Goal: Task Accomplishment & Management: Manage account settings

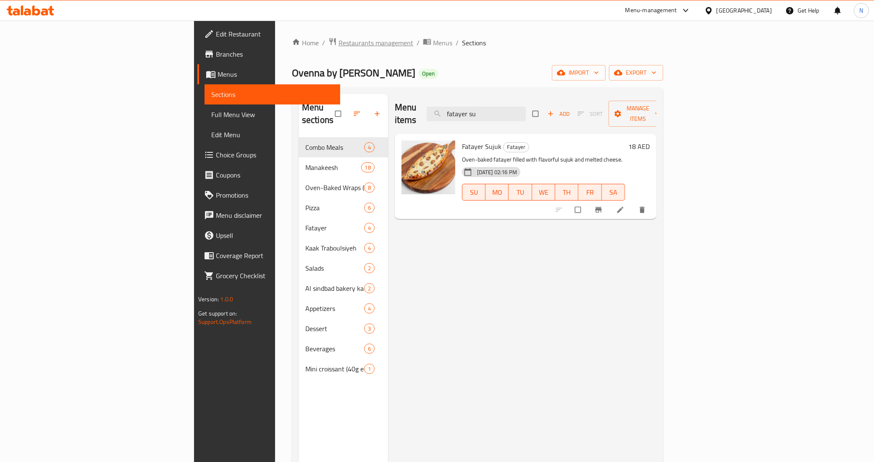
click at [339, 47] on span "Restaurants management" at bounding box center [376, 43] width 75 height 10
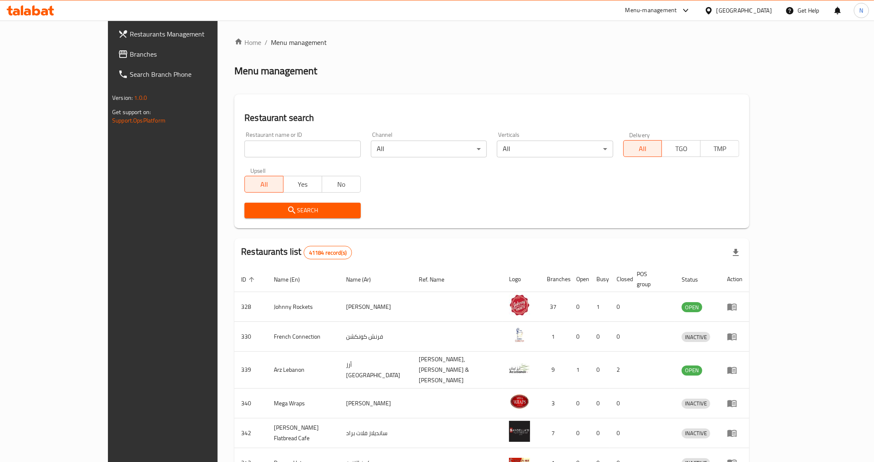
click at [244, 148] on input "search" at bounding box center [302, 149] width 116 height 17
paste input "Molokhia & Mansaf"
type input "Molokhia & Mansaf"
click button "Search" at bounding box center [302, 211] width 116 height 16
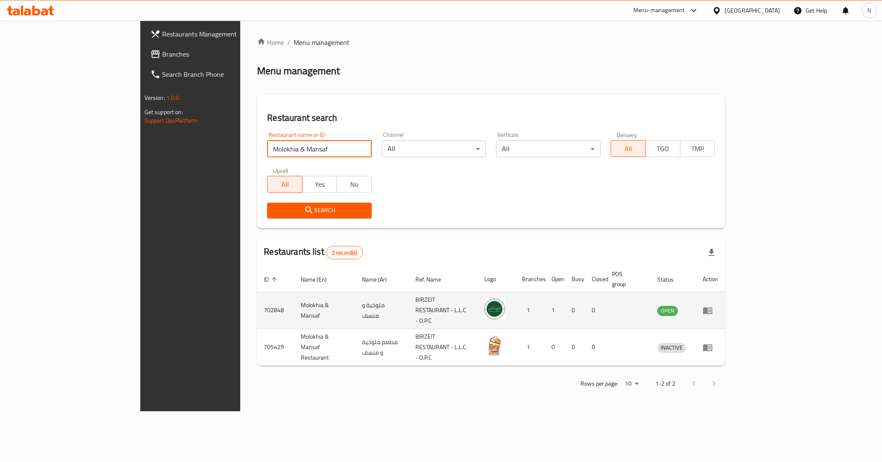
click at [713, 306] on icon "enhanced table" at bounding box center [708, 311] width 10 height 10
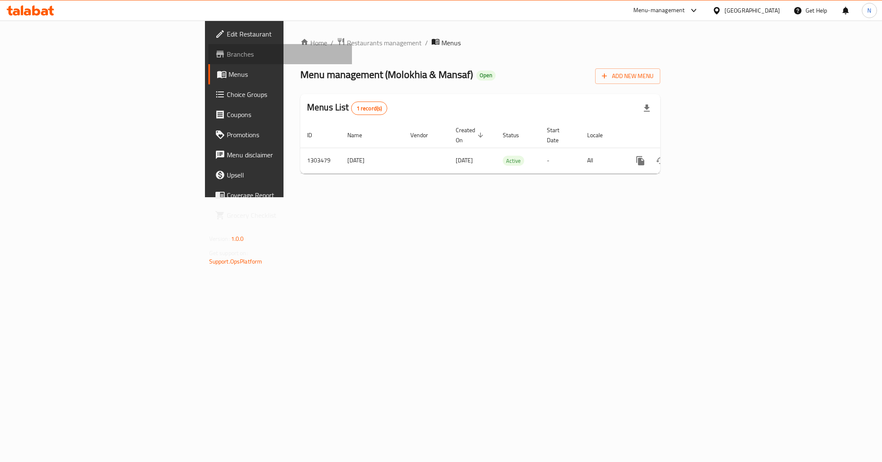
click at [227, 54] on span "Branches" at bounding box center [286, 54] width 119 height 10
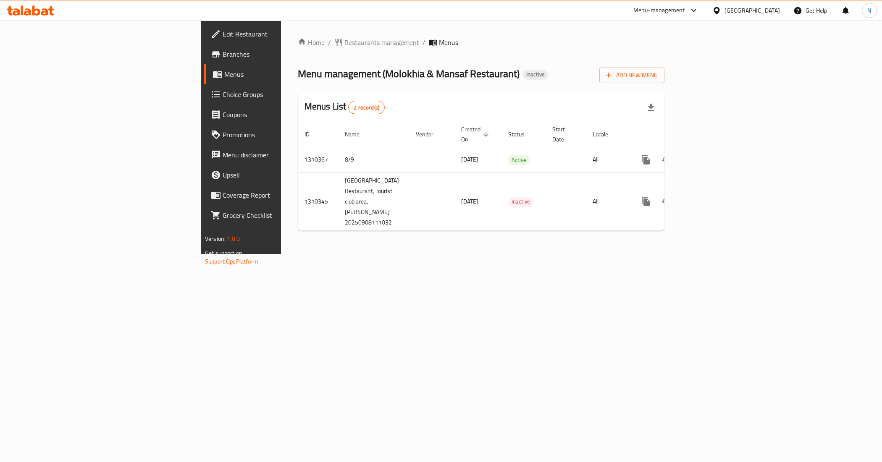
click at [223, 56] on span "Branches" at bounding box center [282, 54] width 119 height 10
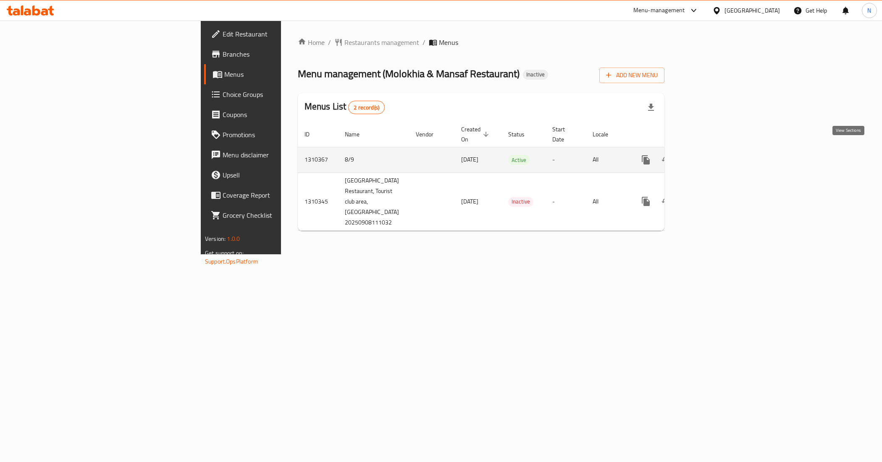
click at [717, 155] on link "enhanced table" at bounding box center [706, 160] width 20 height 20
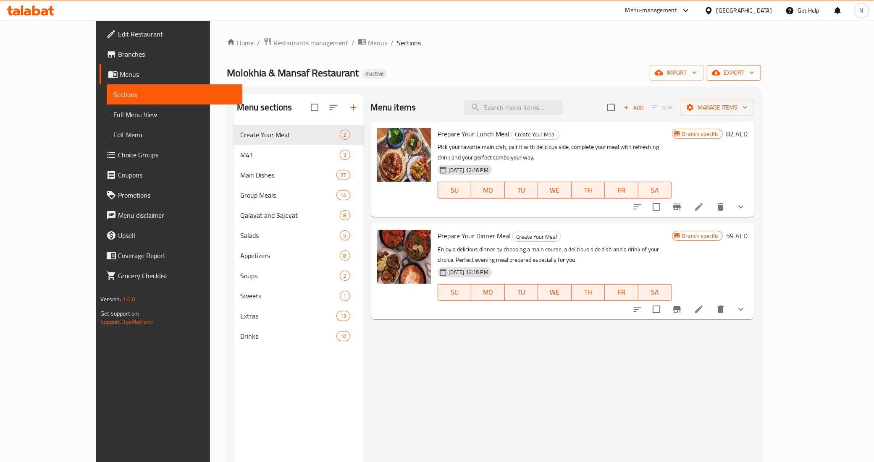
click at [754, 76] on span "export" at bounding box center [734, 73] width 41 height 11
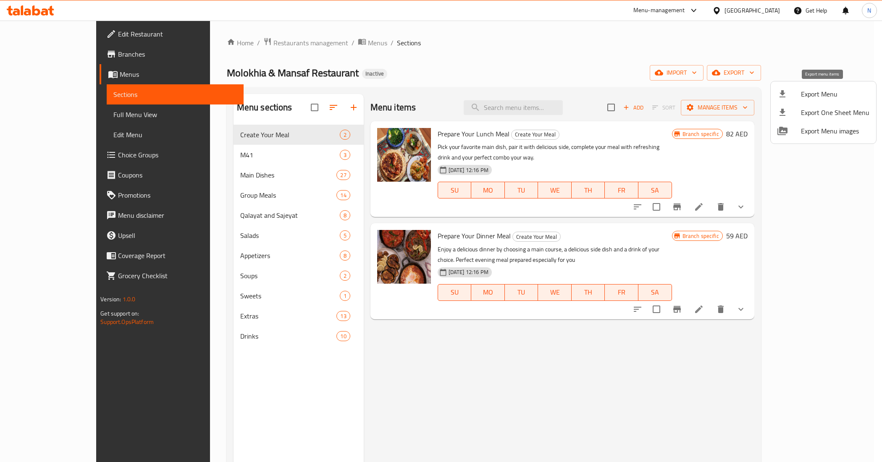
click at [820, 97] on span "Export Menu" at bounding box center [835, 94] width 68 height 10
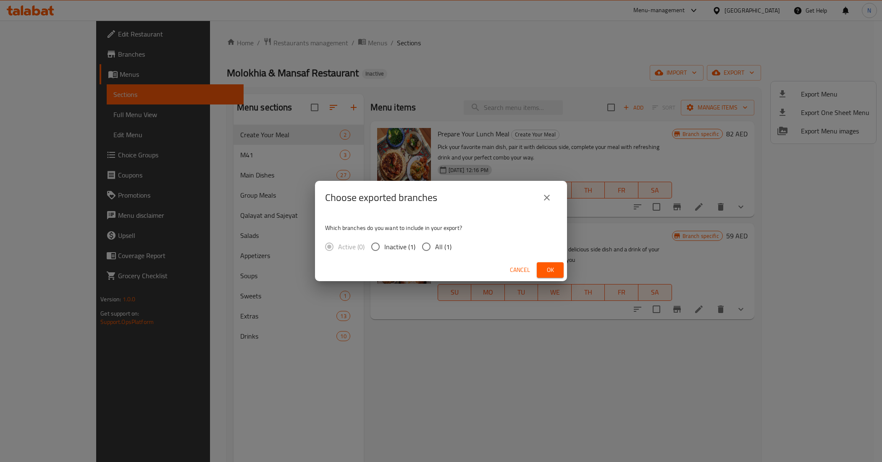
click at [447, 251] on span "All (1)" at bounding box center [443, 247] width 16 height 10
click at [435, 251] on input "All (1)" at bounding box center [427, 247] width 18 height 18
radio input "true"
click at [549, 271] on span "Ok" at bounding box center [550, 270] width 13 height 11
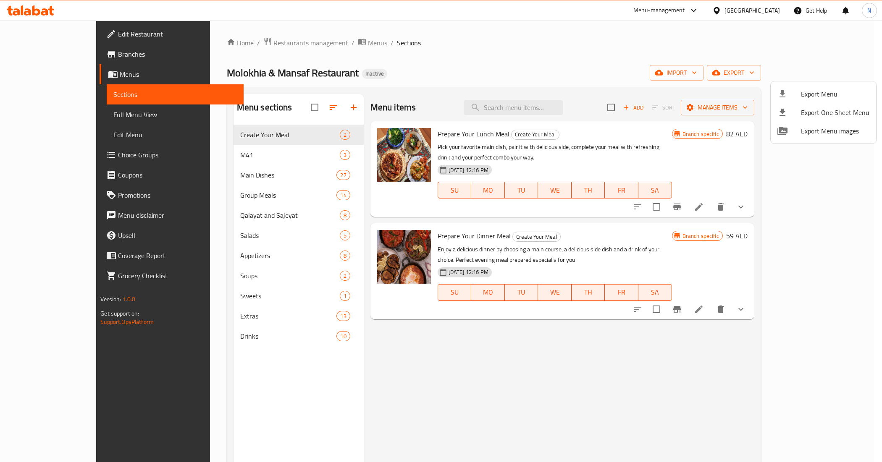
drag, startPoint x: 820, startPoint y: 347, endPoint x: 790, endPoint y: 358, distance: 32.0
click at [820, 347] on div at bounding box center [441, 231] width 882 height 462
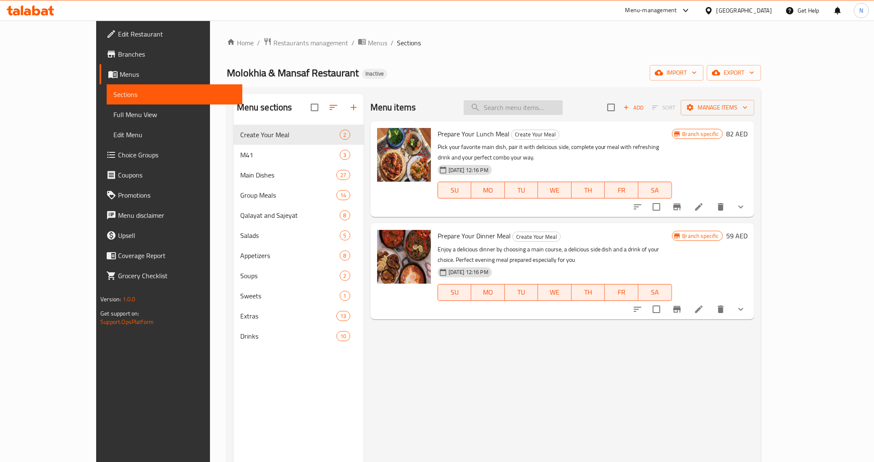
click at [547, 110] on input "search" at bounding box center [513, 107] width 99 height 15
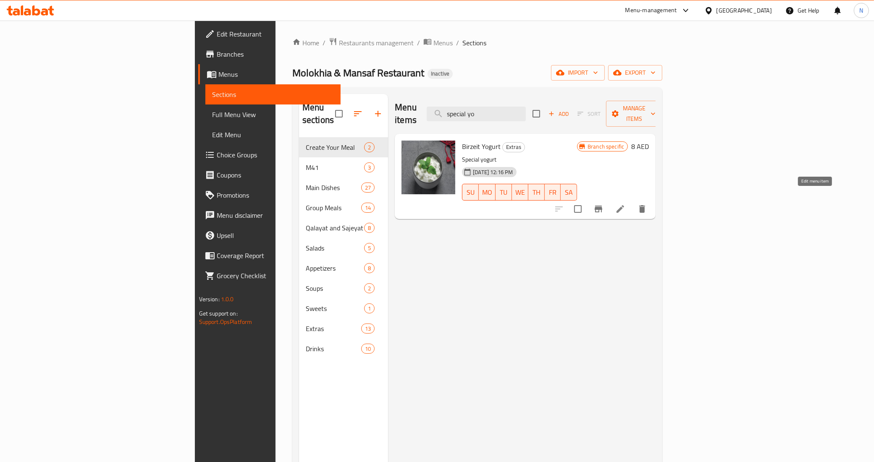
type input "special yo"
click at [624, 205] on icon at bounding box center [621, 209] width 8 height 8
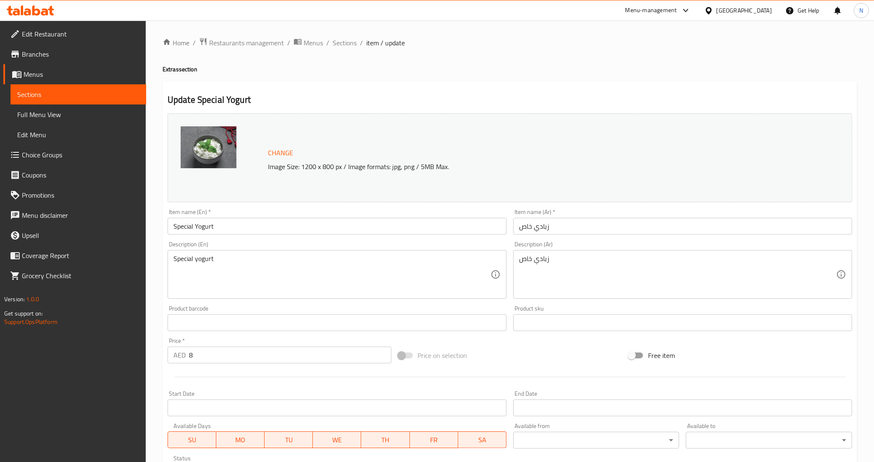
click at [194, 265] on textarea "Special yogurt" at bounding box center [331, 275] width 317 height 40
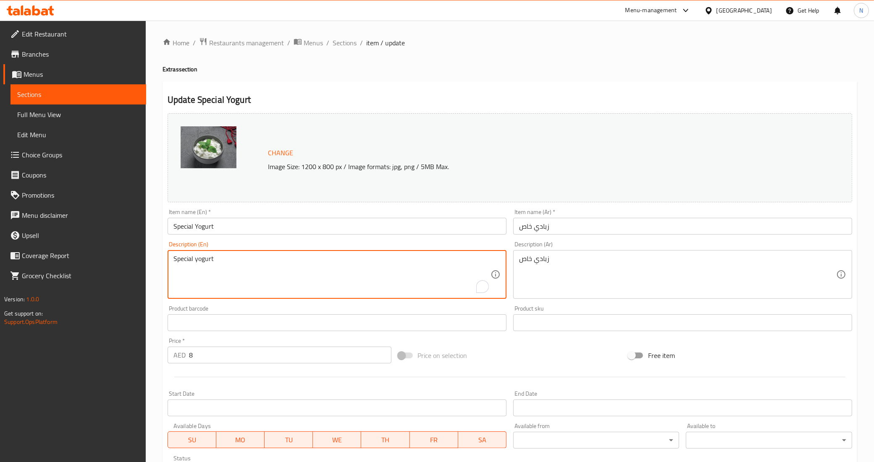
click at [194, 265] on textarea "Special yogurt" at bounding box center [331, 275] width 317 height 40
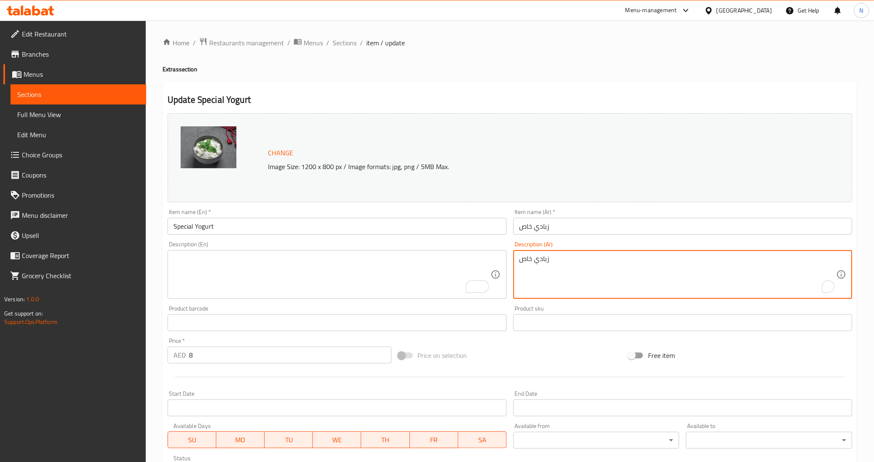
click at [555, 256] on textarea "زبادي خاص" at bounding box center [677, 275] width 317 height 40
click at [478, 231] on input "Special Yogurt" at bounding box center [337, 226] width 339 height 17
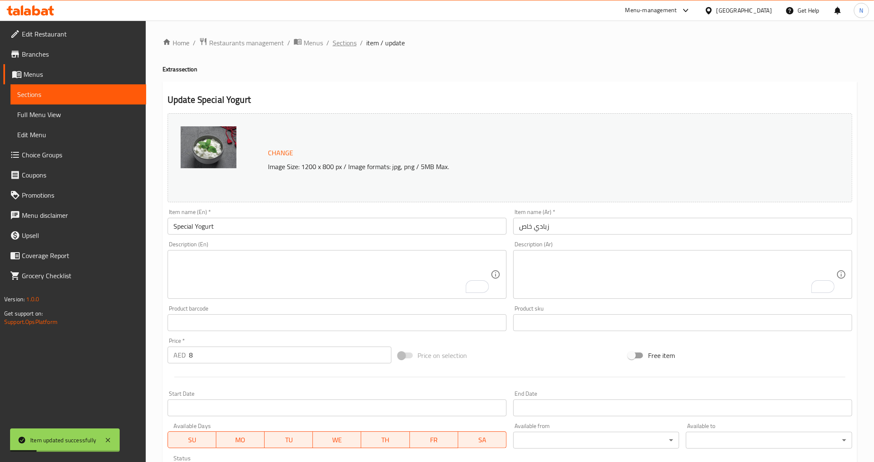
click at [340, 46] on span "Sections" at bounding box center [345, 43] width 24 height 10
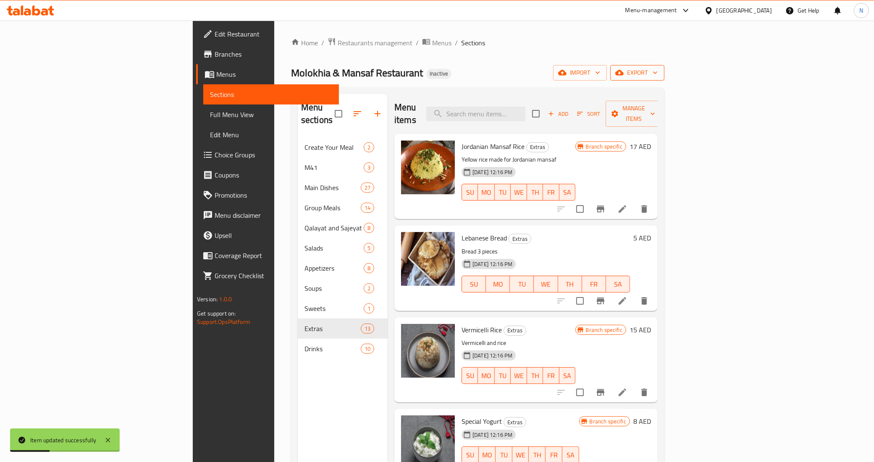
click at [658, 76] on span "export" at bounding box center [637, 73] width 41 height 11
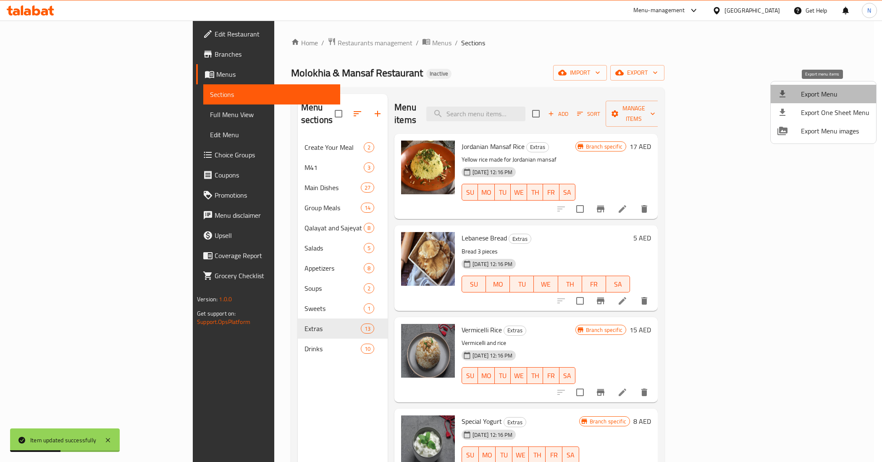
click at [824, 90] on span "Export Menu" at bounding box center [835, 94] width 68 height 10
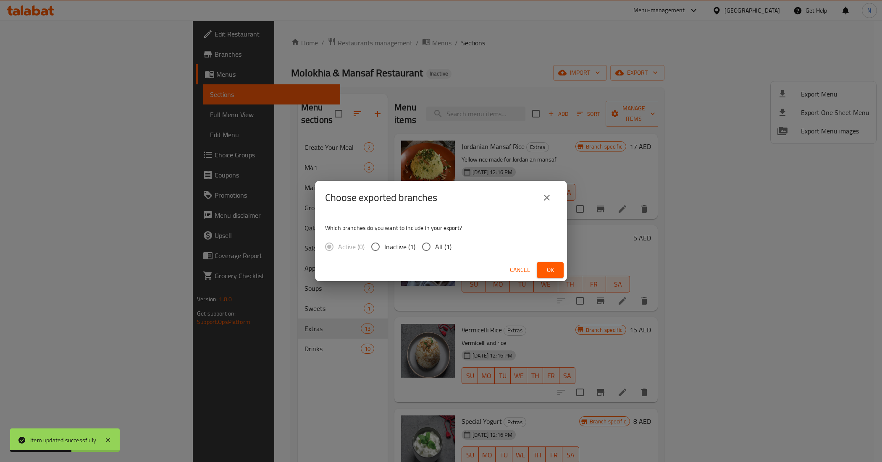
click at [439, 244] on span "All (1)" at bounding box center [443, 247] width 16 height 10
click at [435, 244] on input "All (1)" at bounding box center [427, 247] width 18 height 18
radio input "true"
click at [541, 268] on button "Ok" at bounding box center [550, 271] width 27 height 16
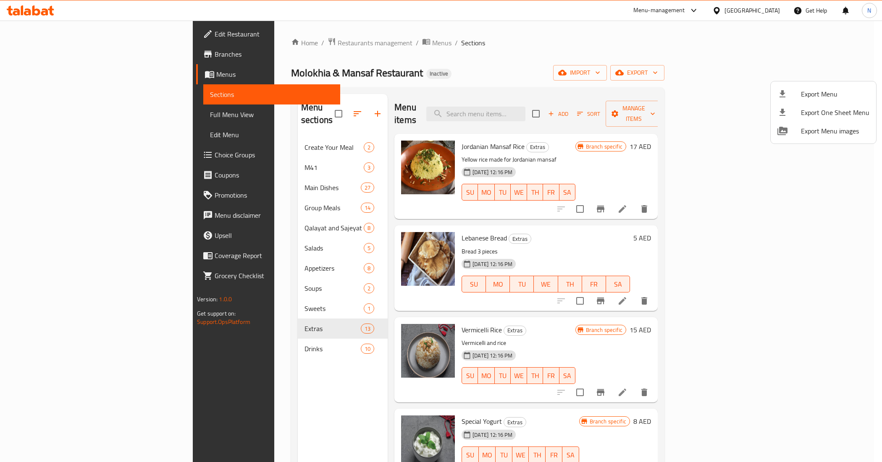
drag, startPoint x: 273, startPoint y: 391, endPoint x: 278, endPoint y: 389, distance: 5.3
click at [273, 391] on div at bounding box center [441, 231] width 882 height 462
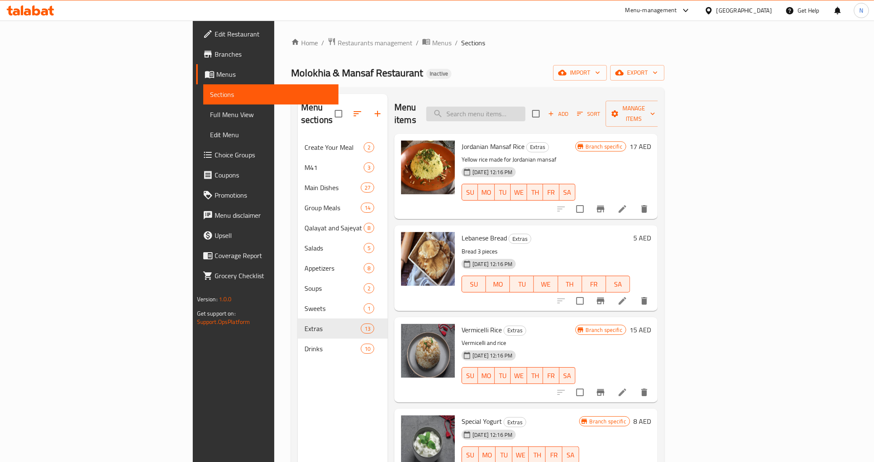
click at [525, 107] on input "search" at bounding box center [475, 114] width 99 height 15
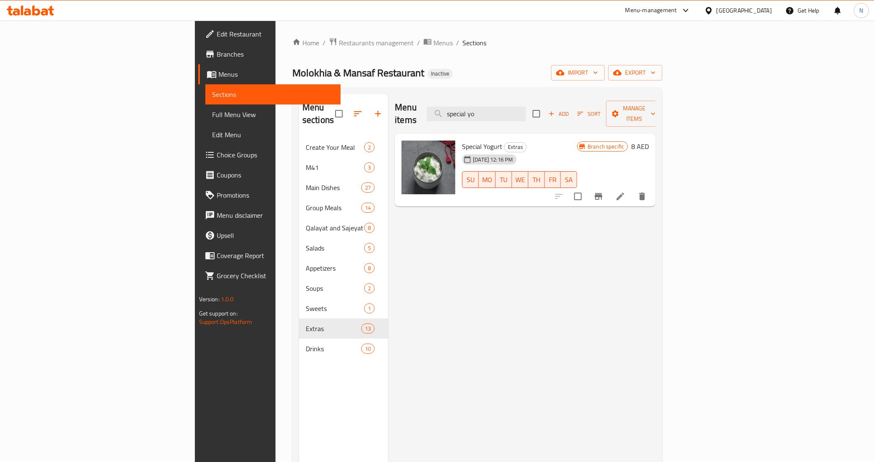
type input "special yo"
click at [462, 140] on span "Special Yogurt" at bounding box center [482, 146] width 40 height 13
copy h6 "Special Yogurt"
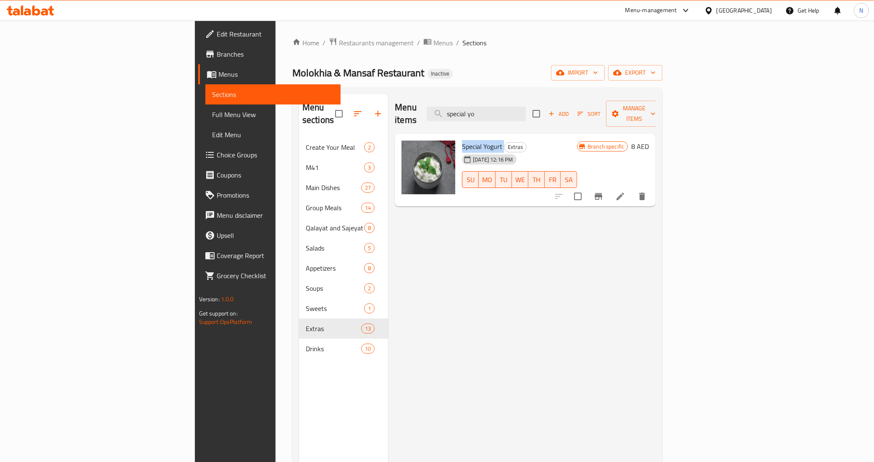
click at [212, 119] on span "Full Menu View" at bounding box center [273, 115] width 122 height 10
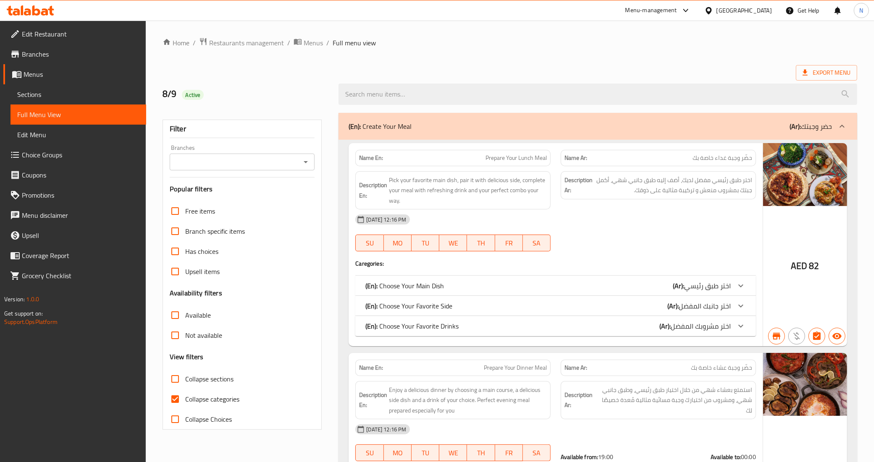
click at [213, 397] on span "Collapse categories" at bounding box center [212, 399] width 54 height 10
click at [185, 397] on input "Collapse categories" at bounding box center [175, 399] width 20 height 20
checkbox input "false"
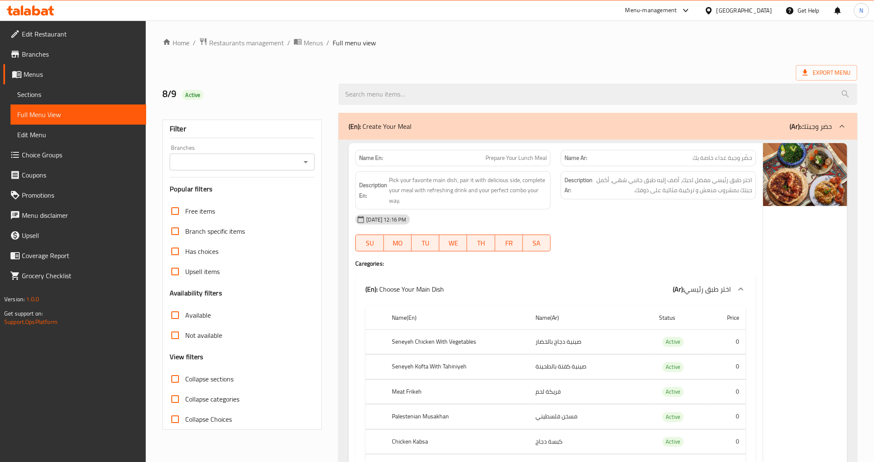
click at [500, 71] on div "Export Menu" at bounding box center [510, 73] width 695 height 16
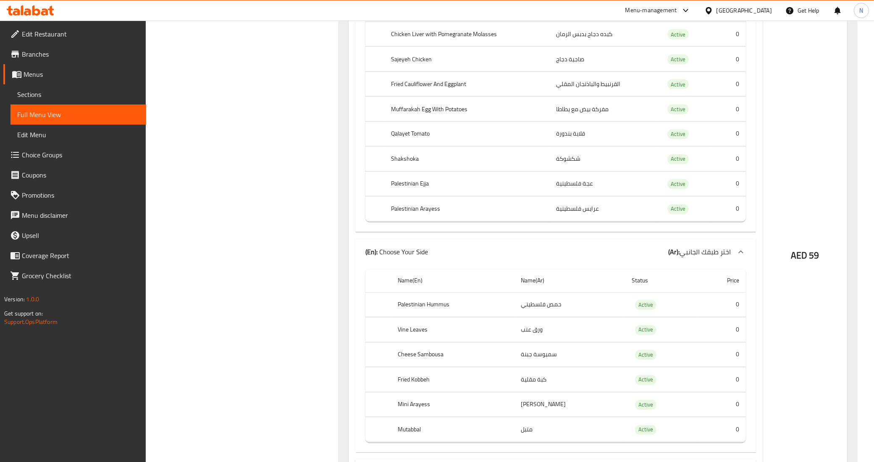
scroll to position [0, 0]
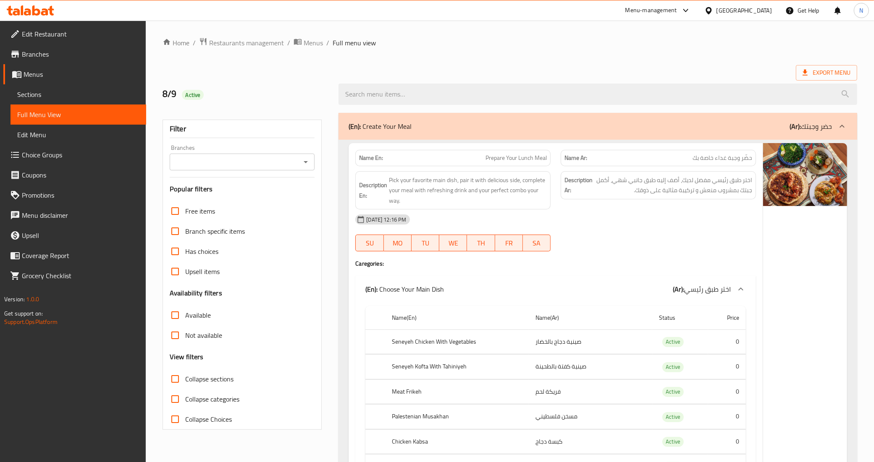
click at [276, 168] on input "Branches" at bounding box center [235, 162] width 126 height 12
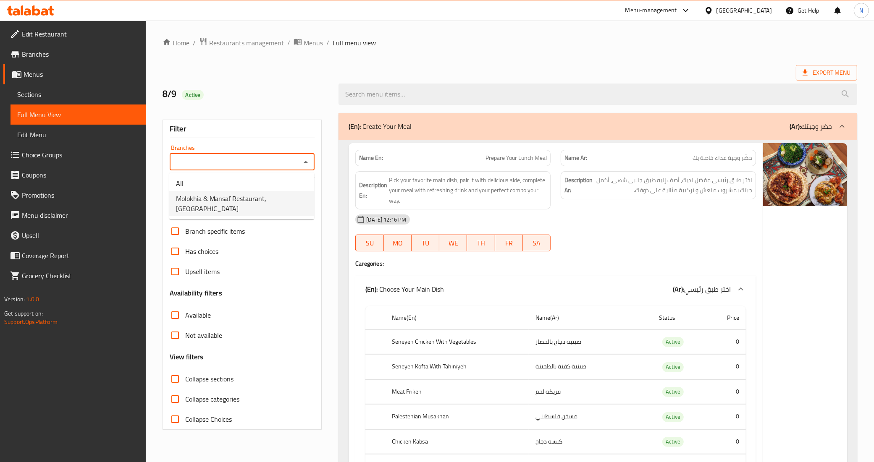
click at [272, 194] on span "Molokhia & Mansaf Restaurant, Al Hosn" at bounding box center [241, 204] width 131 height 20
type input "Molokhia & Mansaf Restaurant, Al Hosn"
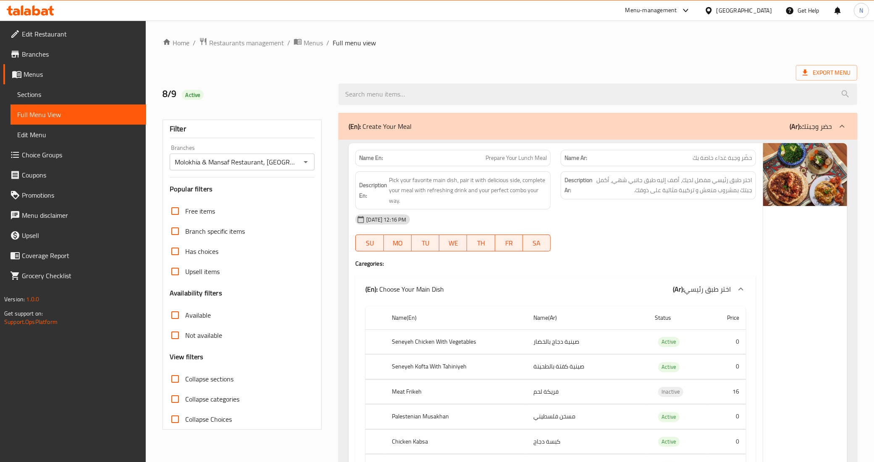
scroll to position [44864, 0]
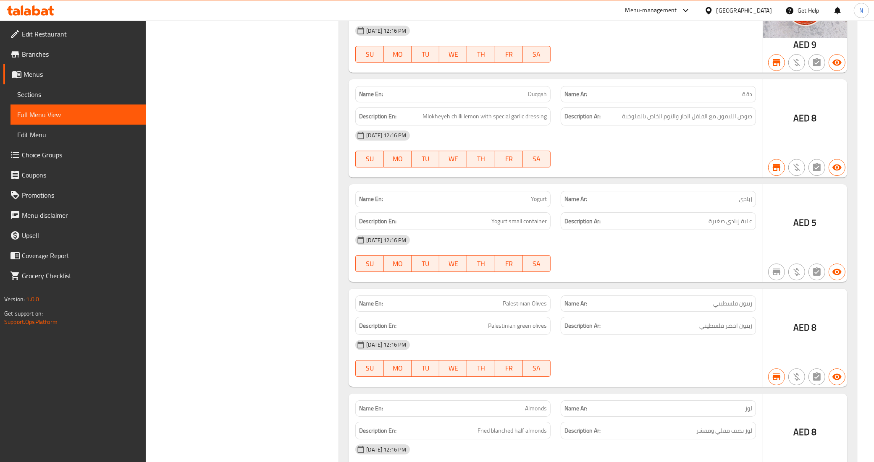
scroll to position [45021, 0]
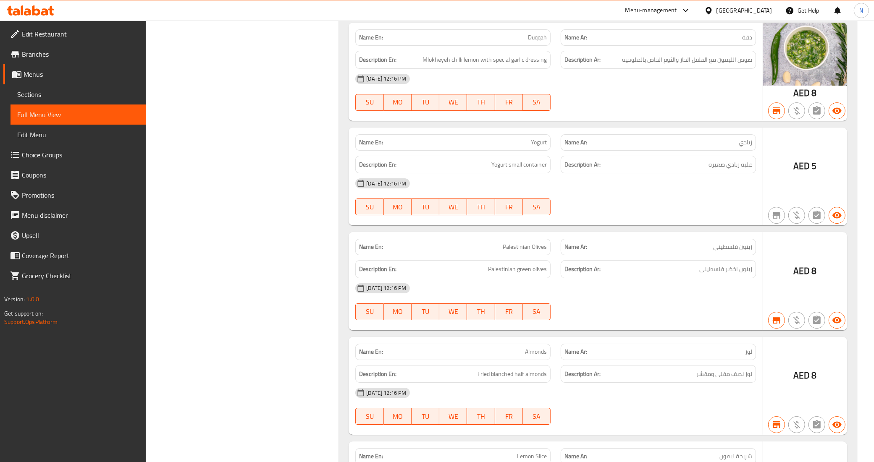
click at [744, 11] on div "United Arab Emirates" at bounding box center [744, 10] width 55 height 9
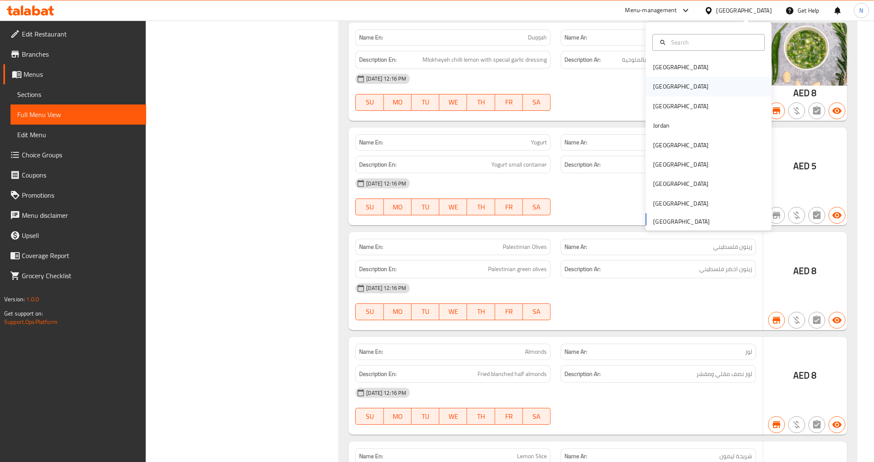
click at [679, 88] on div "[GEOGRAPHIC_DATA]" at bounding box center [709, 86] width 126 height 19
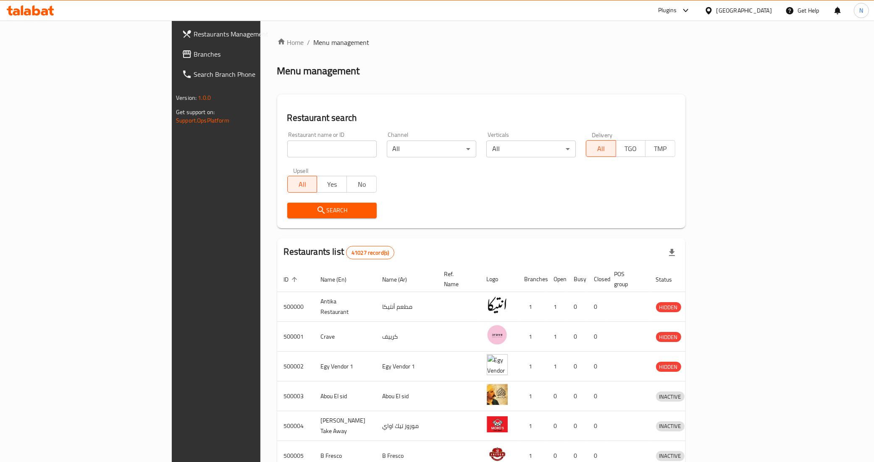
click at [287, 152] on input "search" at bounding box center [331, 149] width 89 height 17
paste input "697507"
type input "697507"
click button "Search" at bounding box center [331, 211] width 89 height 16
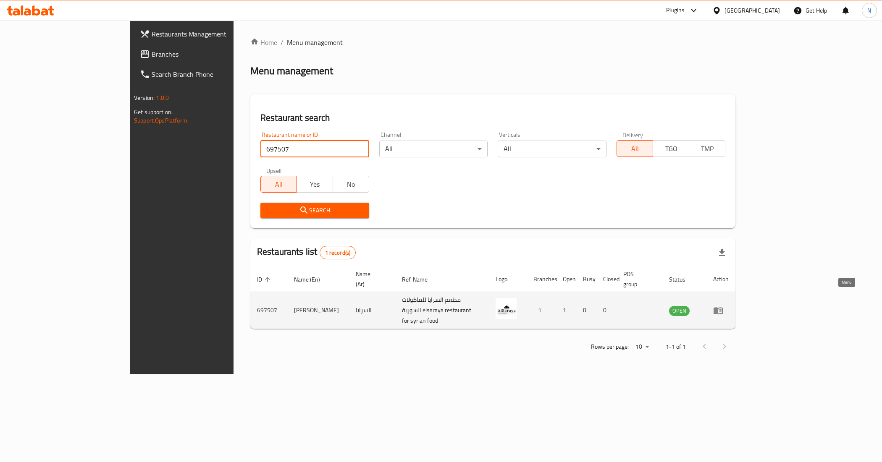
click at [723, 307] on icon "enhanced table" at bounding box center [718, 310] width 9 height 7
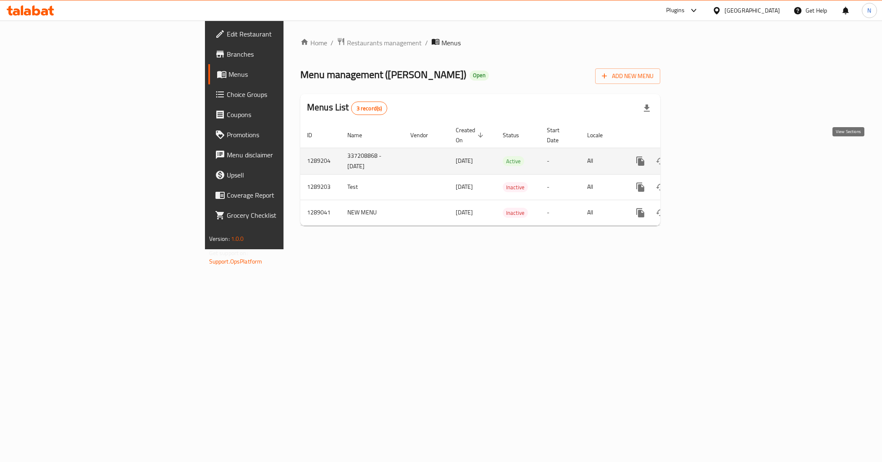
click at [706, 156] on icon "enhanced table" at bounding box center [701, 161] width 10 height 10
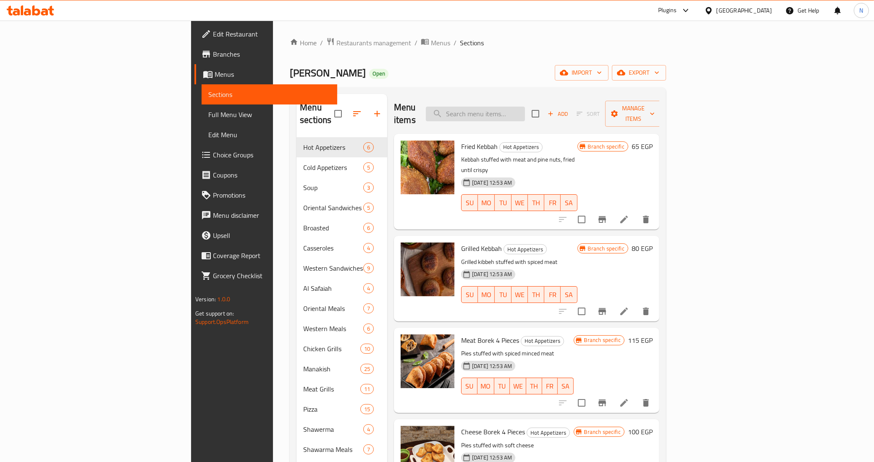
click at [525, 108] on input "search" at bounding box center [475, 114] width 99 height 15
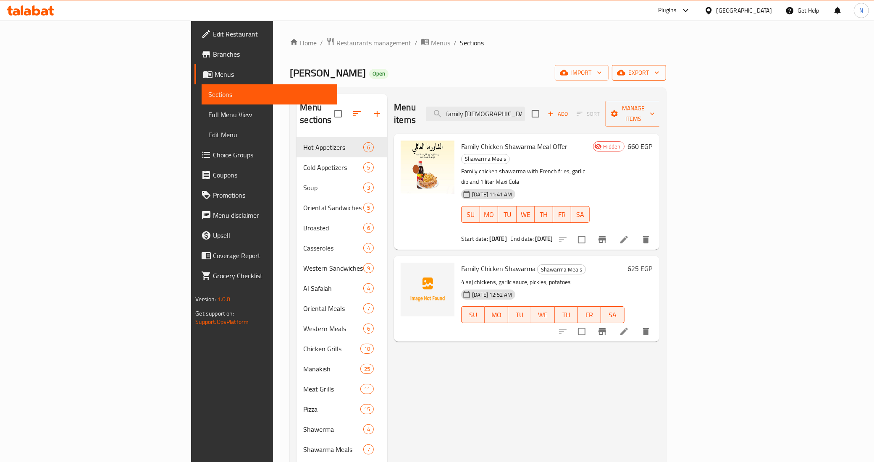
type input "family chick"
click at [659, 70] on span "export" at bounding box center [639, 73] width 41 height 11
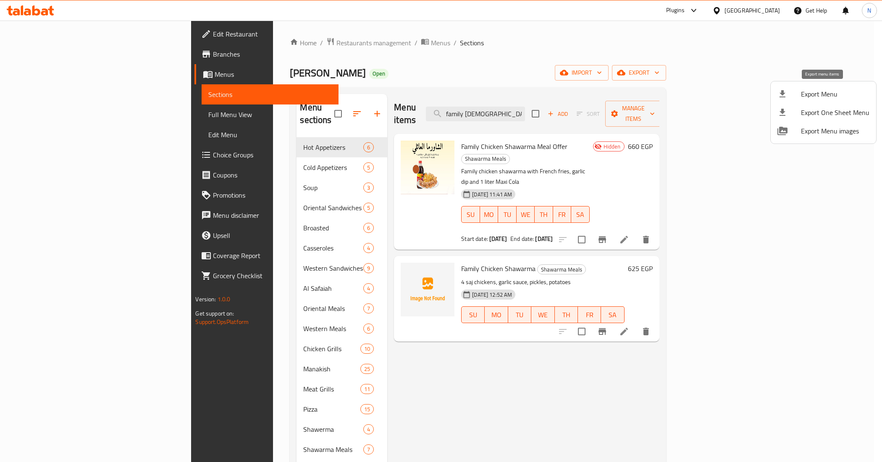
click at [822, 91] on span "Export Menu" at bounding box center [835, 94] width 68 height 10
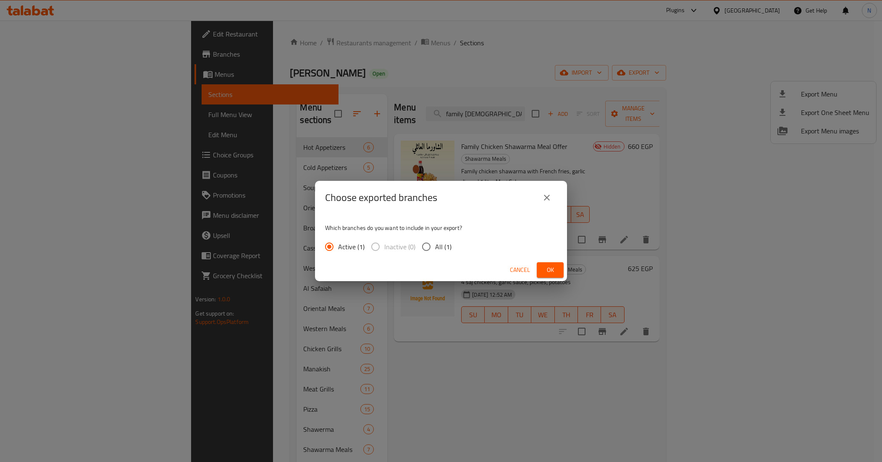
click at [434, 247] on input "All (1)" at bounding box center [427, 247] width 18 height 18
radio input "true"
click at [549, 273] on span "Ok" at bounding box center [550, 270] width 13 height 11
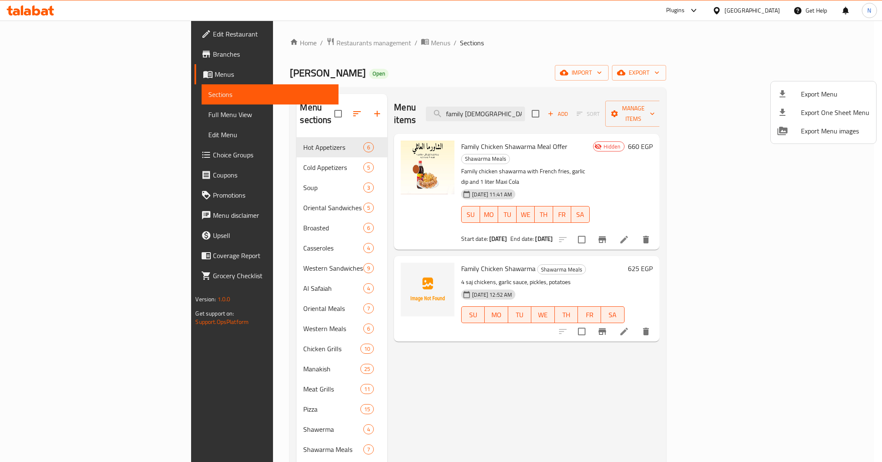
click at [591, 416] on div at bounding box center [441, 231] width 882 height 462
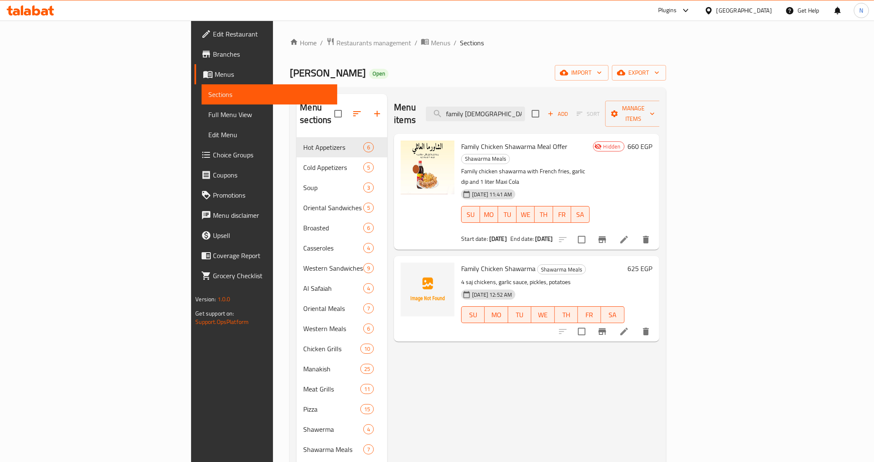
click at [208, 112] on span "Full Menu View" at bounding box center [269, 115] width 122 height 10
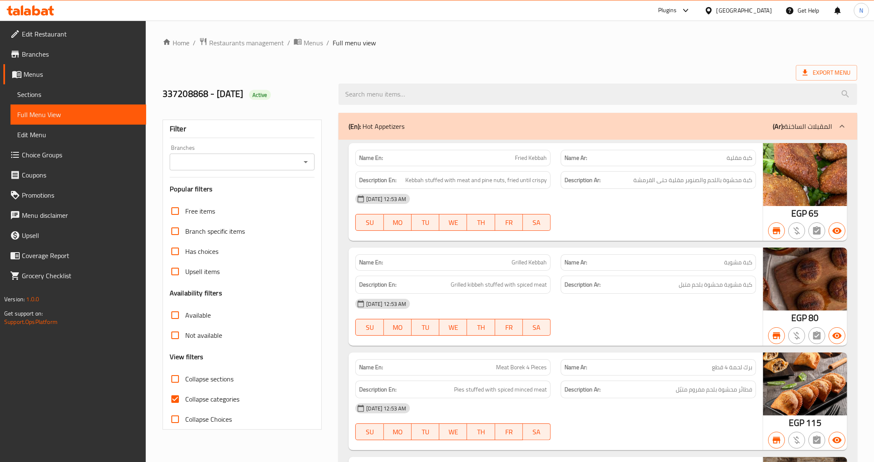
click at [229, 402] on span "Collapse categories" at bounding box center [212, 399] width 54 height 10
click at [185, 402] on input "Collapse categories" at bounding box center [175, 399] width 20 height 20
checkbox input "false"
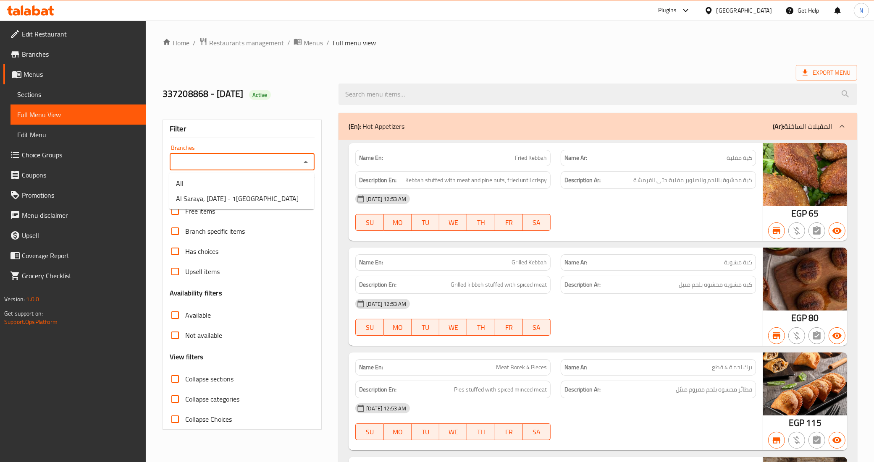
click at [258, 167] on input "Branches" at bounding box center [235, 162] width 126 height 12
click at [255, 199] on span "Al Saraya, 6th of October - 1st District" at bounding box center [237, 199] width 123 height 10
type input "Al Saraya, 6th of October - 1st District"
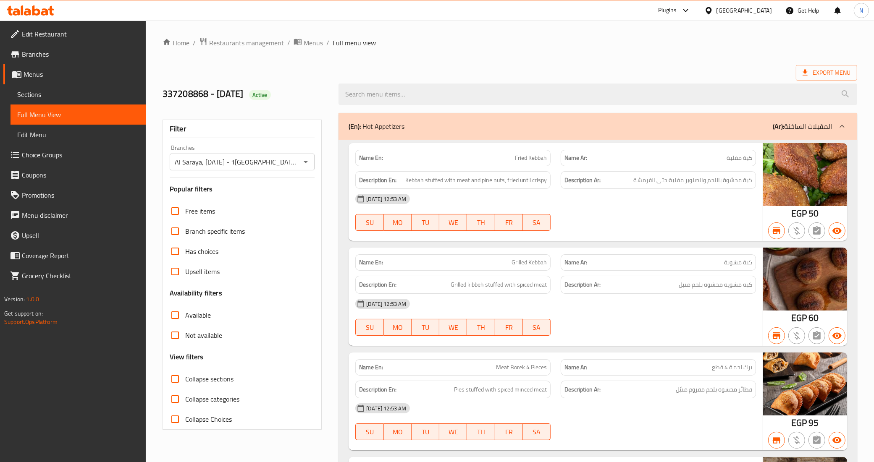
scroll to position [16114, 0]
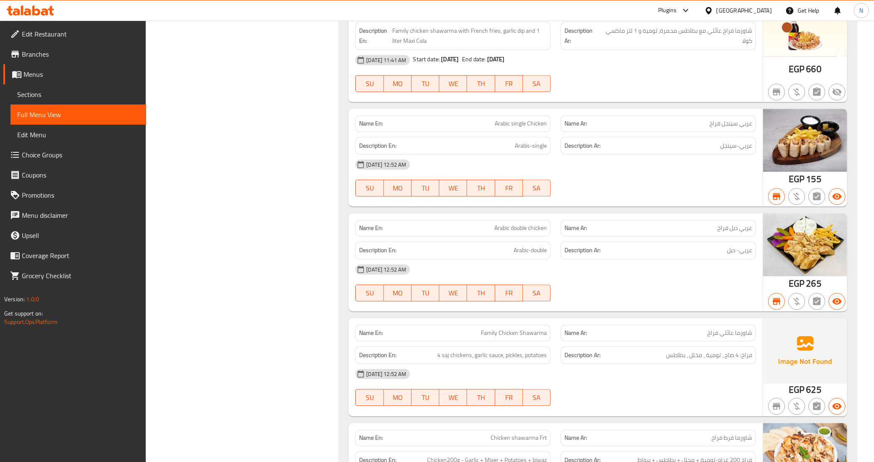
scroll to position [16219, 0]
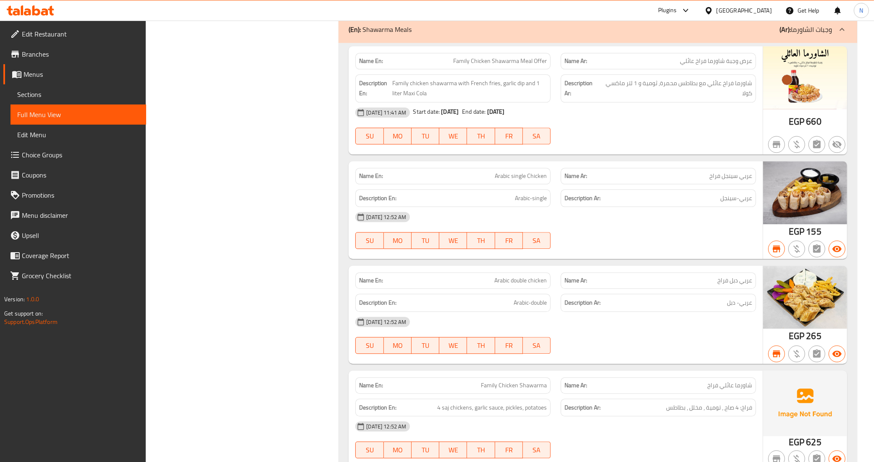
click at [28, 90] on span "Sections" at bounding box center [78, 94] width 122 height 10
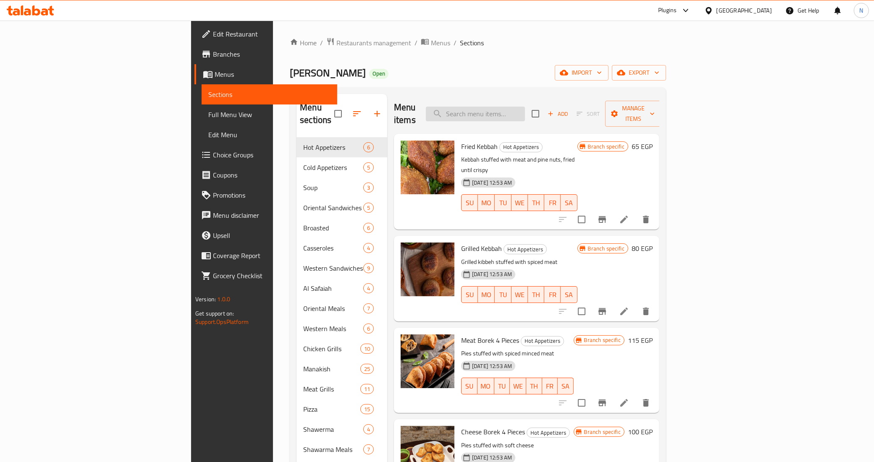
click at [525, 112] on input "search" at bounding box center [475, 114] width 99 height 15
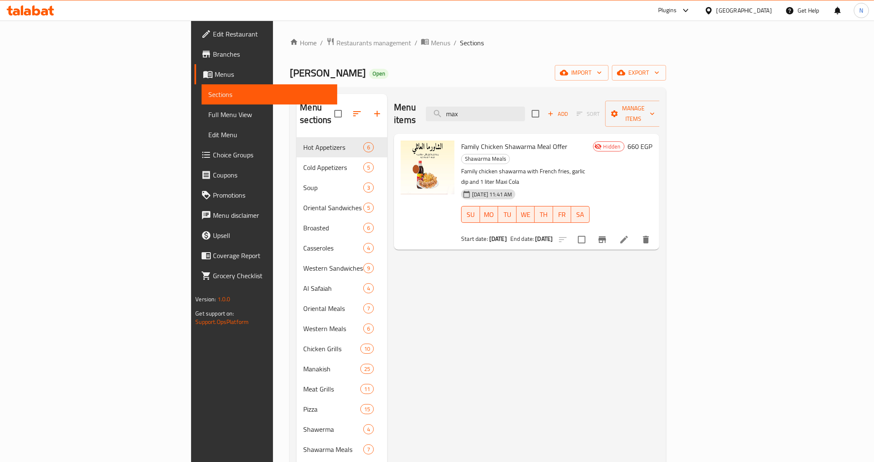
type input "max"
click at [591, 231] on input "checkbox" at bounding box center [582, 240] width 18 height 18
checkbox input "true"
click at [655, 104] on span "Manage items" at bounding box center [633, 113] width 43 height 21
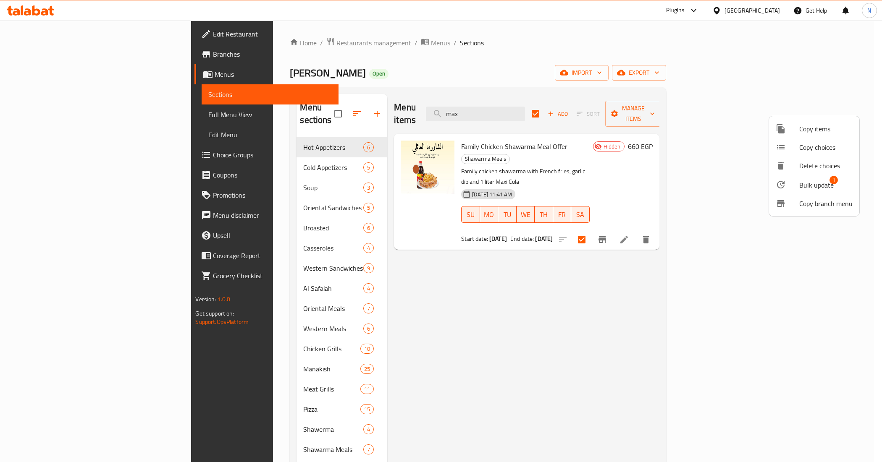
click at [818, 180] on span "Bulk update" at bounding box center [816, 185] width 34 height 10
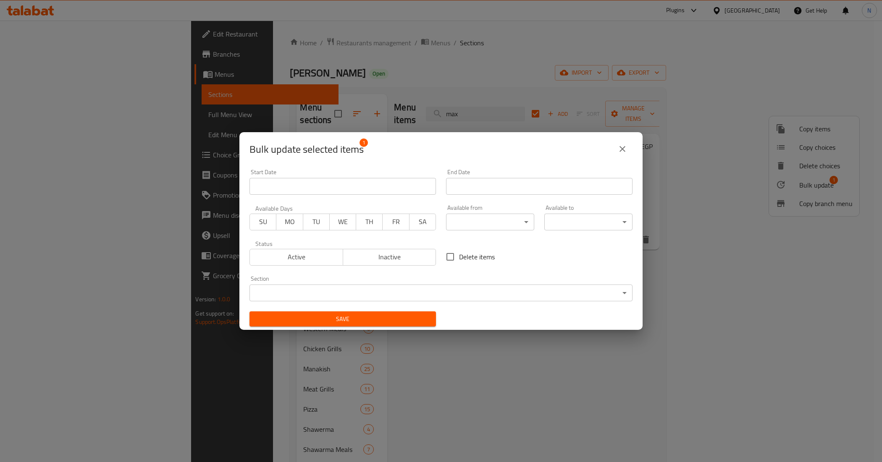
click at [312, 256] on span "Active" at bounding box center [296, 257] width 87 height 12
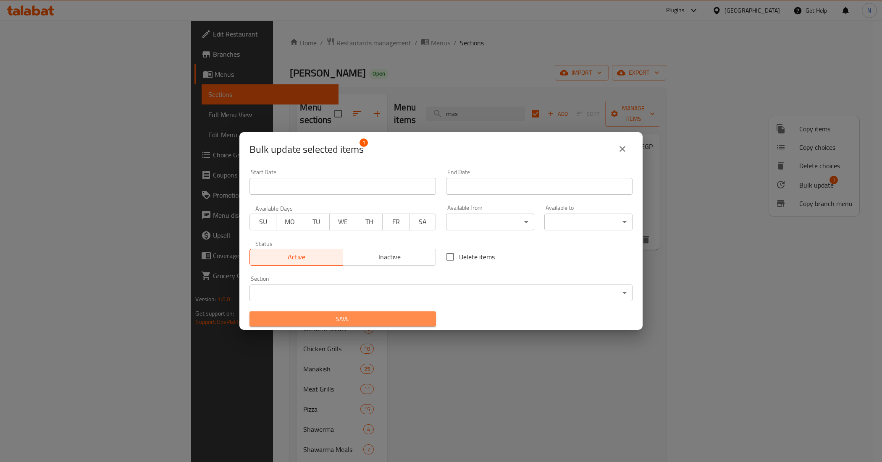
click at [389, 319] on span "Save" at bounding box center [342, 319] width 173 height 11
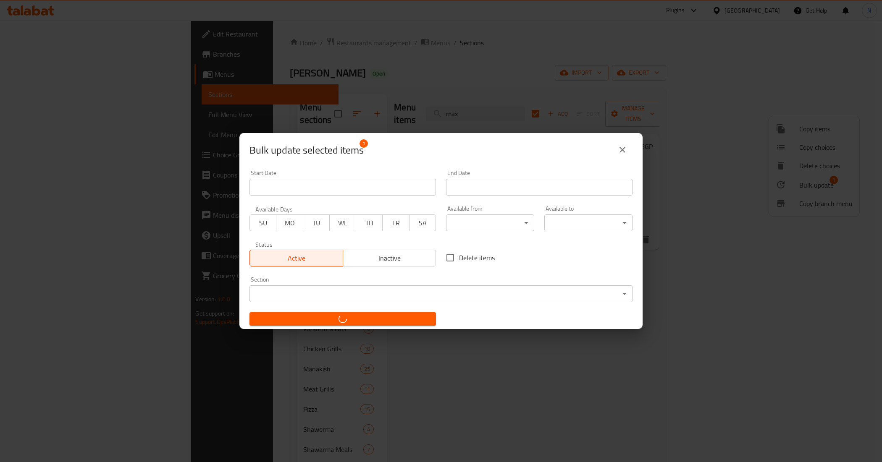
checkbox input "false"
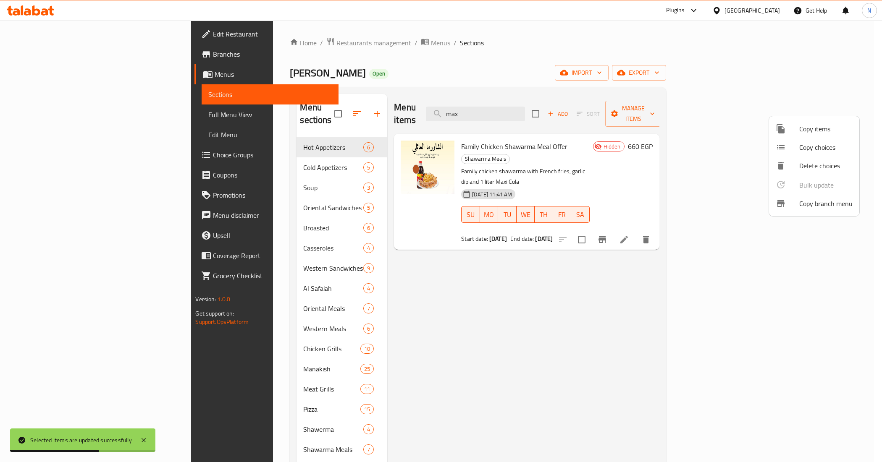
click at [494, 133] on div at bounding box center [441, 231] width 882 height 462
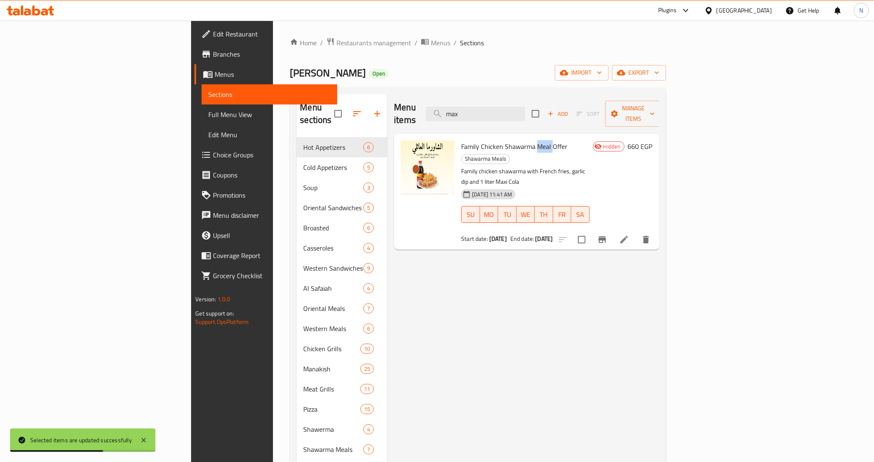
click at [494, 140] on span "Family Chicken Shawarma Meal Offer" at bounding box center [514, 146] width 106 height 13
copy h6 "Family Chicken Shawarma Meal Offer"
click at [208, 116] on span "Full Menu View" at bounding box center [269, 115] width 122 height 10
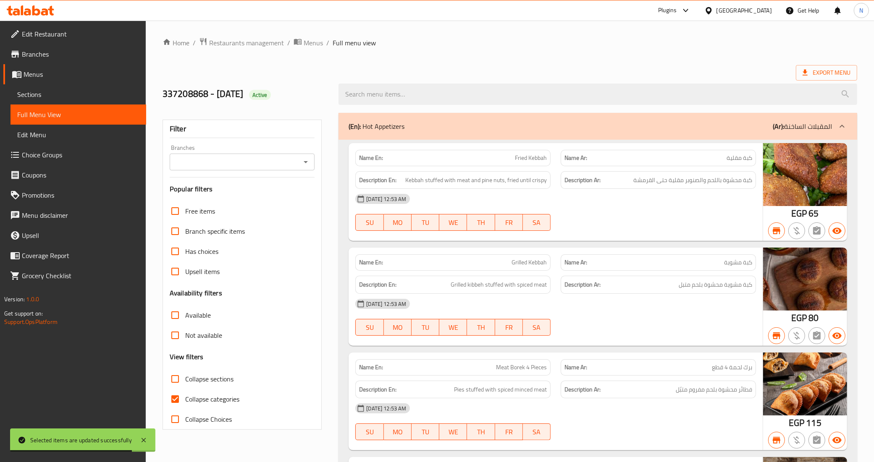
click at [187, 398] on span "Collapse categories" at bounding box center [212, 399] width 54 height 10
click at [185, 398] on input "Collapse categories" at bounding box center [175, 399] width 20 height 20
checkbox input "false"
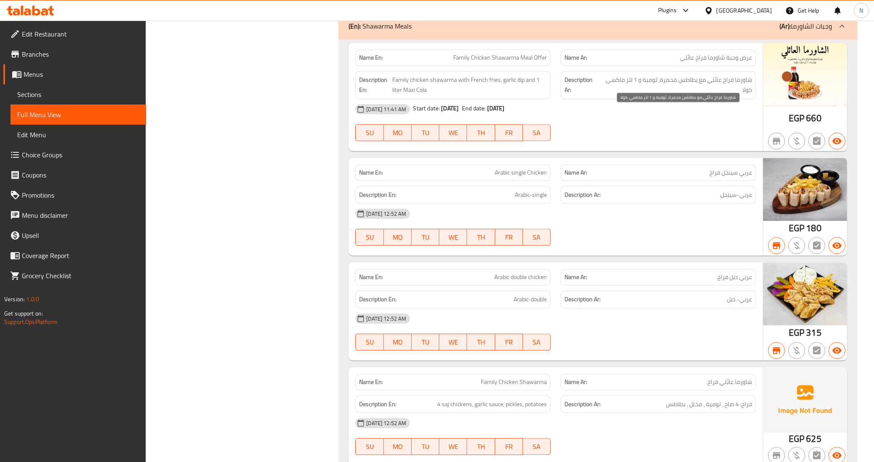
scroll to position [16239, 0]
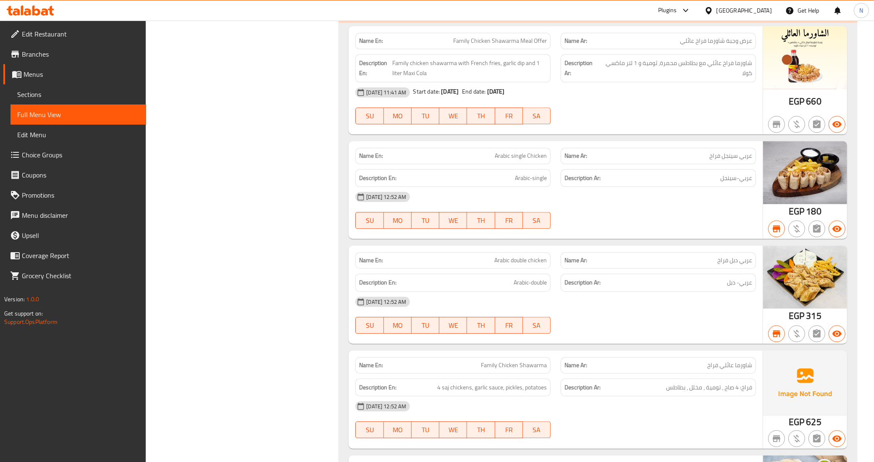
click at [674, 129] on div "09-09-2025 11:41 AM Start date: 09-09-2025 End date: 30-11-2025 SU MO TU WE TH …" at bounding box center [555, 105] width 411 height 47
drag, startPoint x: 24, startPoint y: 95, endPoint x: 59, endPoint y: 112, distance: 38.3
click at [24, 95] on span "Sections" at bounding box center [78, 94] width 122 height 10
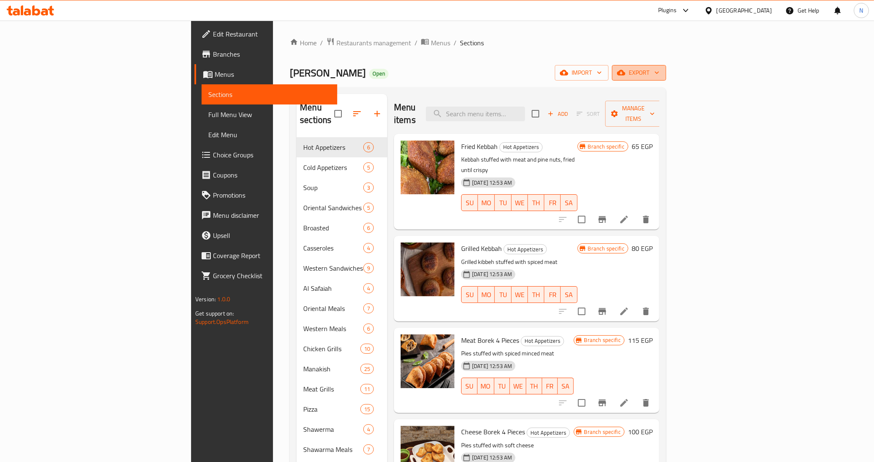
click at [625, 74] on icon "button" at bounding box center [621, 72] width 8 height 5
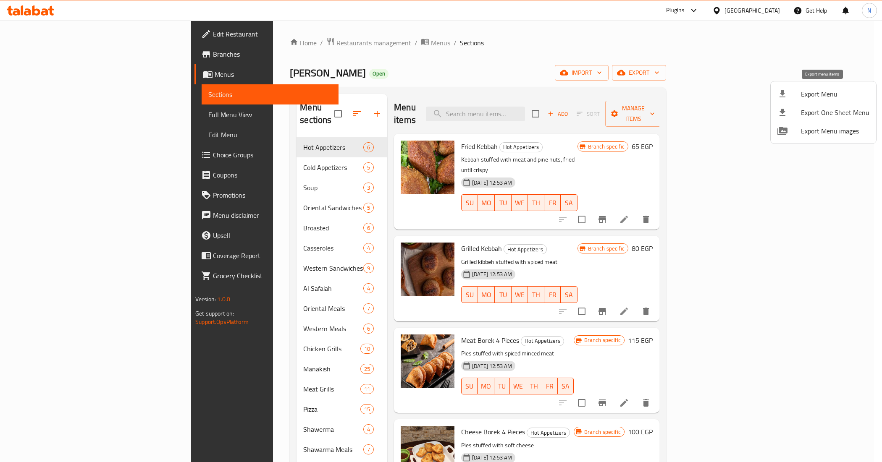
click at [815, 98] on span "Export Menu" at bounding box center [835, 94] width 68 height 10
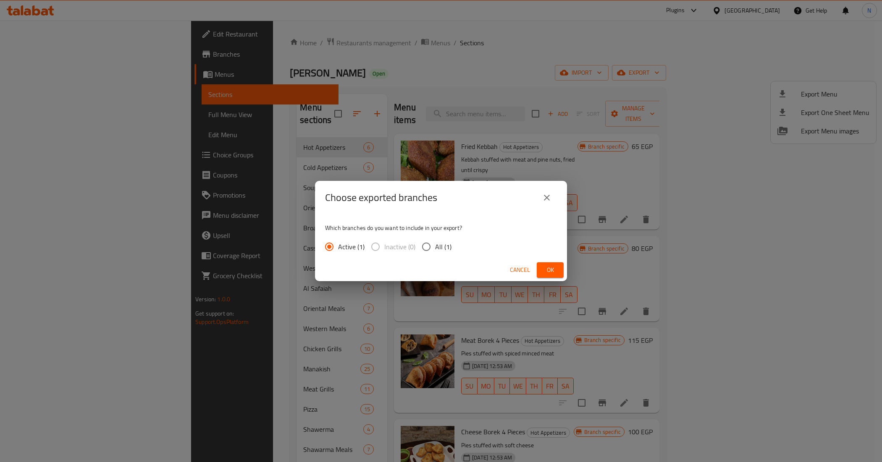
click at [447, 248] on span "All (1)" at bounding box center [443, 247] width 16 height 10
click at [435, 248] on input "All (1)" at bounding box center [427, 247] width 18 height 18
radio input "true"
click at [560, 274] on button "Ok" at bounding box center [550, 271] width 27 height 16
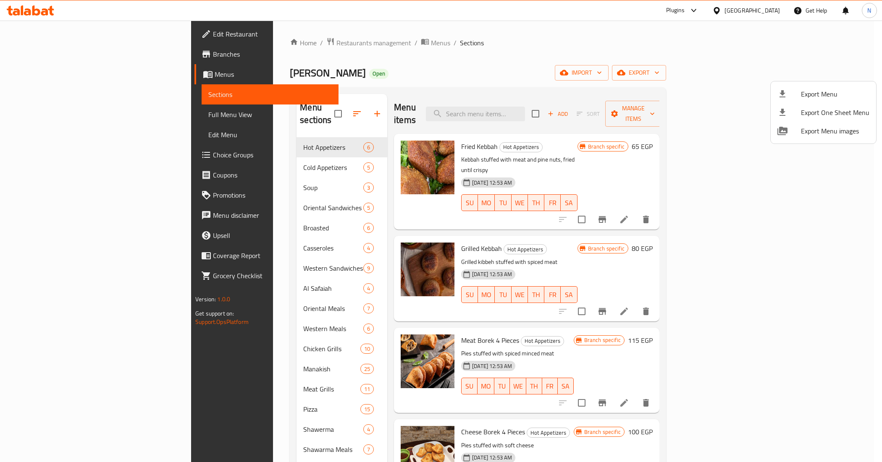
drag, startPoint x: 540, startPoint y: 423, endPoint x: 525, endPoint y: 426, distance: 15.2
click at [540, 423] on div at bounding box center [441, 231] width 882 height 462
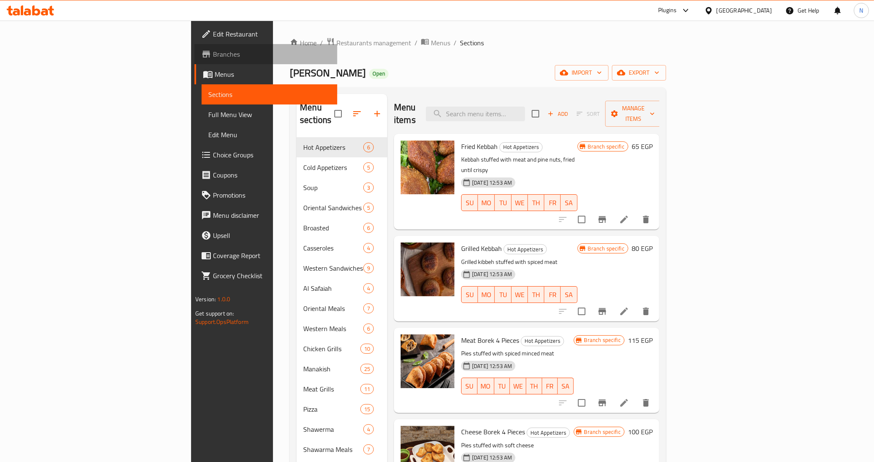
click at [213, 54] on span "Branches" at bounding box center [272, 54] width 118 height 10
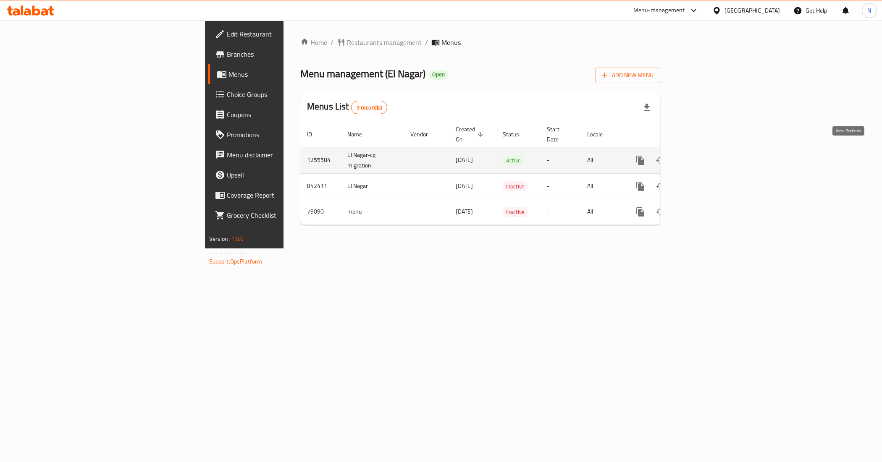
click at [706, 155] on icon "enhanced table" at bounding box center [701, 160] width 10 height 10
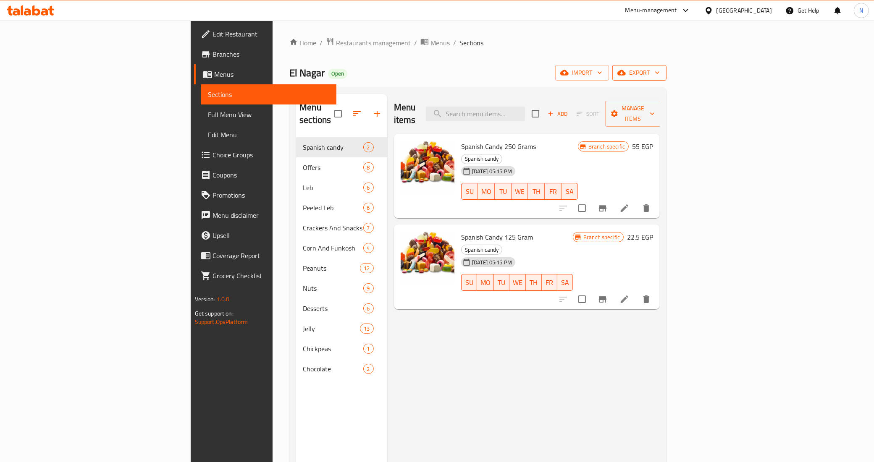
click at [660, 72] on span "export" at bounding box center [639, 73] width 41 height 11
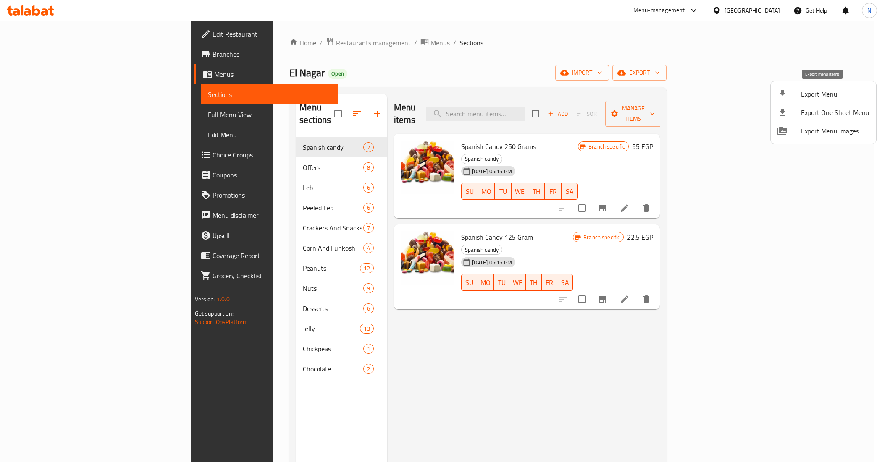
click at [820, 93] on span "Export Menu" at bounding box center [835, 94] width 68 height 10
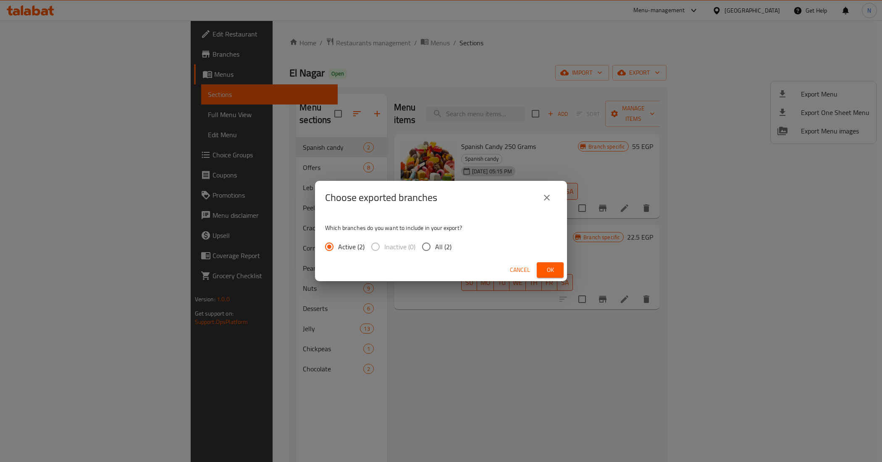
click at [431, 247] on input "All (2)" at bounding box center [427, 247] width 18 height 18
radio input "true"
click at [543, 268] on button "Ok" at bounding box center [550, 271] width 27 height 16
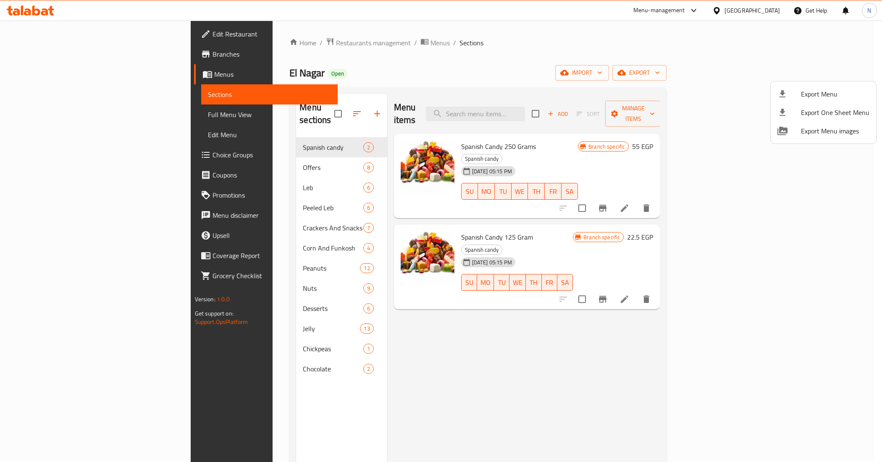
click at [426, 384] on div at bounding box center [441, 231] width 882 height 462
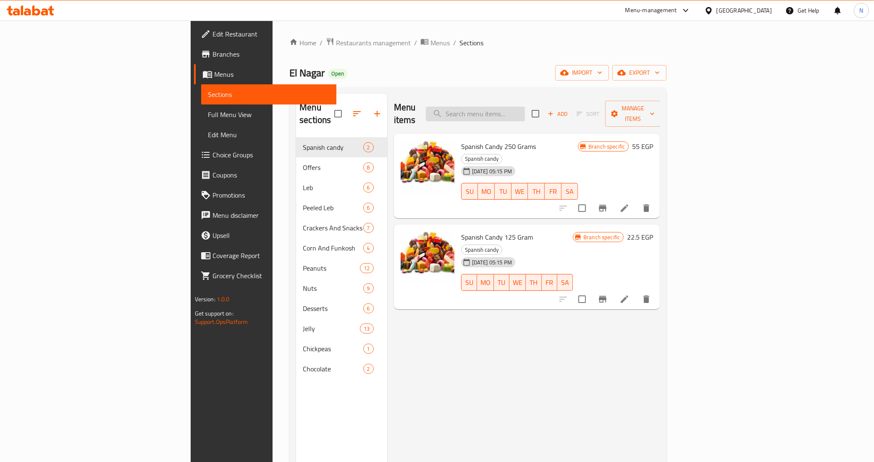
click at [525, 110] on input "search" at bounding box center [475, 114] width 99 height 15
paste input "ربع سوري ربع سوبر ربع ابيض ربع فول ربع مكس ربع كاندي"
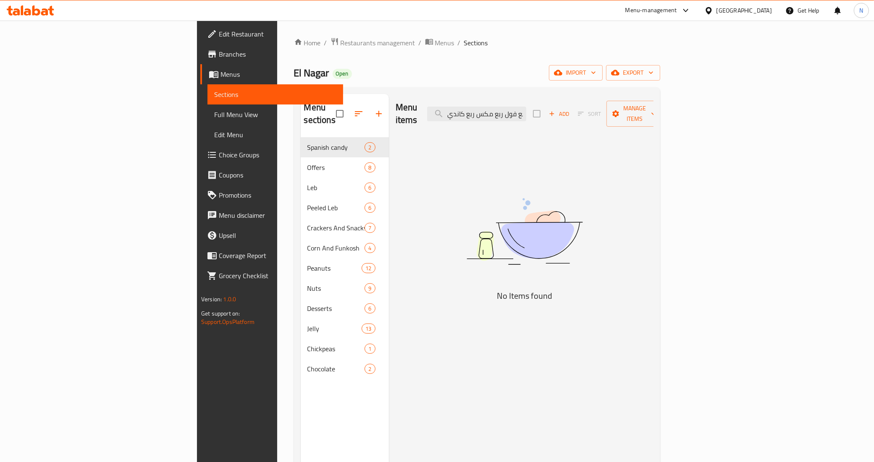
drag, startPoint x: 567, startPoint y: 105, endPoint x: 478, endPoint y: 114, distance: 89.9
click at [478, 114] on div "Menu items ربع سوري ربع سوبر ربع ابيض ربع فول ربع مكس ربع كاندي Add Sort Manage…" at bounding box center [525, 114] width 258 height 40
click at [526, 108] on input "ربع سوري" at bounding box center [476, 114] width 99 height 15
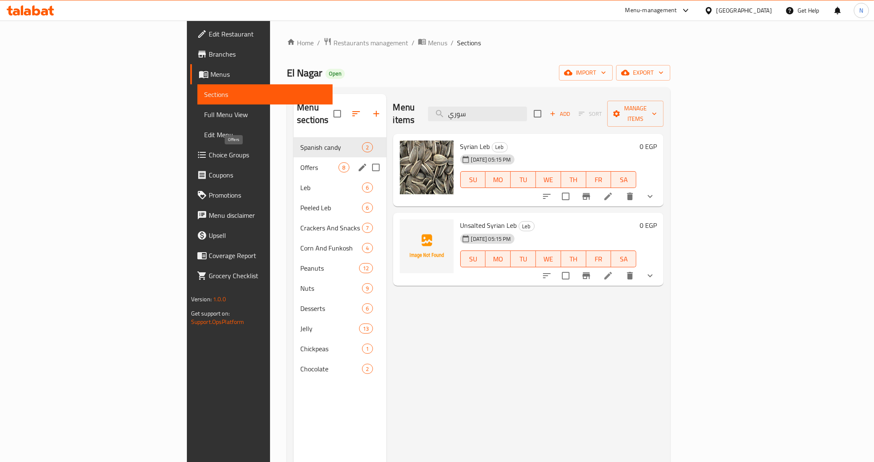
click at [300, 163] on span "Offers" at bounding box center [319, 168] width 38 height 10
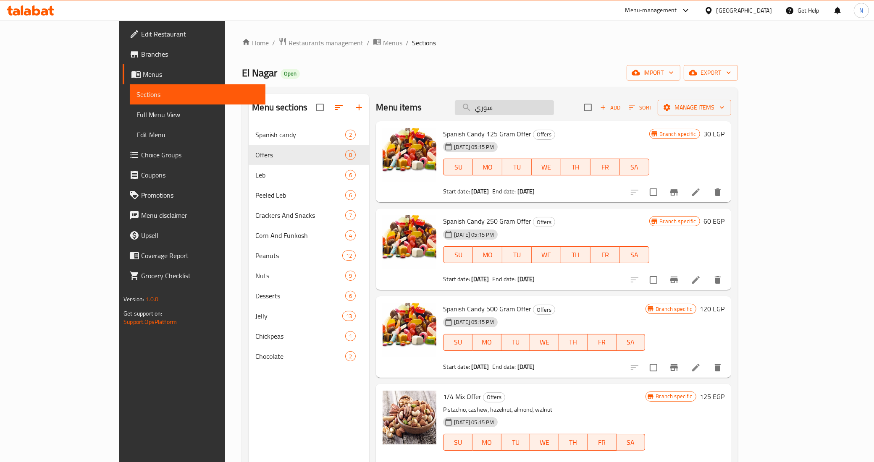
click at [554, 108] on input "سوري" at bounding box center [504, 107] width 99 height 15
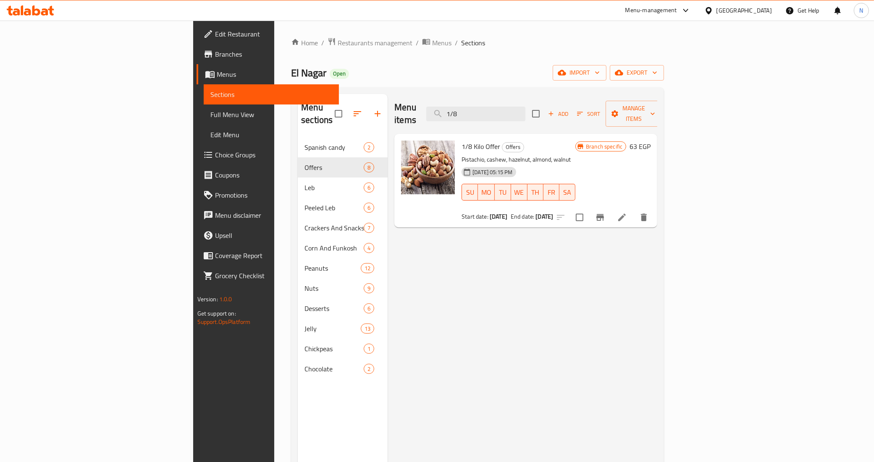
type input "1/8"
click at [215, 49] on span "Branches" at bounding box center [274, 54] width 118 height 10
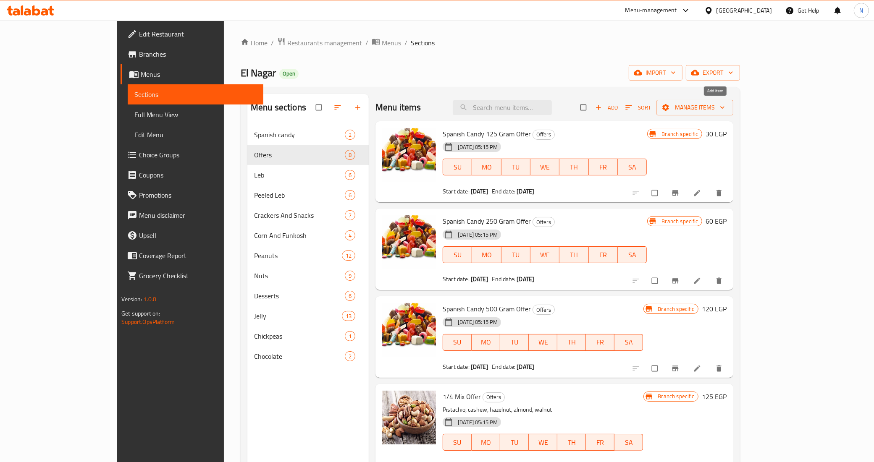
click at [618, 108] on span "Add" at bounding box center [606, 108] width 23 height 10
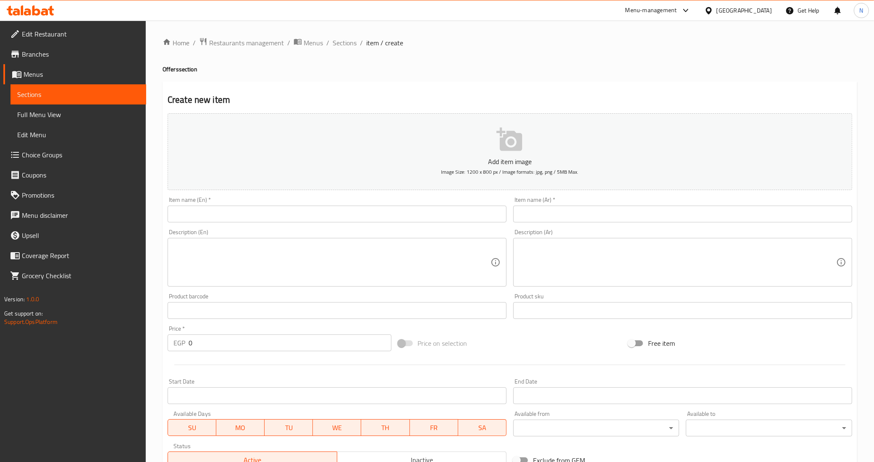
click at [572, 213] on input "text" at bounding box center [682, 214] width 339 height 17
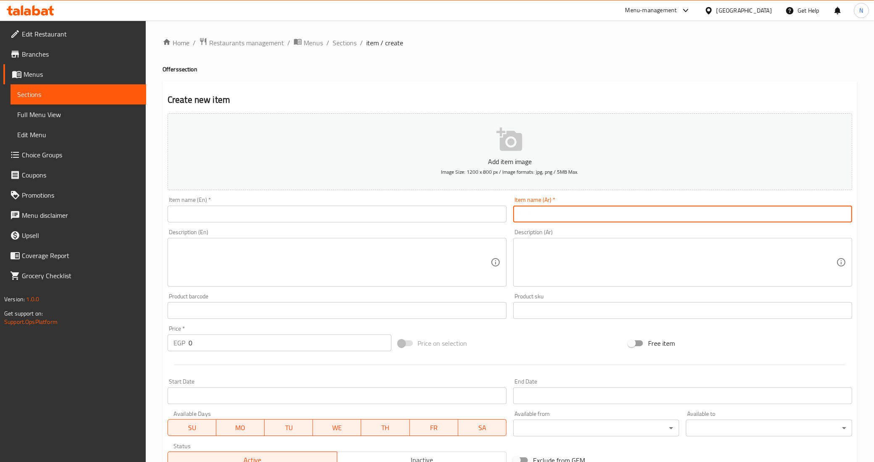
paste input "تمن سوري تمن سوبر تمن ابيض تمن فول تمن مكس مقرمشات تمن كاندي"
click at [719, 216] on input "تمن سوري تمن سوبر تمن ابيض تمن فول تمن مكس مقرمشات تمن كاندي" at bounding box center [682, 214] width 339 height 17
click at [522, 213] on input "1/8 سوري تمن سوبر تمن ابيض تمن فول تمن مكس مقرمشات تمن كاندي" at bounding box center [682, 214] width 339 height 17
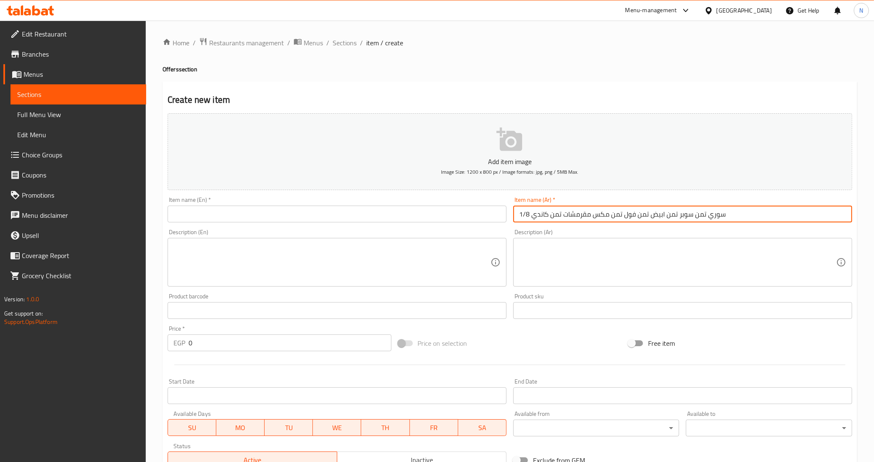
click at [532, 215] on input "1/8 سوري تمن سوبر تمن ابيض تمن فول تمن مكس مقرمشات تمن كاندي" at bounding box center [682, 214] width 339 height 17
drag, startPoint x: 530, startPoint y: 215, endPoint x: 520, endPoint y: 219, distance: 10.8
click at [520, 219] on input "1/8 سوري تمن سوبر تمن ابيض تمن فول تمن مكس مقرمشات تمن كاندي" at bounding box center [682, 214] width 339 height 17
click at [701, 217] on input "1/8 سوري تمن سوبر تمن ابيض تمن فول تمن مكس مقرمشات تمن كاندي" at bounding box center [682, 214] width 339 height 17
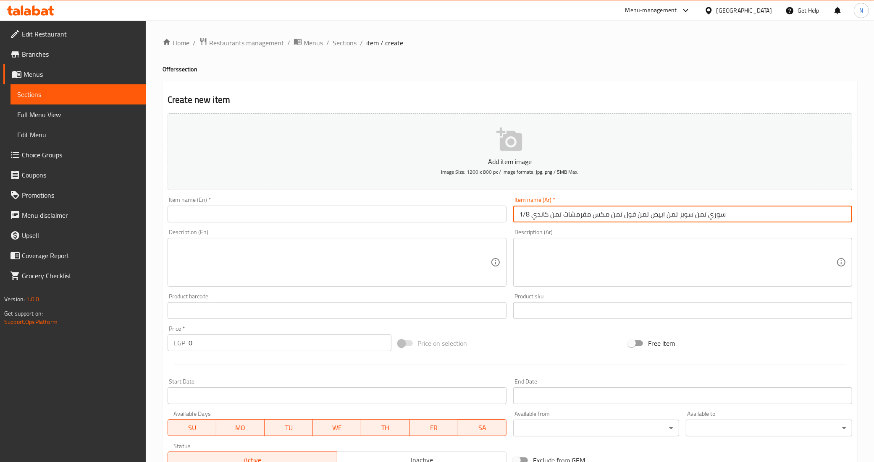
paste input "1/8"
click at [669, 215] on input "1/8 سوري 1/8سوبر تمن ابيض تمن فول تمن مكس مقرمشات تمن كاندي" at bounding box center [682, 214] width 339 height 17
paste input "1/8"
click at [641, 217] on input "1/8 سوري 1/8سوبر 1/8ابيض تمن فول تمن مكس مقرمشات تمن كاندي" at bounding box center [682, 214] width 339 height 17
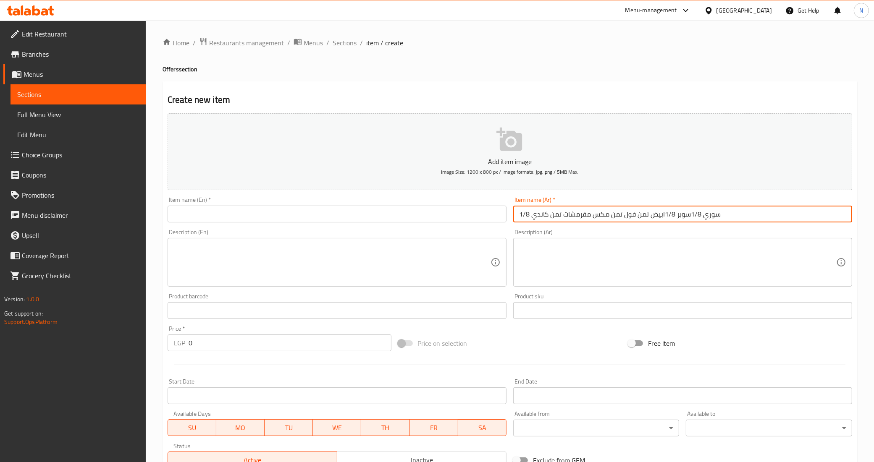
click at [641, 217] on input "1/8 سوري 1/8سوبر 1/8ابيض تمن فول تمن مكس مقرمشات تمن كاندي" at bounding box center [682, 214] width 339 height 17
paste input "1/8"
click at [615, 215] on input "1/8 سوري 1/8سوبر 1/8ابيض 1/8فول تمن مكس مقرمشات تمن كاندي" at bounding box center [682, 214] width 339 height 17
paste input "1/8"
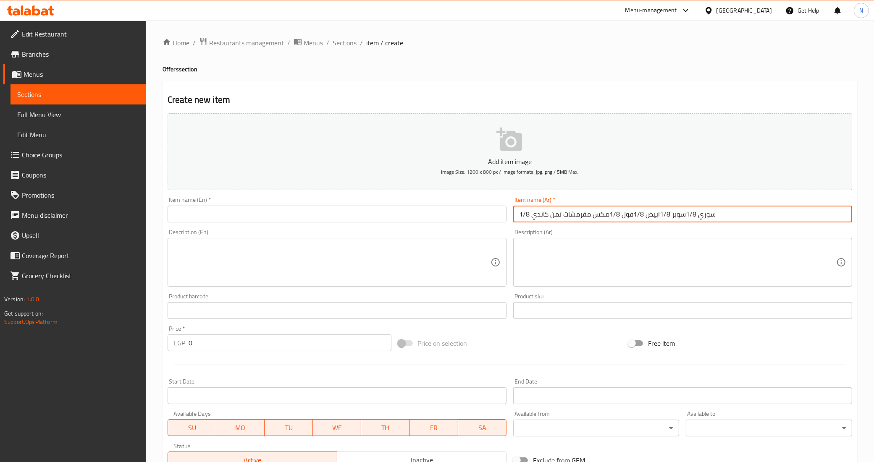
click at [555, 219] on input "1/8 سوري 1/8سوبر 1/8ابيض 1/8فول 1/8مكس مقرمشات تمن كاندي" at bounding box center [682, 214] width 339 height 17
paste input "1/8"
click at [621, 217] on input "1/8 سوري 1/8سوبر 1/8ابيض 1/8فول 1/8مكس مقرمشات 1/8كاندي" at bounding box center [682, 214] width 339 height 17
click at [725, 217] on input "1/8 سوري 1/8سوبر 1/8ابيض 1/8فول سوداني أسواني 1/8مكس مقرمشات 1/8كاندي" at bounding box center [682, 214] width 339 height 17
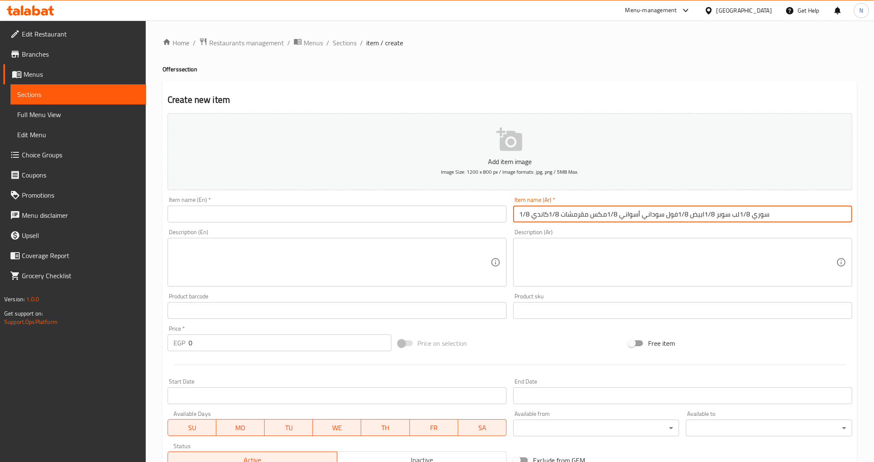
click at [758, 214] on input "1/8 سوري 1/8لب سوبر 1/8ابيض 1/8فول سوداني أسواني 1/8مكس مقرمشات 1/8كاندي" at bounding box center [682, 214] width 339 height 17
click at [700, 219] on input "1/8 لب سوري 1/8لب سوبر 1/8ابيض 1/8فول سوداني أسواني 1/8مكس مقرمشات 1/8كاندي" at bounding box center [682, 214] width 339 height 17
click at [708, 214] on input "1/8 لب سوري 1/8لب سوبر 1/8لب ابيض 1/8فول سوداني أسواني 1/8مكس مقرمشات 1/8كاندي" at bounding box center [682, 214] width 339 height 17
click at [747, 217] on input "1/8 لب سوري 1/8لب سوبر 1/8 لب ابيض 1/8فول سوداني أسواني 1/8مكس مقرمشات 1/8كاندي" at bounding box center [682, 214] width 339 height 17
click at [747, 218] on input "1/8 لب سوري 1/8لب سوبر 1/8 لب ابيض 1/8فول سوداني أسواني 1/8مكس مقرمشات 1/8كاندي" at bounding box center [682, 214] width 339 height 17
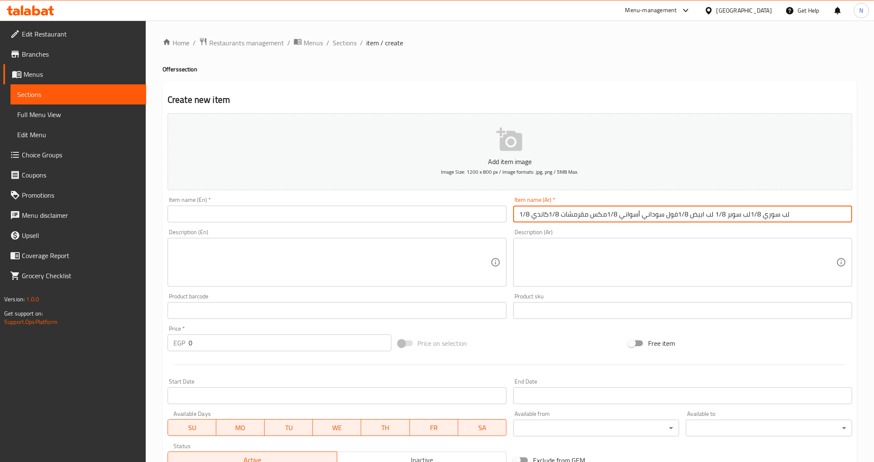
click at [746, 213] on input "1/8 لب سوري 1/8لب سوبر 1/8 لب ابيض 1/8فول سوداني أسواني 1/8مكس مقرمشات 1/8كاندي" at bounding box center [682, 214] width 339 height 17
click at [672, 217] on input "1/8 لب سوري 1/8 لب سوبر 1/8 لب ابيض 1/8فول سوداني أسواني 1/8مكس مقرمشات 1/8كاندي" at bounding box center [682, 214] width 339 height 17
type input "1/8 لب سوري 1/8 لب سوبر 1/8 لب ابيض 1/8 فول سوداني أسواني 1/8مكس مقرمشات 1/8كان…"
click at [565, 213] on input "1/8 لب سوري 1/8 لب سوبر 1/8 لب ابيض 1/8 فول سوداني أسواني 1/8مكس مقرمشات 1/8كان…" at bounding box center [682, 214] width 339 height 17
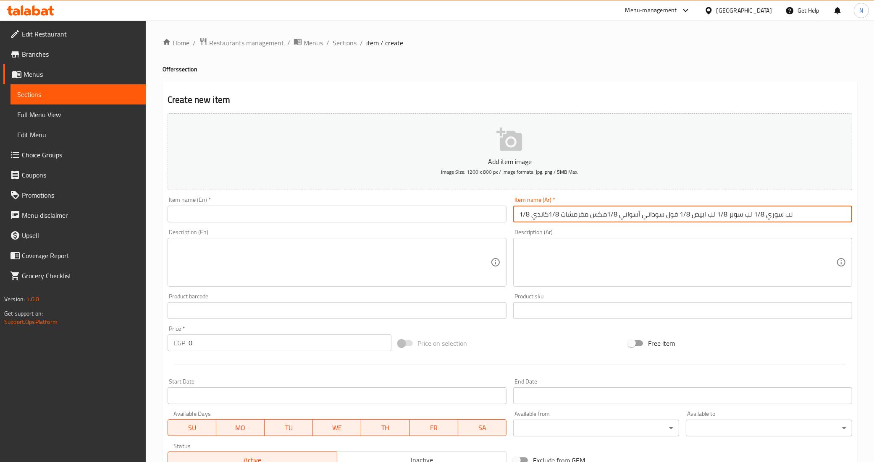
click at [565, 213] on input "1/8 لب سوري 1/8 لب سوبر 1/8 لب ابيض 1/8 فول سوداني أسواني 1/8مكس مقرمشات 1/8كان…" at bounding box center [682, 214] width 339 height 17
click at [270, 209] on input "text" at bounding box center [337, 214] width 339 height 17
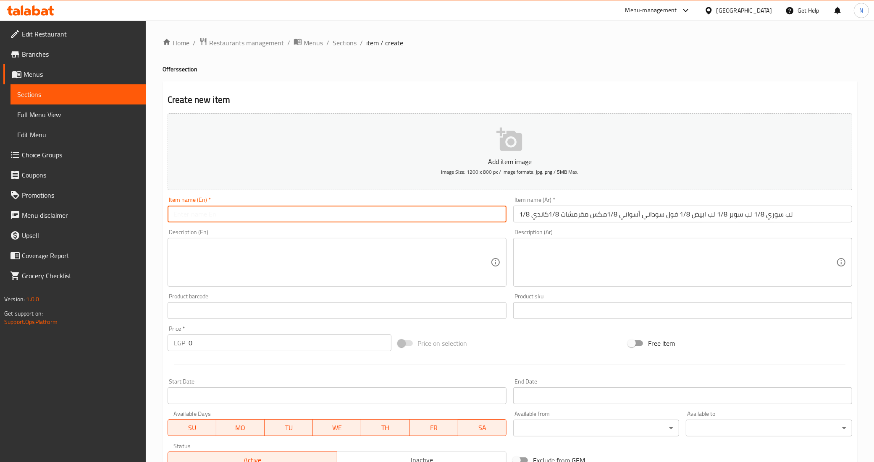
paste input "1/8 Syrian kernels, 1/8 Super kernels, 1/8 White kernels, 1/8 Aswan peanuts, 1/…"
click at [205, 215] on input "1/8 Syrian kernels, 1/8 Super kernels, 1/8 White kernels, 1/8 Aswan peanuts, 1/…" at bounding box center [337, 214] width 339 height 17
paste input "Leb"
click at [257, 214] on input "1/8 Syrian Leb , 1/8 Super kernels, 1/8 White kernels, 1/8 Aswan peanuts, 1/8 M…" at bounding box center [337, 214] width 339 height 17
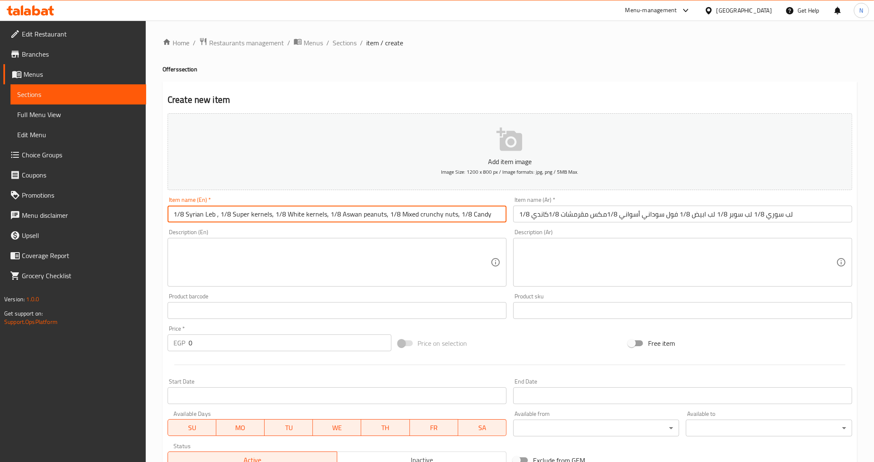
click at [257, 214] on input "1/8 Syrian Leb , 1/8 Super kernels, 1/8 White kernels, 1/8 Aswan peanuts, 1/8 M…" at bounding box center [337, 214] width 339 height 17
paste input "Leb"
click at [213, 218] on input "1/8 Syrian Leb , 1/8 Super Leb, 1/8 White kernels, 1/8 Aswan peanuts, 1/8 Mixed…" at bounding box center [337, 214] width 339 height 17
click at [297, 213] on input "1/8 Syrian Leb, 1/8 Super Leb, 1/8 White kernels, 1/8 Aswan peanuts, 1/8 Mixed …" at bounding box center [337, 214] width 339 height 17
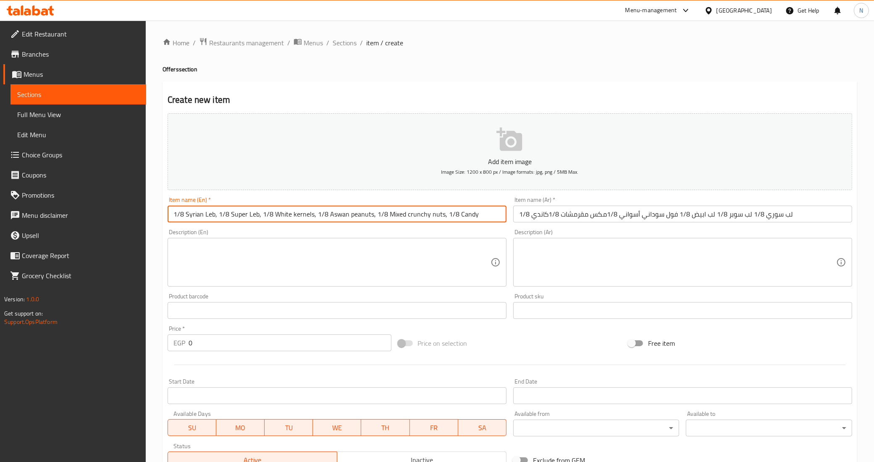
paste input "Leb"
click at [322, 213] on input "1/8 Syrian Leb, 1/8 Super Leb, 1/8 White Leb, 1/8 Aswan peanuts, 1/8 Mixed crun…" at bounding box center [337, 214] width 339 height 17
paste input "ian"
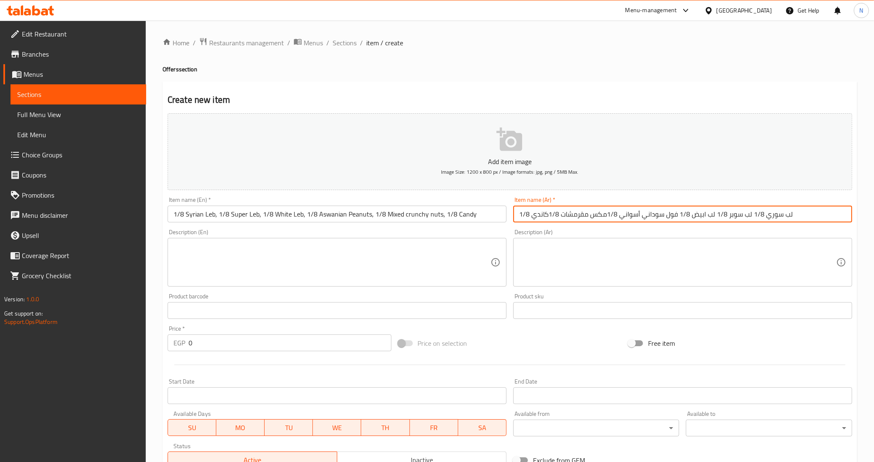
click at [572, 211] on input "1/8 لب سوري 1/8 لب سوبر 1/8 لب ابيض 1/8 فول سوداني أسواني 1/8مكس مقرمشات 1/8كان…" at bounding box center [682, 214] width 339 height 17
click at [573, 212] on input "1/8 لب سوري 1/8 لب سوبر 1/8 لب ابيض 1/8 فول سوداني أسواني 1/8مكس مقرمشات 1/8كان…" at bounding box center [682, 214] width 339 height 17
click at [413, 217] on input "1/8 Syrian Leb, 1/8 Super Leb, 1/8 White Leb, 1/8 Aswanian Peanuts, 1/8 Mixed c…" at bounding box center [337, 214] width 339 height 17
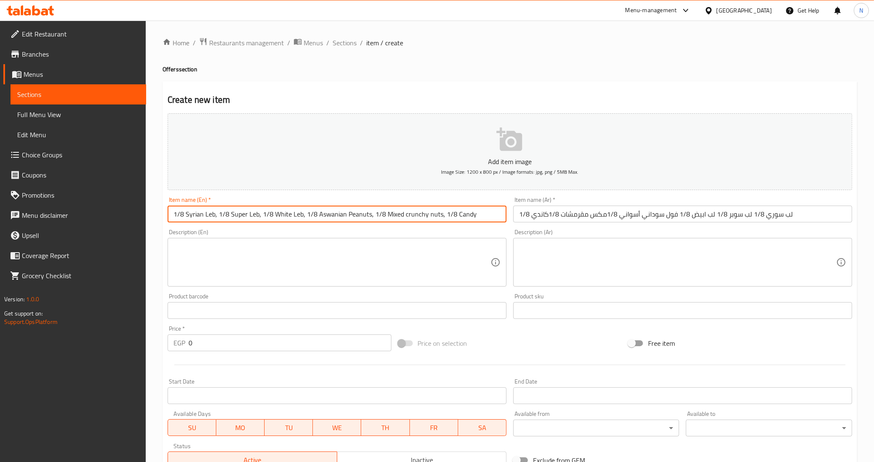
click at [413, 217] on input "1/8 Syrian Leb, 1/8 Super Leb, 1/8 White Leb, 1/8 Aswanian Peanuts, 1/8 Mixed c…" at bounding box center [337, 214] width 339 height 17
paste input "Crackers"
click at [440, 213] on input "1/8 Syrian Leb, 1/8 Super Leb, 1/8 White Leb, 1/8 Aswanian Peanuts, 1/8 Mixed C…" at bounding box center [337, 214] width 339 height 17
paste input "Spanish"
type input "1/8 Syrian Leb, 1/8 Super Leb, 1/8 White Leb, 1/8 Aswanian Peanuts, 1/8 Mixed C…"
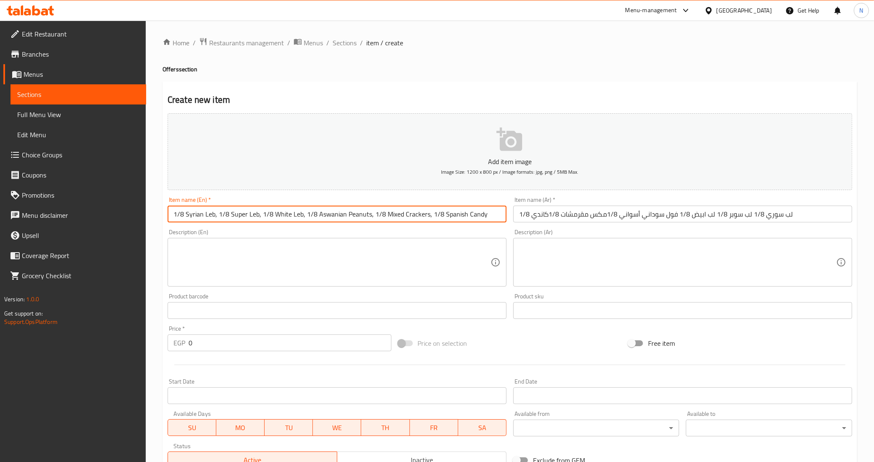
click at [536, 215] on input "1/8 لب سوري 1/8 لب سوبر 1/8 لب ابيض 1/8 فول سوداني أسواني 1/8مكس مقرمشات 1/8كان…" at bounding box center [682, 214] width 339 height 17
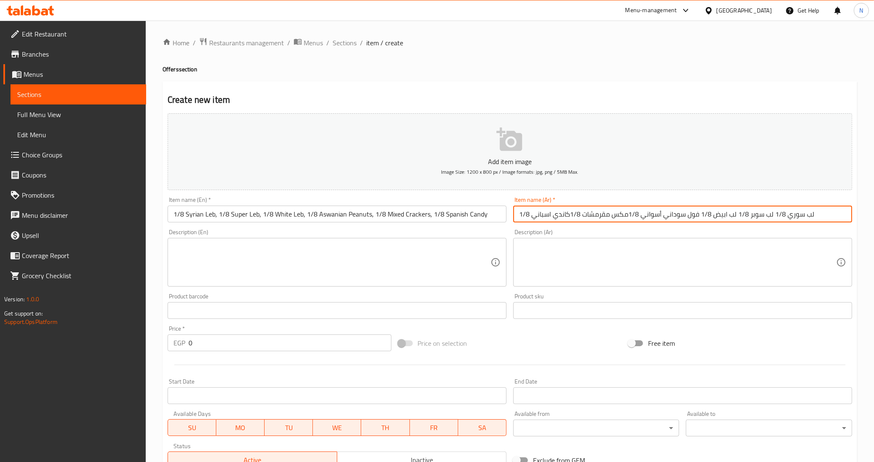
click at [789, 215] on input "1/8 لب سوري 1/8 لب سوبر 1/8 لب ابيض 1/8 فول سوداني أسواني 1/8مكس مقرمشات 1/8كان…" at bounding box center [682, 214] width 339 height 17
type input "1/8 لب سوري، 1/8 لب سوبر، 1/8 لب ابيض، 1/8 فول سوداني أسواني، 1/8مكس مقرمشات، 1…"
click at [641, 218] on input "1/8 لب سوري، 1/8 لب سوبر، 1/8 لب ابيض، 1/8 فول سوداني أسواني، 1/8مكس مقرمشات، 1…" at bounding box center [682, 214] width 339 height 17
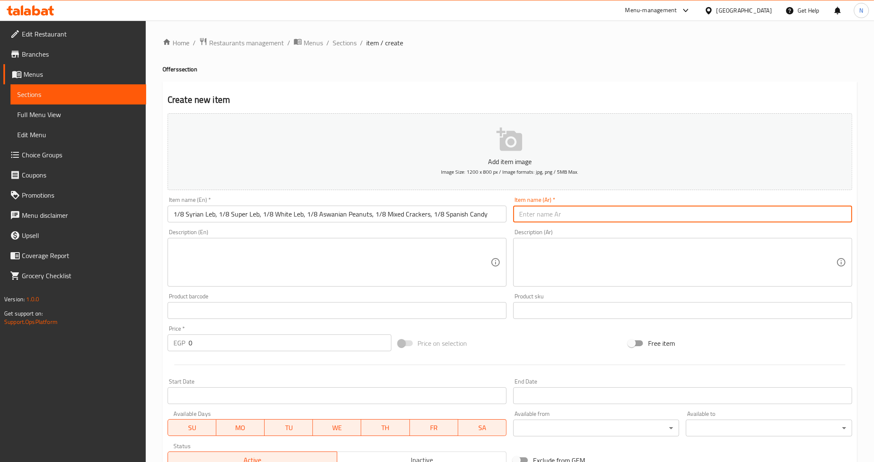
click at [618, 265] on textarea at bounding box center [677, 263] width 317 height 40
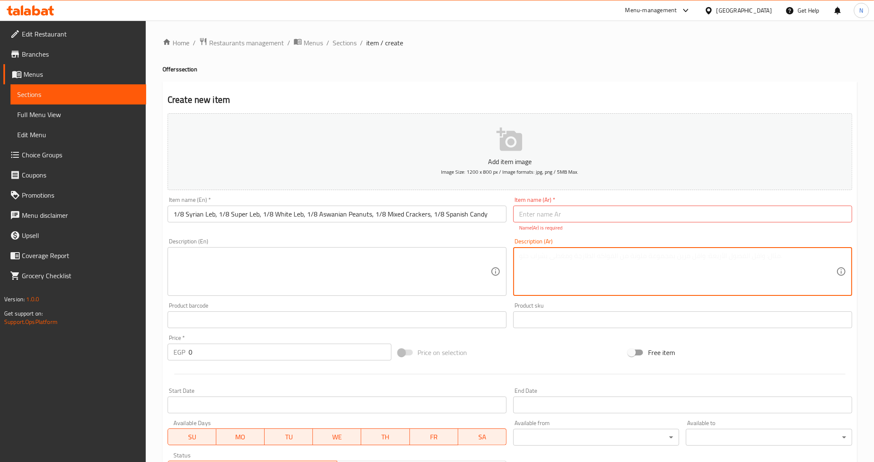
paste textarea "1/8 لب سوري، 1/8 لب سوبر، 1/8 لب ابيض، 1/8 فول سوداني أسواني، 1/8مكس مقرمشات، 1…"
type textarea "1/8 لب سوري، 1/8 لب سوبر، 1/8 لب ابيض، 1/8 فول سوداني أسواني، 1/8مكس مقرمشات، 1…"
click at [422, 213] on input "1/8 Syrian Leb, 1/8 Super Leb, 1/8 White Leb, 1/8 Aswanian Peanuts, 1/8 Mixed C…" at bounding box center [337, 214] width 339 height 17
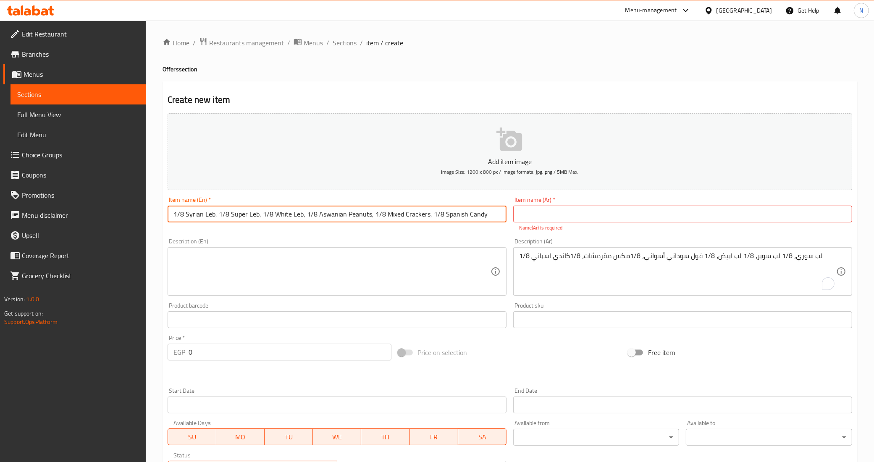
click at [422, 213] on input "1/8 Syrian Leb, 1/8 Super Leb, 1/8 White Leb, 1/8 Aswanian Peanuts, 1/8 Mixed C…" at bounding box center [337, 214] width 339 height 17
click at [407, 267] on textarea at bounding box center [331, 272] width 317 height 40
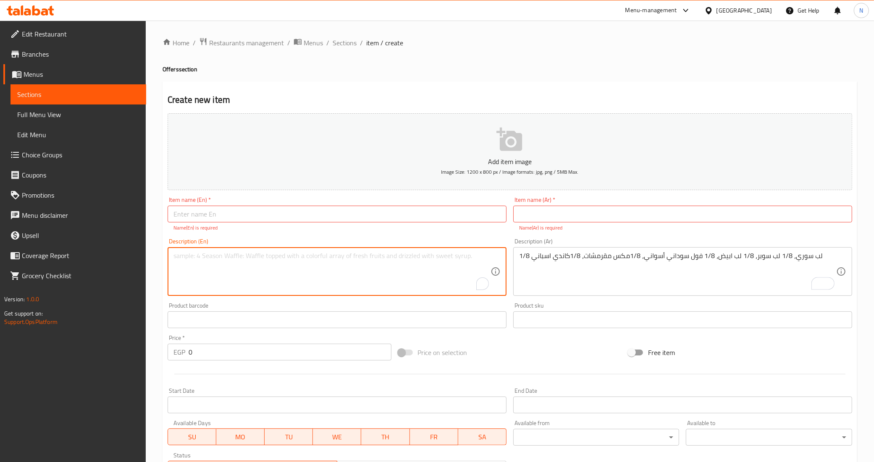
paste textarea "1/8 Syrian Leb, 1/8 Super Leb, 1/8 White Leb, 1/8 Aswanian Peanuts, 1/8 Mixed C…"
type textarea "1/8 Syrian Leb, 1/8 Super Leb, 1/8 White Leb, 1/8 Aswanian Peanuts, 1/8 Mixed C…"
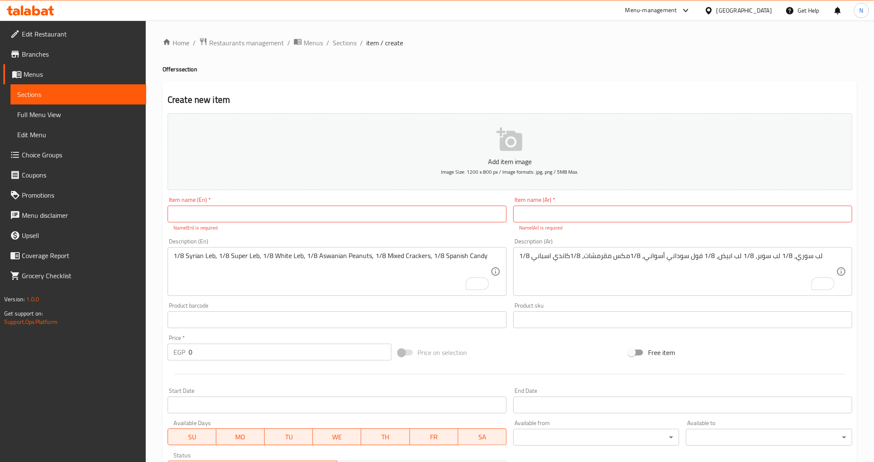
click at [210, 352] on input "0" at bounding box center [290, 352] width 203 height 17
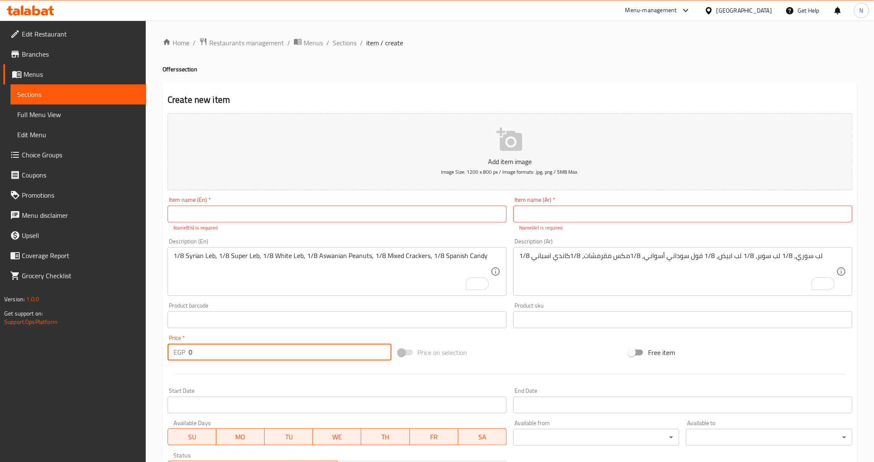
click at [210, 352] on input "0" at bounding box center [290, 352] width 203 height 17
paste input "20"
type input "200"
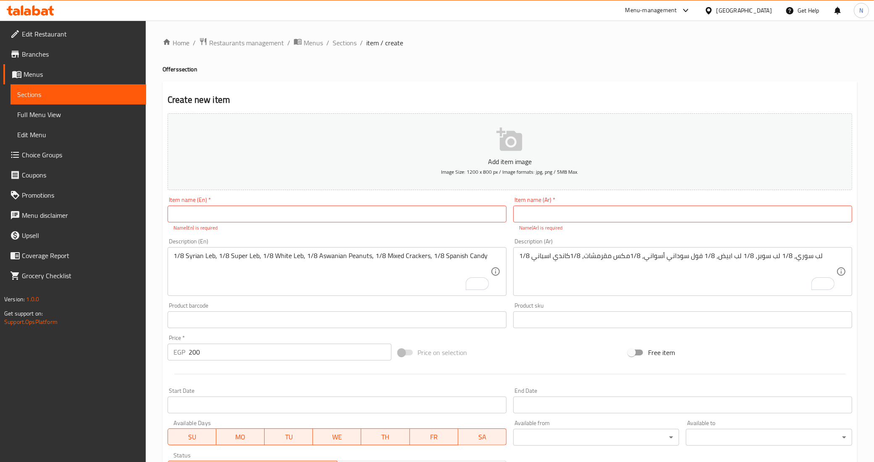
click at [526, 350] on div "Price on selection" at bounding box center [510, 352] width 231 height 23
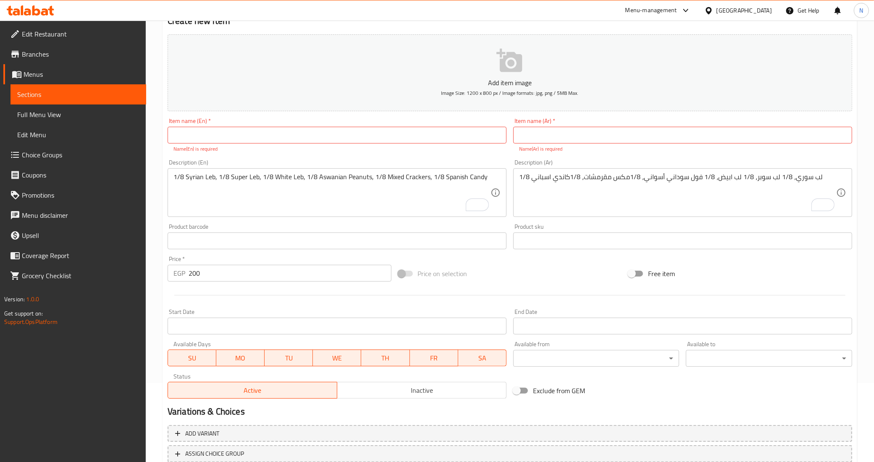
scroll to position [139, 0]
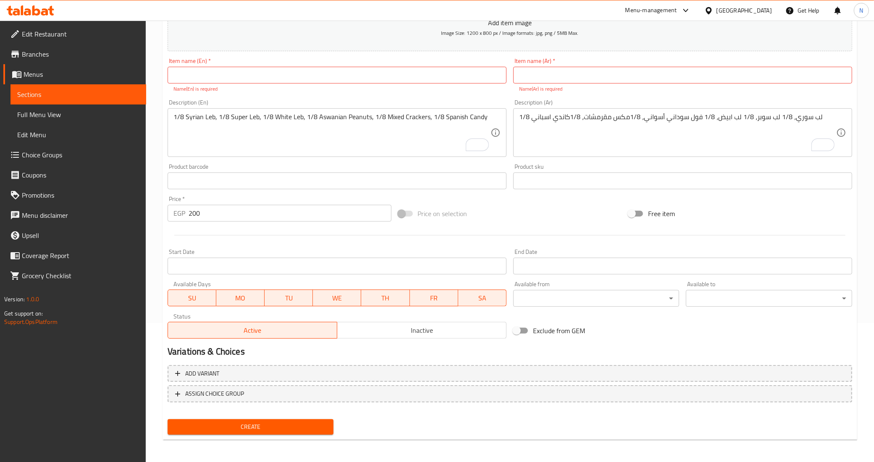
click at [408, 328] on span "Inactive" at bounding box center [422, 331] width 163 height 12
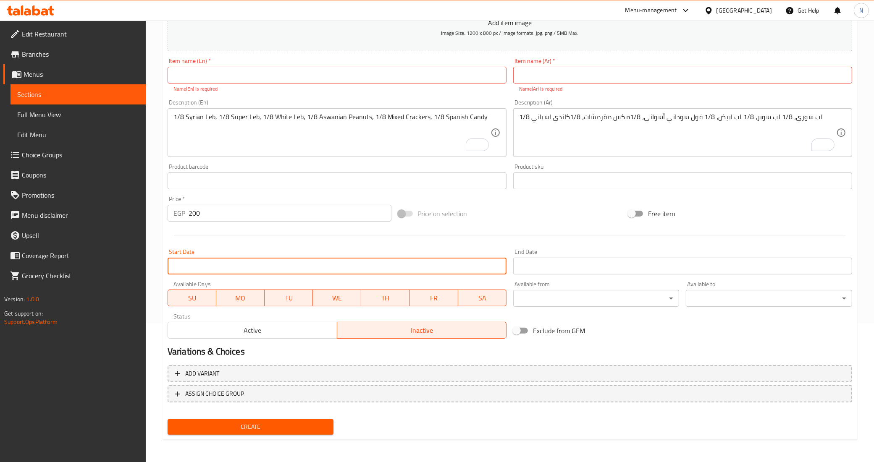
click at [193, 267] on input "Start Date" at bounding box center [337, 266] width 339 height 17
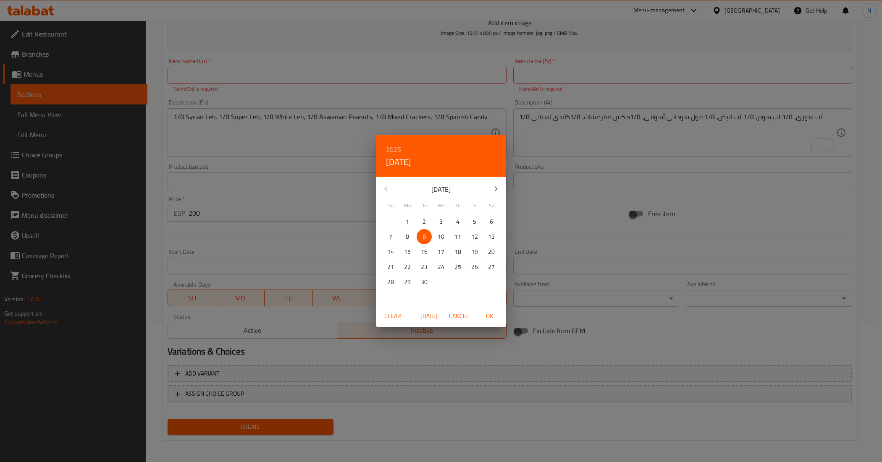
click at [425, 236] on p "9" at bounding box center [424, 237] width 3 height 11
click at [491, 320] on span "OK" at bounding box center [489, 316] width 20 height 11
type input "[DATE]"
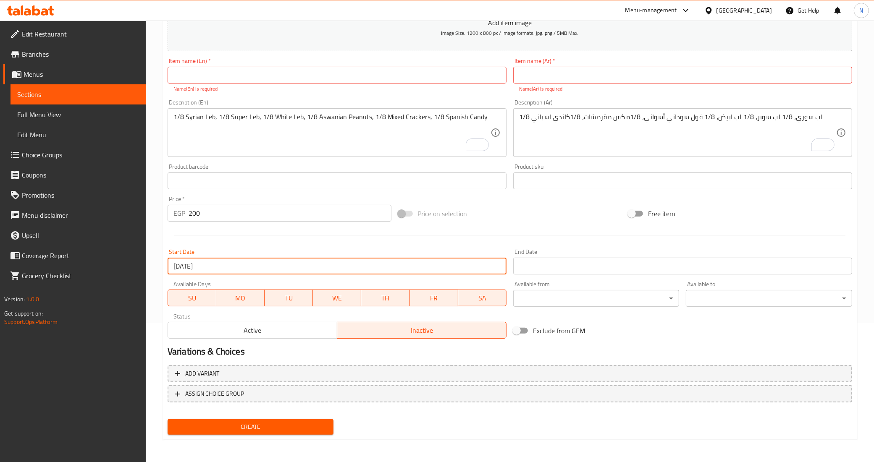
click at [549, 265] on input "Start Date" at bounding box center [682, 266] width 339 height 17
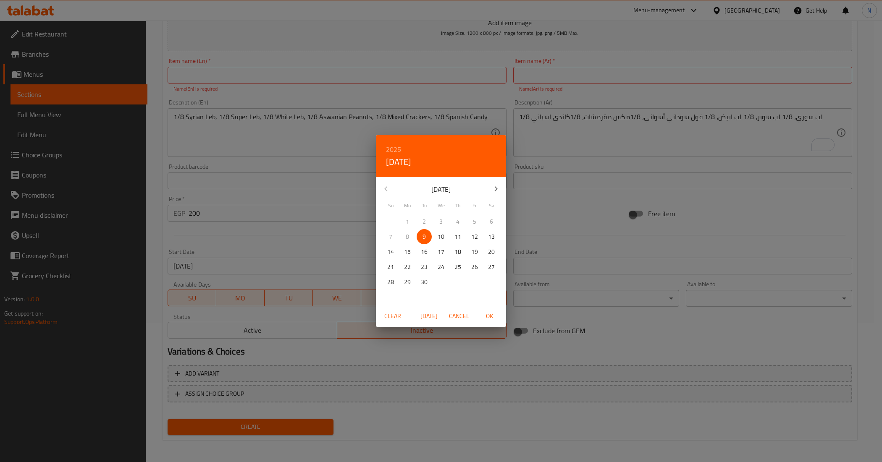
click at [493, 186] on icon "button" at bounding box center [496, 189] width 10 height 10
click at [394, 297] on p "30" at bounding box center [390, 297] width 7 height 11
click at [491, 314] on span "OK" at bounding box center [489, 316] width 20 height 11
type input "[DATE]"
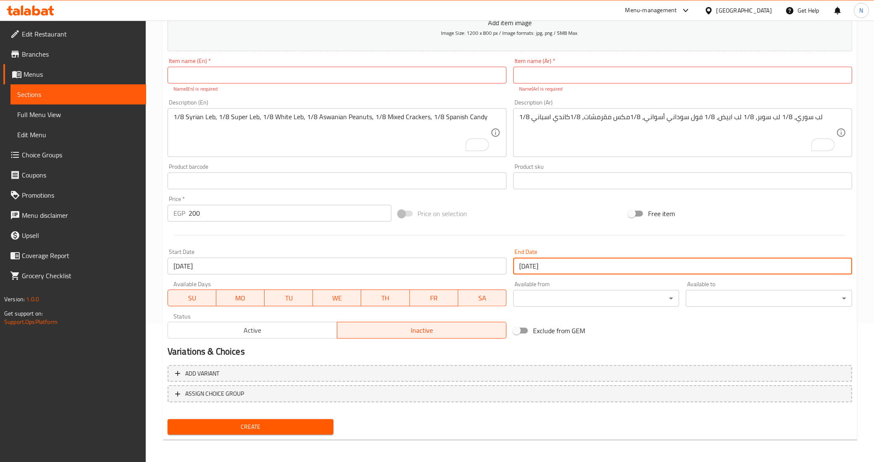
click at [504, 215] on div "Price on selection" at bounding box center [510, 213] width 231 height 23
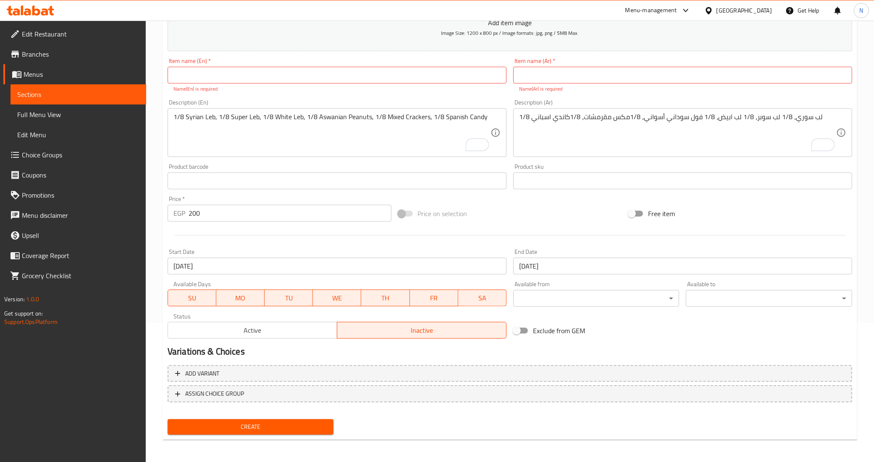
click at [246, 78] on input "text" at bounding box center [337, 75] width 339 height 17
type input "Offer 1"
click at [542, 80] on input "text" at bounding box center [682, 75] width 339 height 17
type input "عرض 1"
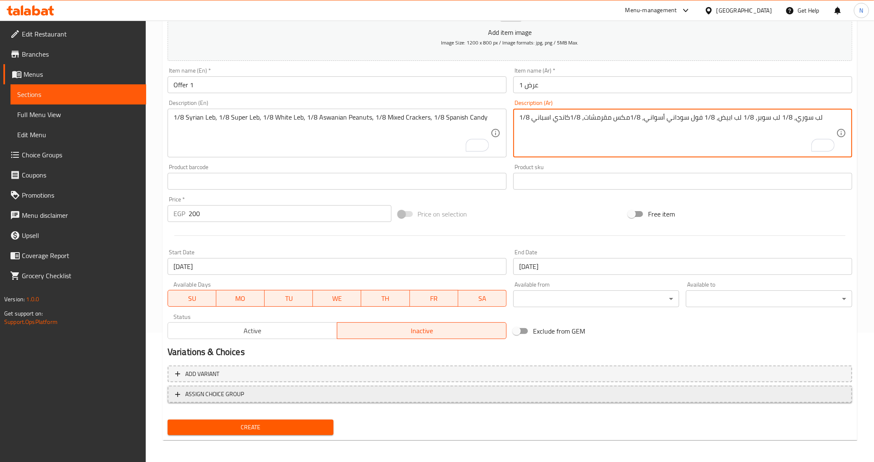
click at [283, 399] on button "ASSIGN CHOICE GROUP" at bounding box center [510, 394] width 685 height 17
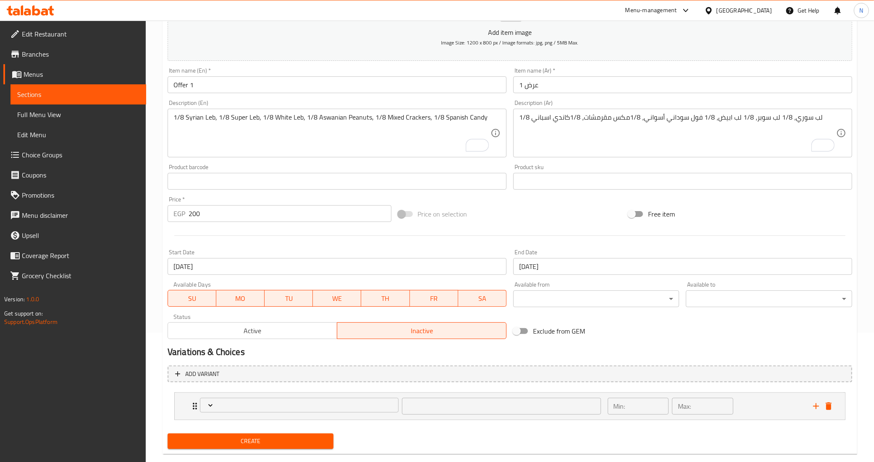
scroll to position [144, 0]
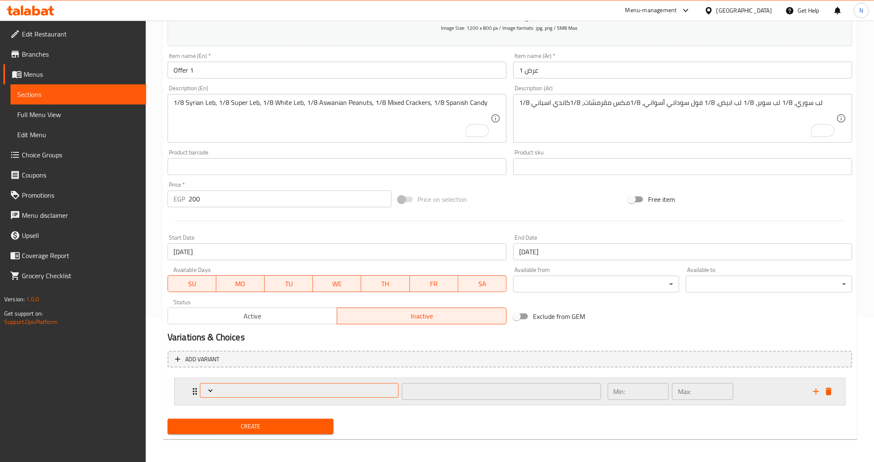
click at [270, 395] on button "Expand" at bounding box center [299, 391] width 199 height 15
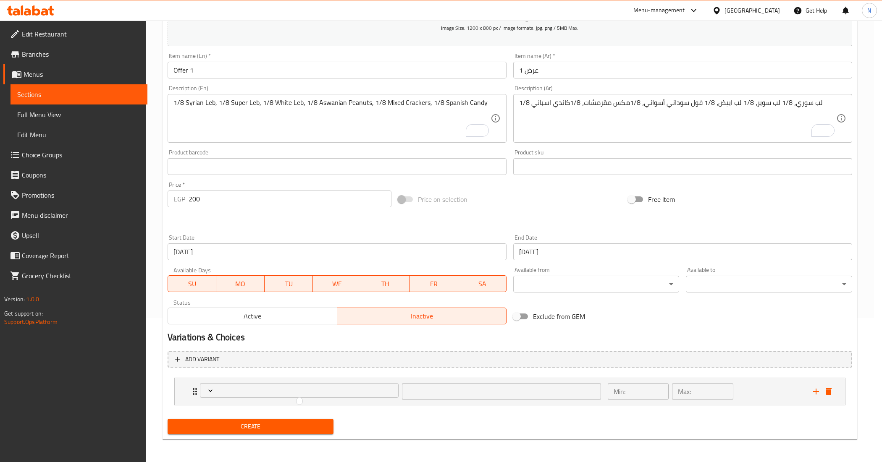
click at [828, 391] on div at bounding box center [441, 231] width 882 height 462
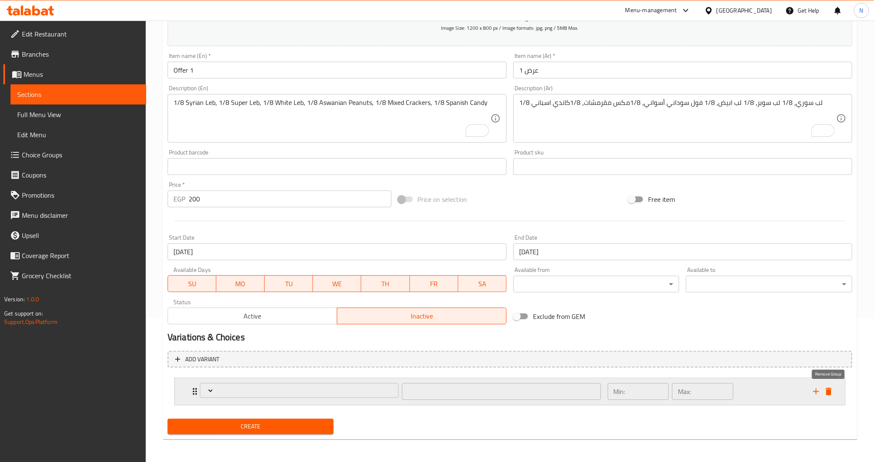
click at [827, 391] on icon "delete" at bounding box center [829, 392] width 6 height 8
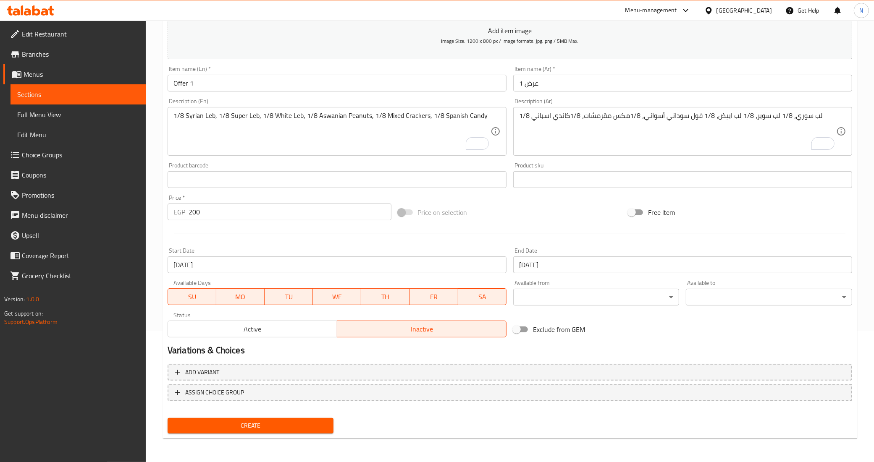
scroll to position [129, 0]
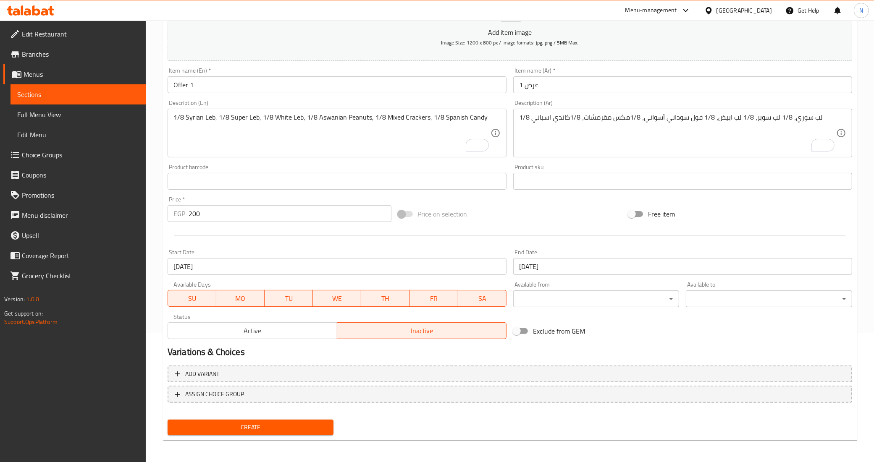
click at [297, 424] on span "Create" at bounding box center [250, 428] width 153 height 11
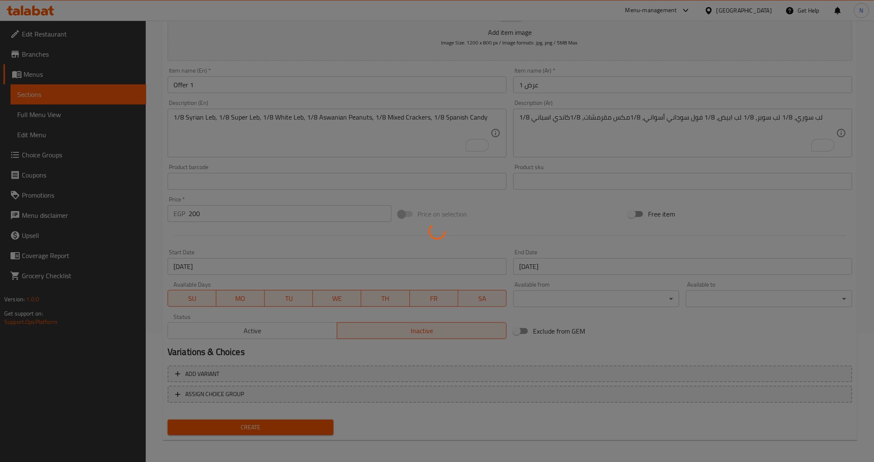
type input "0"
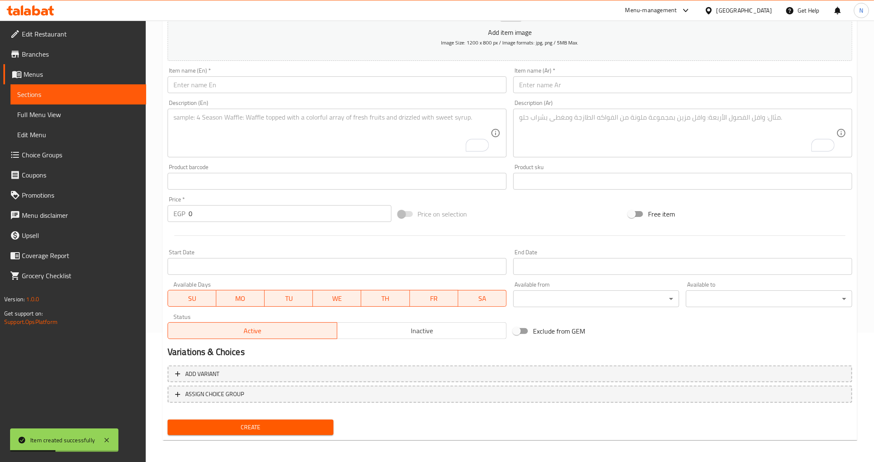
click at [44, 150] on span "Choice Groups" at bounding box center [81, 155] width 118 height 10
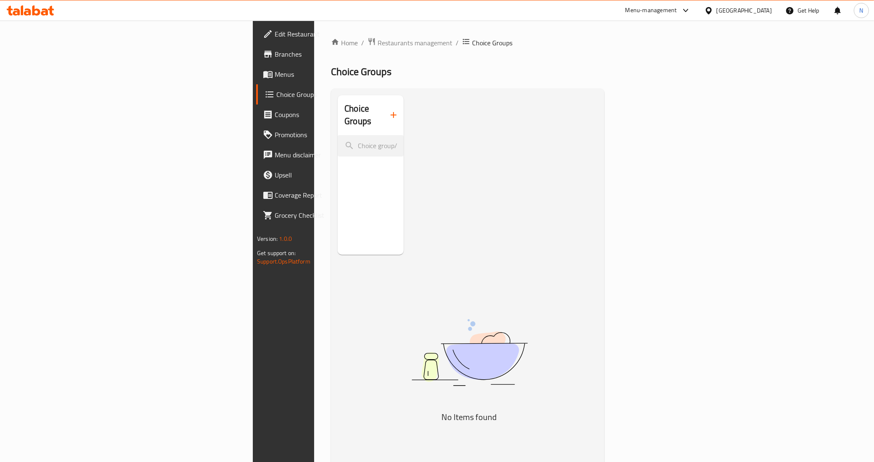
click at [391, 112] on icon "button" at bounding box center [394, 115] width 6 height 6
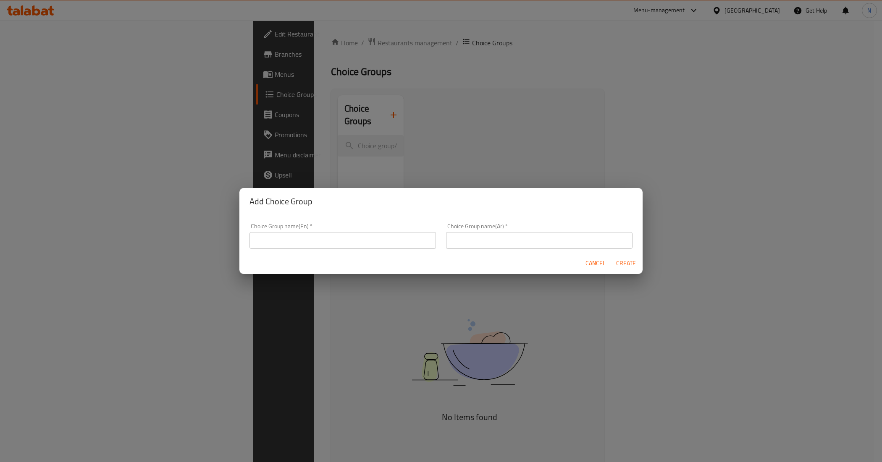
click at [372, 244] on input "text" at bounding box center [343, 240] width 186 height 17
paste input "Syrian Leb"
type input "Your Choice Of Syrian Leb:"
click at [547, 250] on div "Choice Group name(Ar)   * Choice Group name(Ar) *" at bounding box center [539, 236] width 197 height 36
click at [550, 234] on input "text" at bounding box center [539, 240] width 186 height 17
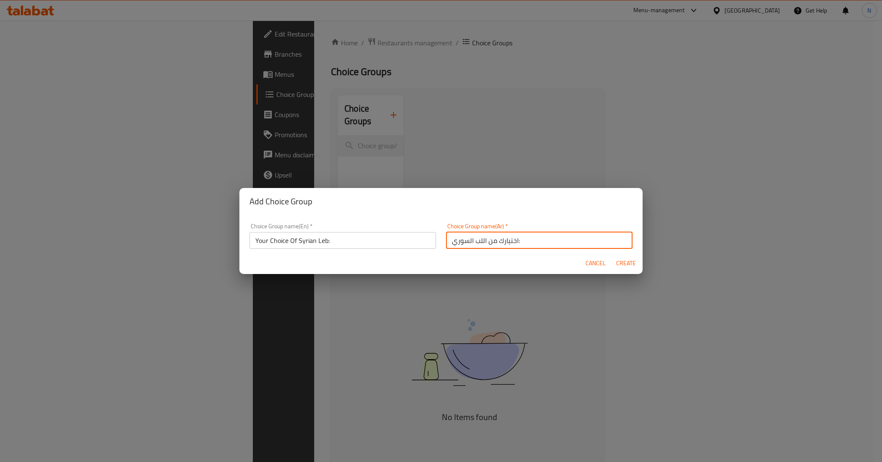
type input "اختيارك من اللب السوري:"
click at [625, 264] on span "Create" at bounding box center [626, 263] width 20 height 11
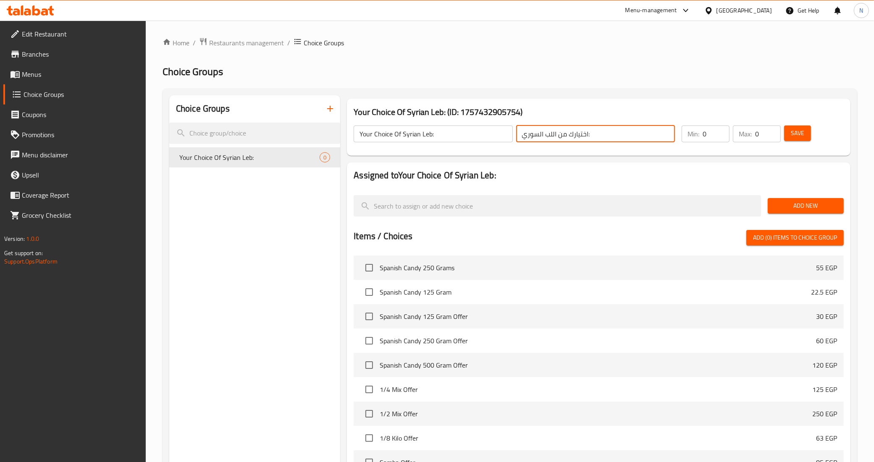
click at [576, 135] on input "اختيارك من اللب السوري:" at bounding box center [595, 134] width 159 height 17
click at [329, 113] on icon "button" at bounding box center [330, 109] width 10 height 10
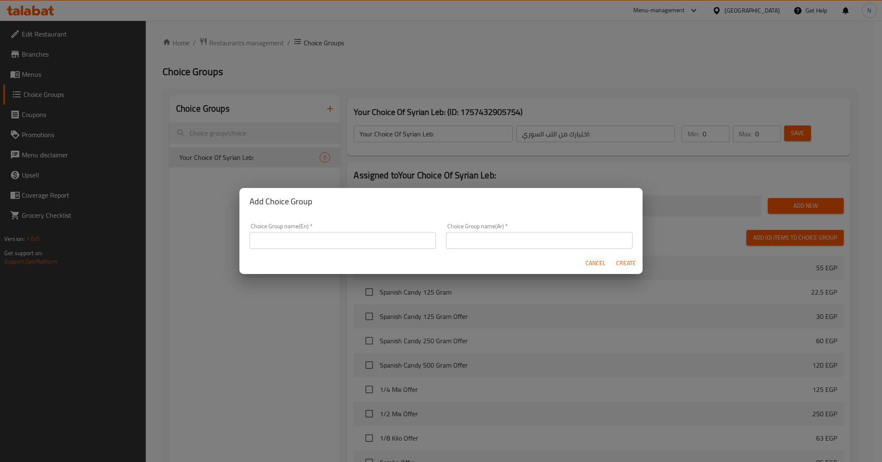
click at [515, 238] on input "text" at bounding box center [539, 240] width 186 height 17
paste input "اختيارك من اللب السوري:"
click at [465, 242] on input "اختيارك من اللب السوري:" at bounding box center [539, 240] width 186 height 17
type input "اختيارك من اللب الأبيض:"
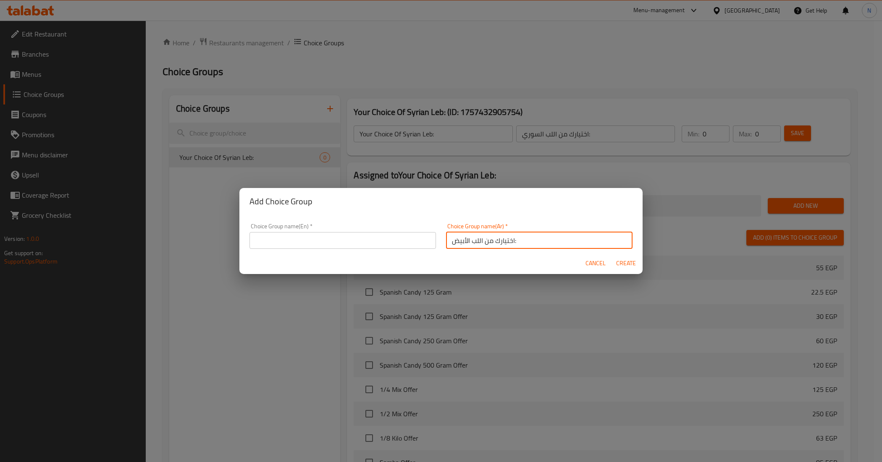
click at [395, 245] on input "text" at bounding box center [343, 240] width 186 height 17
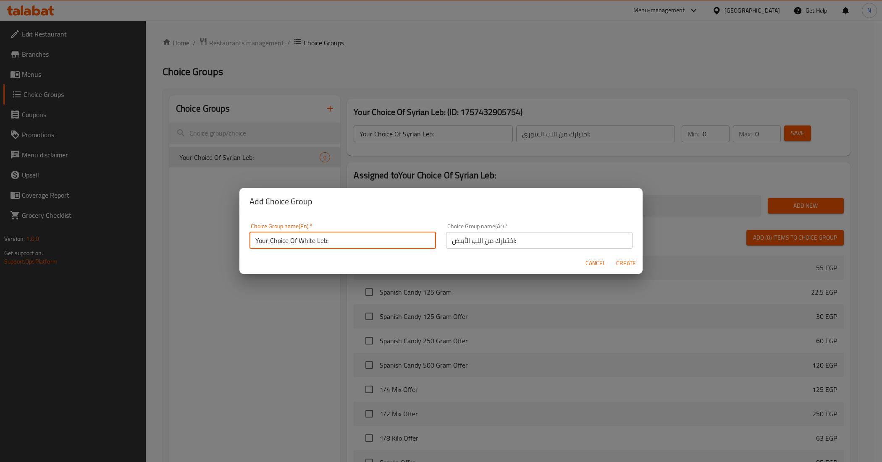
type input "Your Choice Of White Leb:"
click at [625, 260] on span "Create" at bounding box center [626, 263] width 20 height 11
type input "Your Choice Of White Leb:"
type input "اختيارك من اللب الأبيض:"
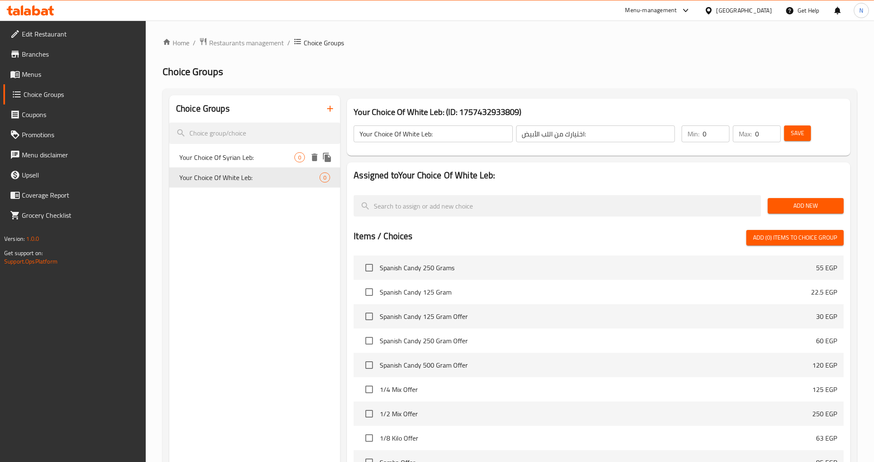
click at [273, 158] on span "Your Choice Of Syrian Leb:" at bounding box center [236, 157] width 115 height 10
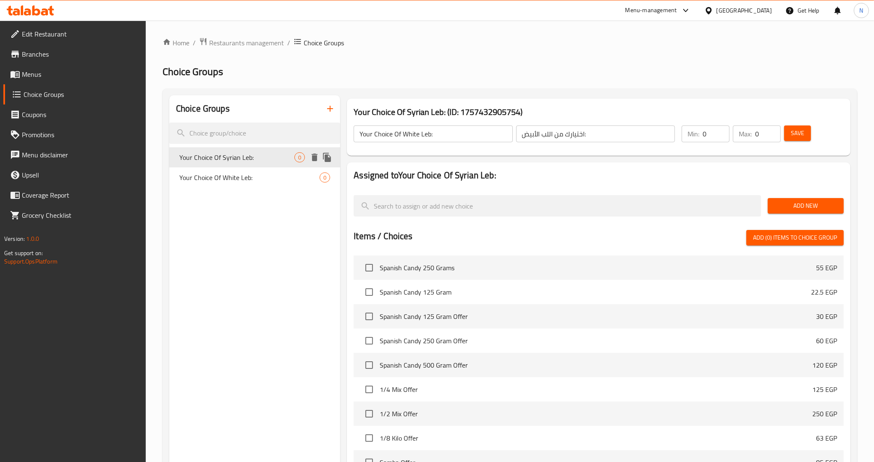
type input "Your Choice Of Syrian Leb:"
type input "اختيارك من اللب السوري:"
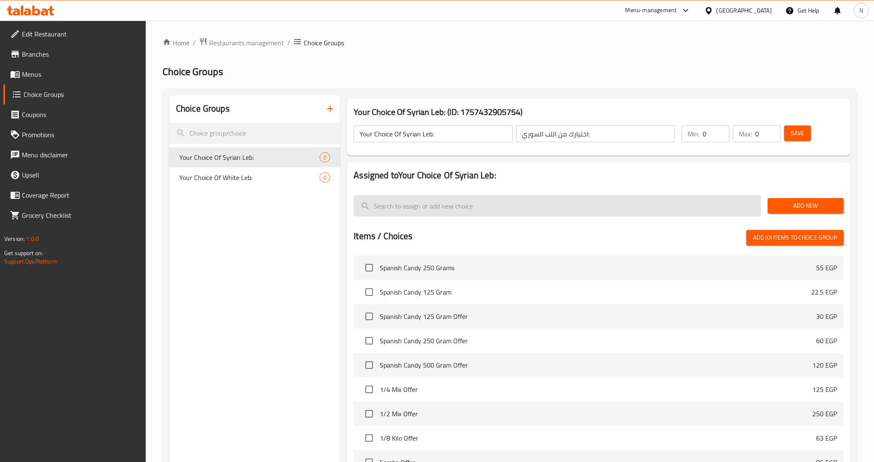
click at [584, 208] on input "search" at bounding box center [557, 205] width 407 height 21
paste input "Syrian Leb"
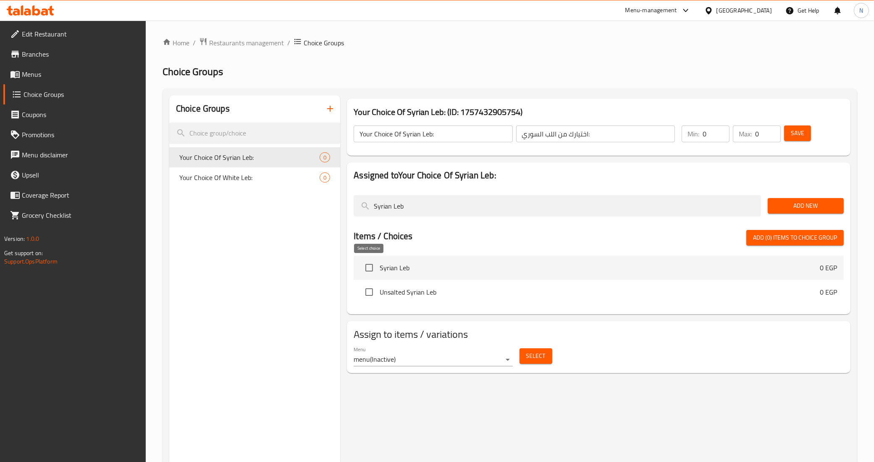
type input "Syrian Leb"
click at [368, 270] on input "checkbox" at bounding box center [369, 268] width 18 height 18
checkbox input "true"
click at [369, 293] on input "checkbox" at bounding box center [369, 293] width 18 height 18
checkbox input "true"
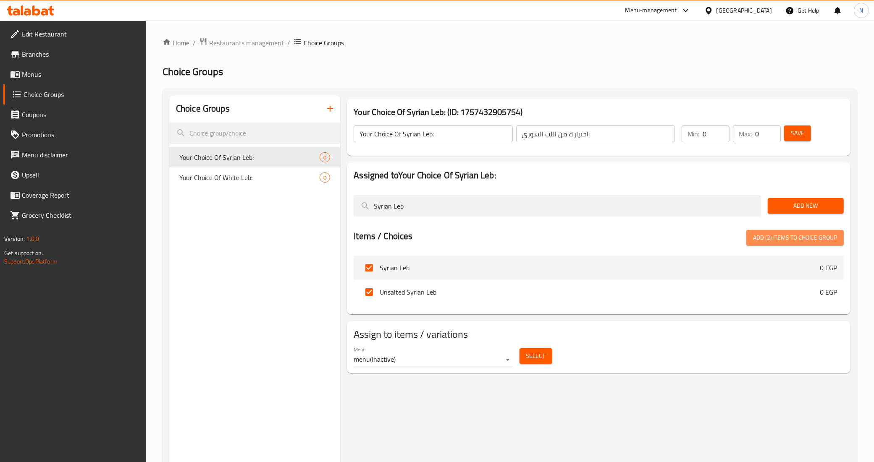
click at [780, 236] on span "Add (2) items to choice group" at bounding box center [795, 238] width 84 height 11
checkbox input "false"
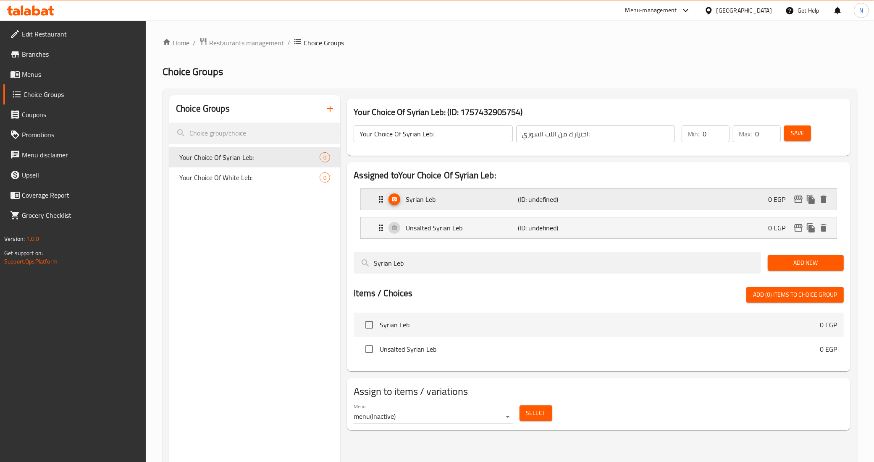
click at [597, 201] on div "Syrian Leb (ID: undefined) 0 EGP" at bounding box center [601, 199] width 451 height 21
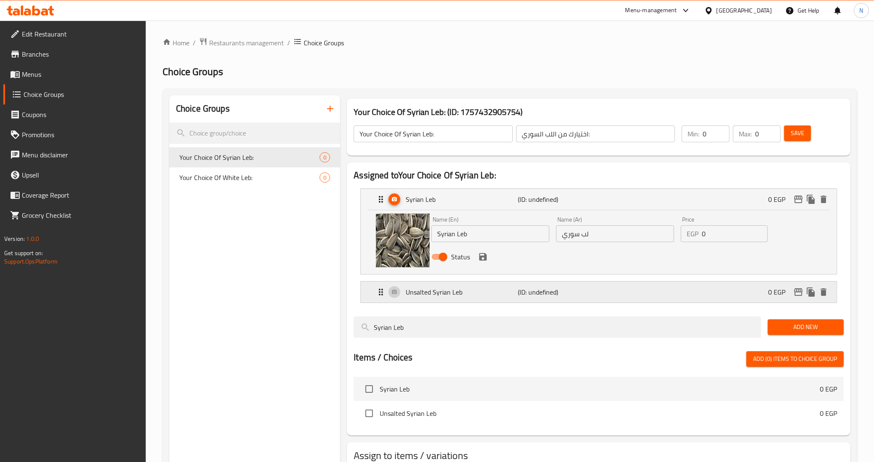
click at [614, 293] on div "Unsalted Syrian Leb (ID: undefined) 0 EGP" at bounding box center [601, 292] width 451 height 21
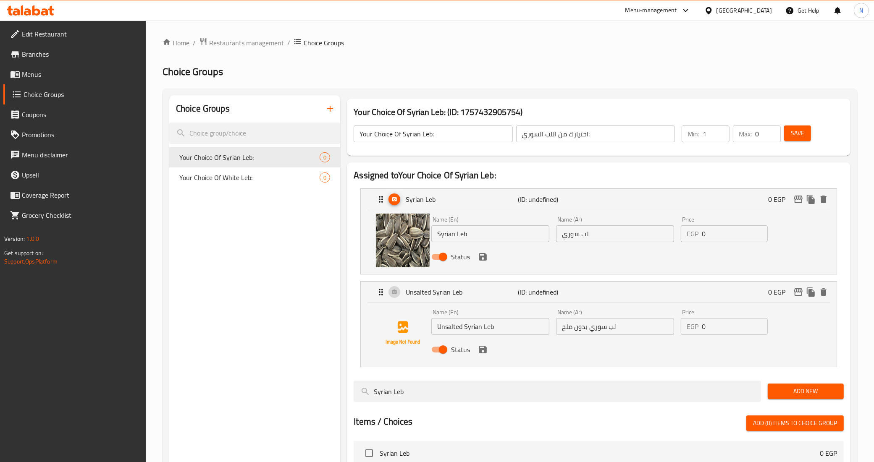
type input "1"
click at [721, 131] on input "1" at bounding box center [716, 134] width 27 height 17
type input "1"
click at [773, 129] on input "1" at bounding box center [768, 134] width 26 height 17
click at [486, 261] on icon "save" at bounding box center [483, 257] width 10 height 10
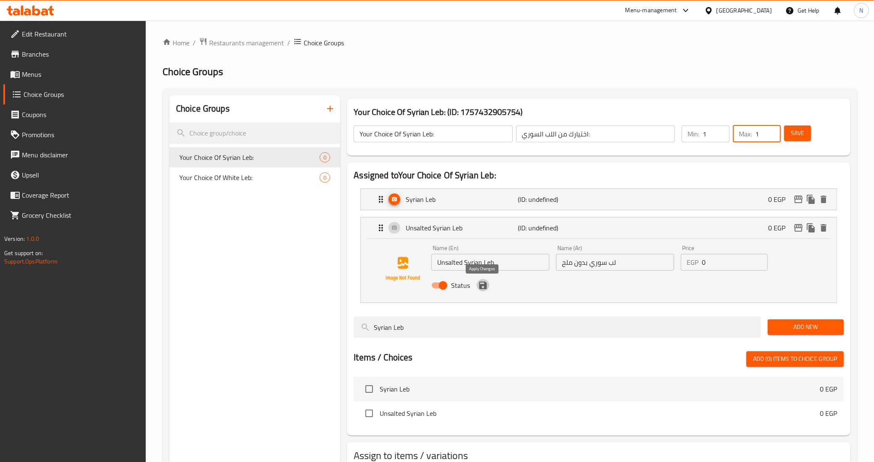
click at [486, 289] on icon "save" at bounding box center [483, 286] width 8 height 8
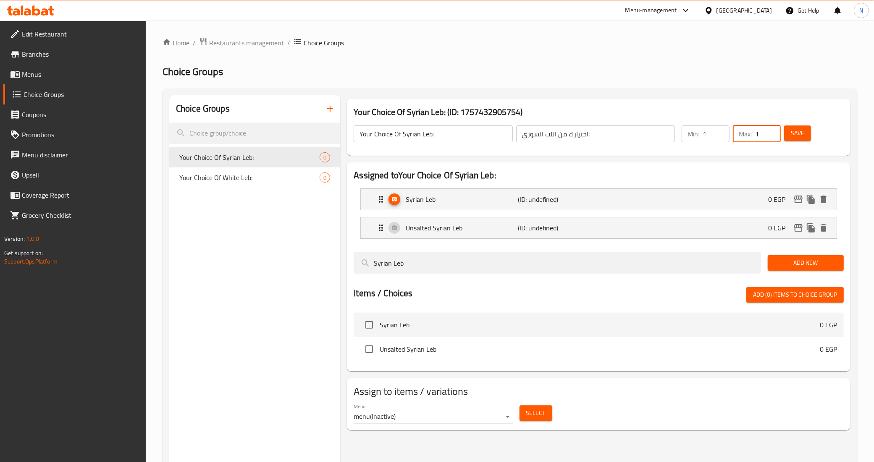
click at [798, 130] on span "Save" at bounding box center [797, 133] width 13 height 11
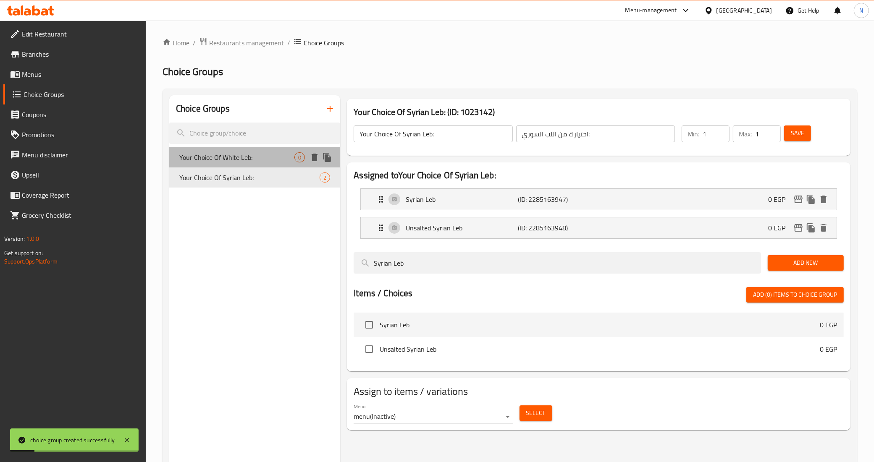
click at [255, 152] on span "Your Choice Of White Leb:" at bounding box center [236, 157] width 115 height 10
type input "Your Choice Of White Leb:"
type input "اختيارك من اللب الأبيض:"
type input "0"
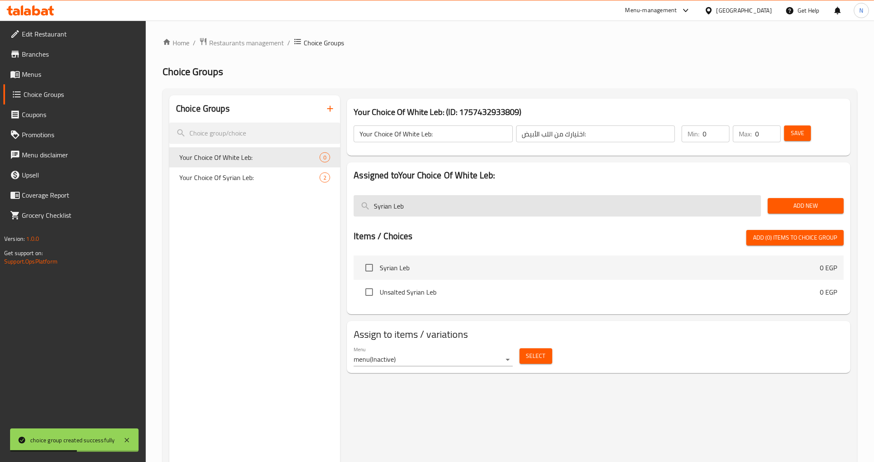
click at [381, 209] on input "Syrian Leb" at bounding box center [557, 205] width 407 height 21
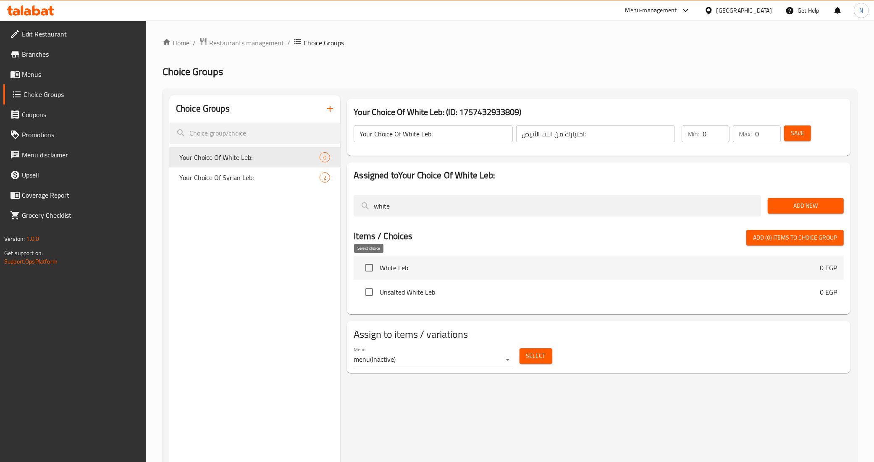
type input "white"
click at [368, 269] on input "checkbox" at bounding box center [369, 268] width 18 height 18
checkbox input "true"
click at [366, 292] on input "checkbox" at bounding box center [369, 293] width 18 height 18
checkbox input "true"
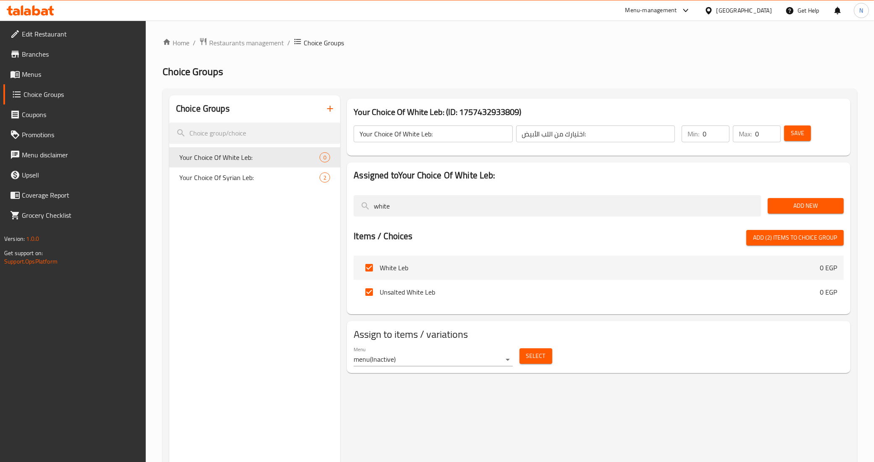
click at [784, 239] on span "Add (2) items to choice group" at bounding box center [795, 238] width 84 height 11
checkbox input "false"
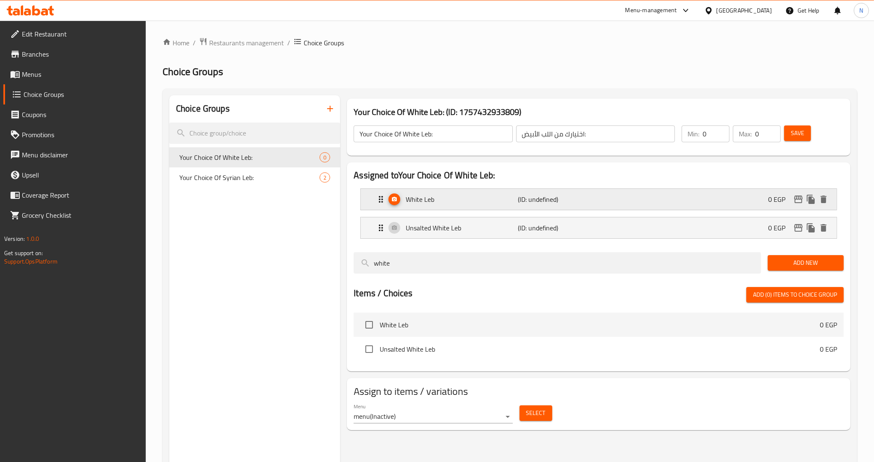
click at [705, 200] on div "White Leb (ID: undefined) 0 EGP" at bounding box center [601, 199] width 451 height 21
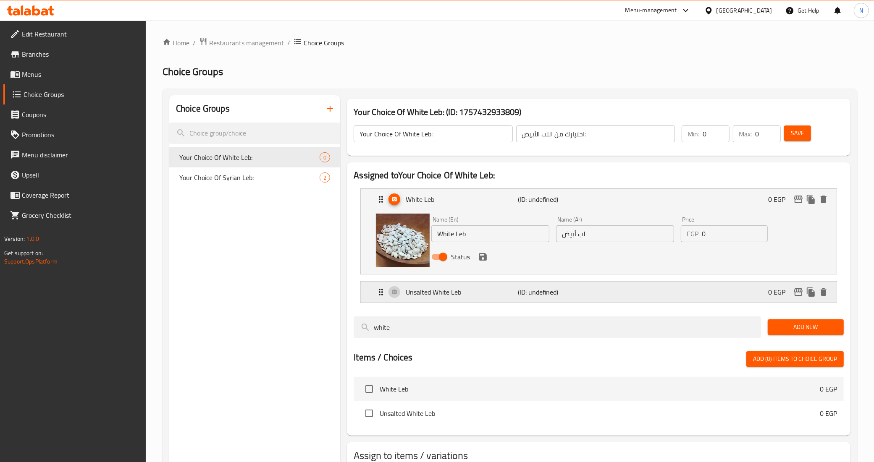
click at [618, 292] on div "Unsalted White Leb (ID: undefined) 0 EGP" at bounding box center [601, 292] width 451 height 21
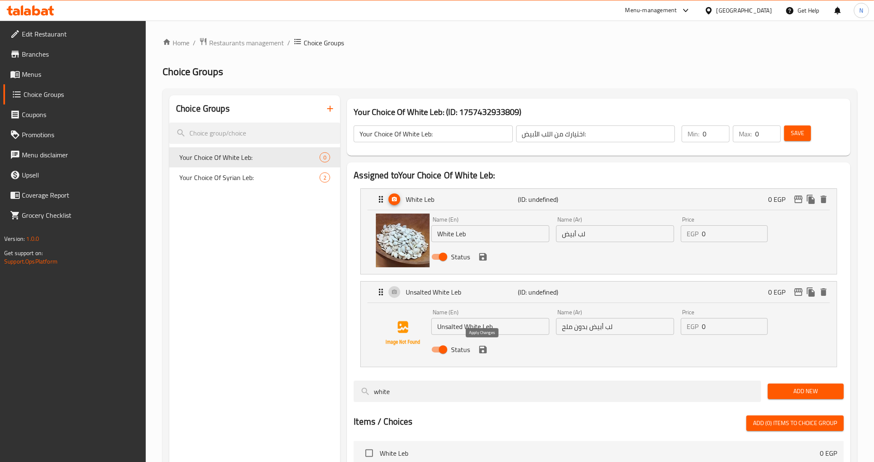
click at [483, 351] on icon "save" at bounding box center [483, 350] width 10 height 10
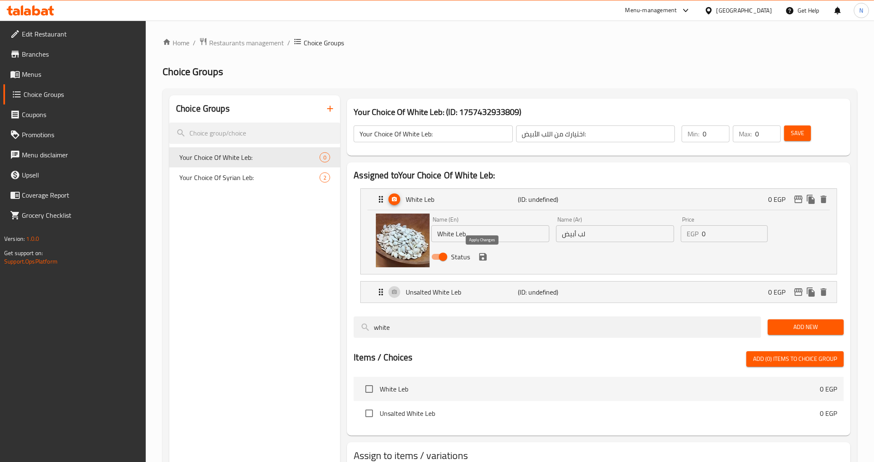
click at [483, 260] on icon "save" at bounding box center [483, 257] width 8 height 8
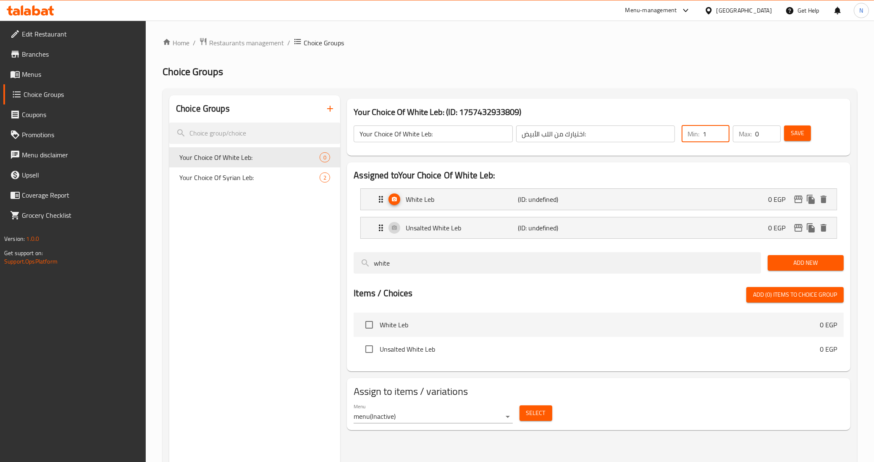
type input "1"
click at [720, 132] on input "1" at bounding box center [716, 134] width 27 height 17
type input "1"
click at [773, 129] on input "1" at bounding box center [768, 134] width 26 height 17
click at [801, 131] on span "Save" at bounding box center [797, 133] width 13 height 11
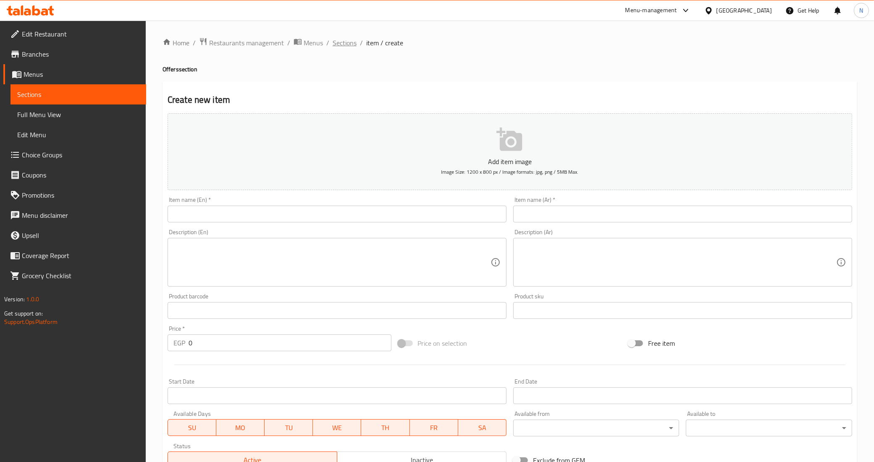
click at [341, 42] on span "Sections" at bounding box center [345, 43] width 24 height 10
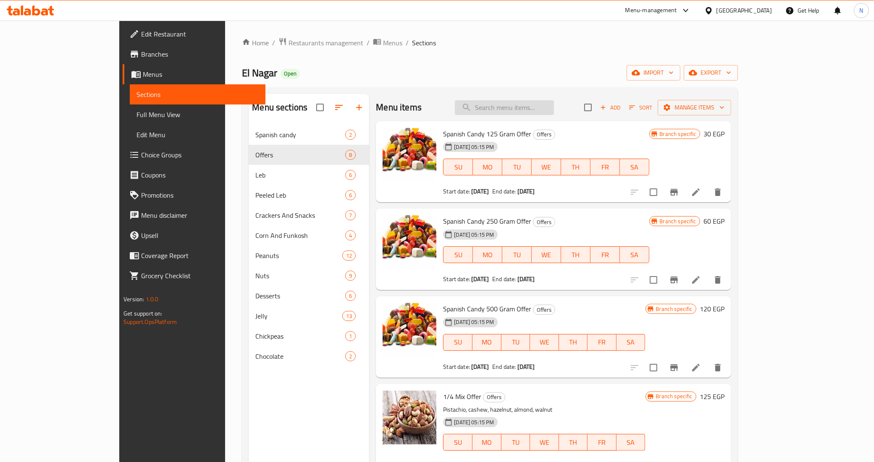
click at [535, 112] on input "search" at bounding box center [504, 107] width 99 height 15
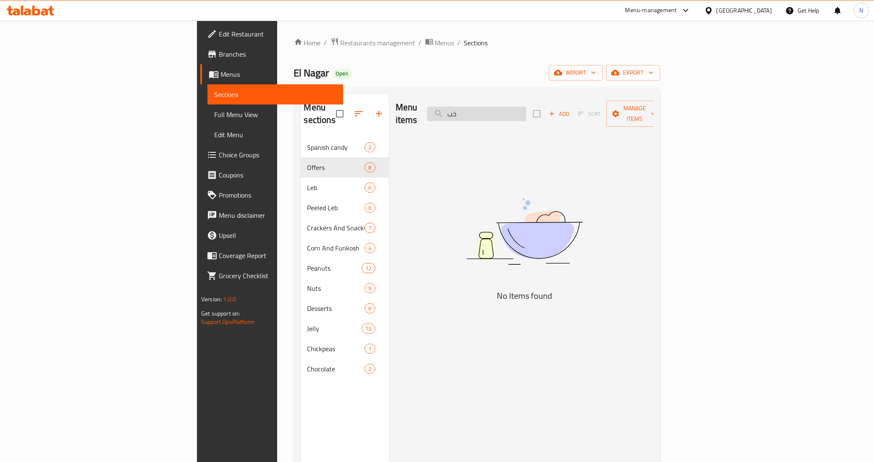
type input "خ"
type input "offer1"
click at [526, 107] on input "offer1" at bounding box center [476, 114] width 99 height 15
click at [208, 121] on link "Full Menu View" at bounding box center [276, 115] width 136 height 20
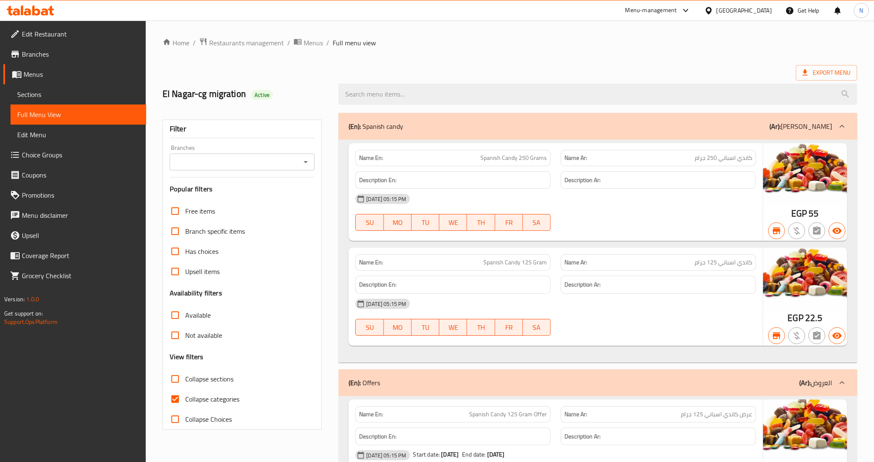
click at [175, 391] on input "Collapse categories" at bounding box center [175, 399] width 20 height 20
checkbox input "false"
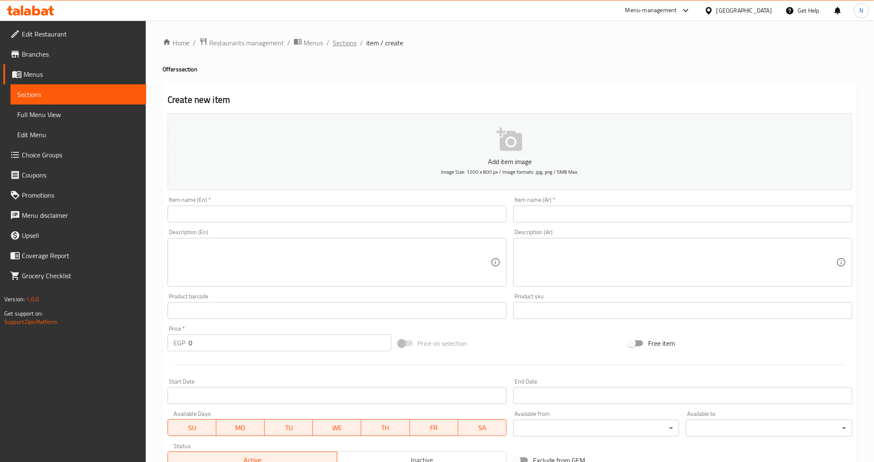
click at [341, 43] on span "Sections" at bounding box center [345, 43] width 24 height 10
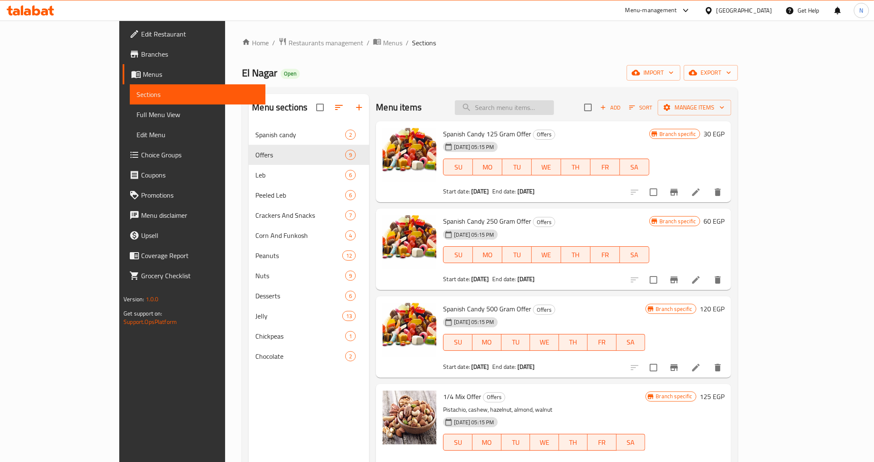
click at [535, 112] on input "search" at bounding box center [504, 107] width 99 height 15
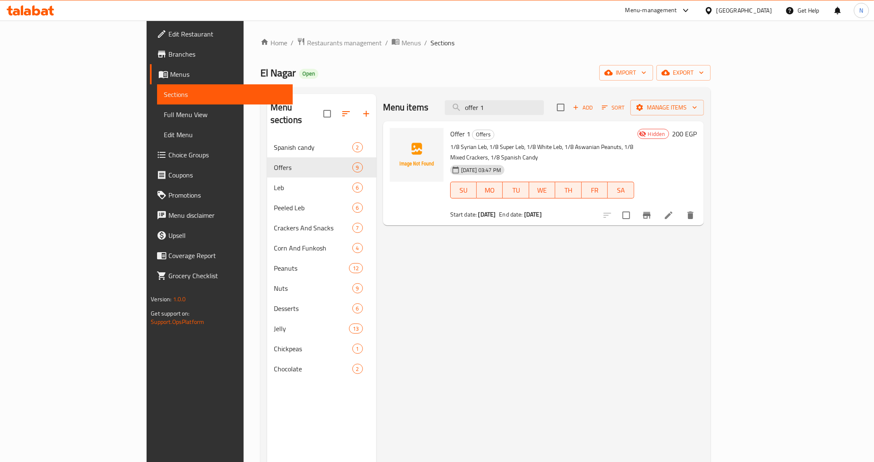
type input "offer 1"
click at [674, 210] on icon at bounding box center [669, 215] width 10 height 10
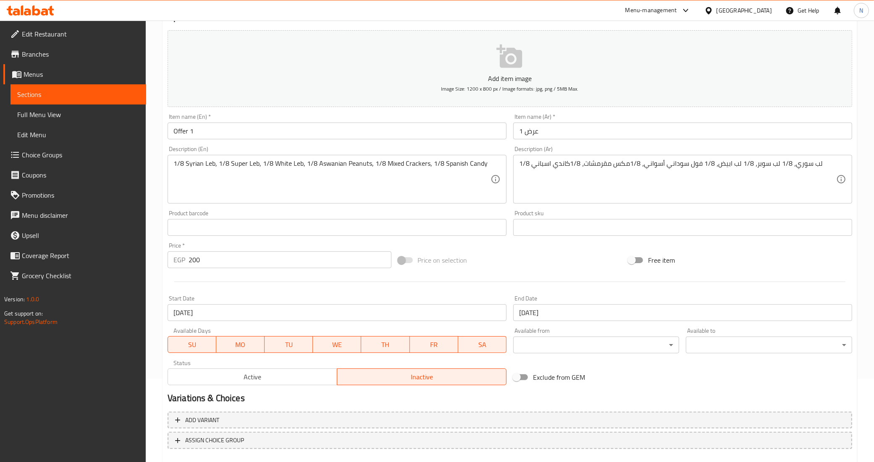
scroll to position [129, 0]
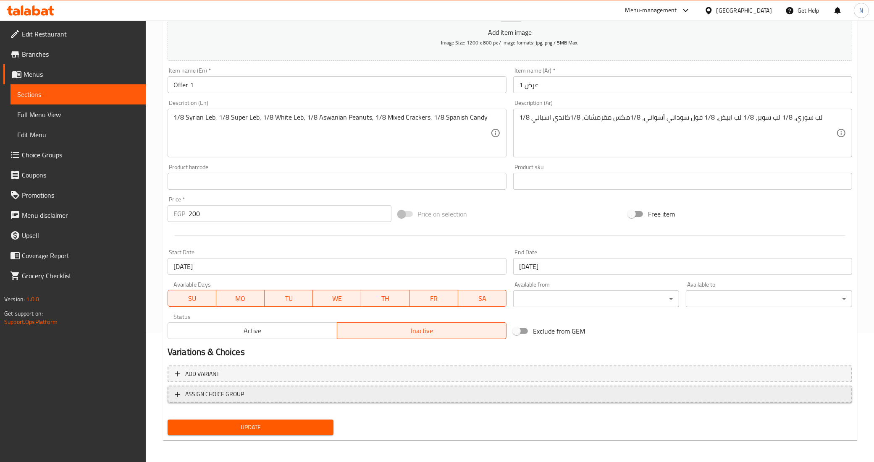
click at [234, 393] on span "ASSIGN CHOICE GROUP" at bounding box center [214, 394] width 59 height 11
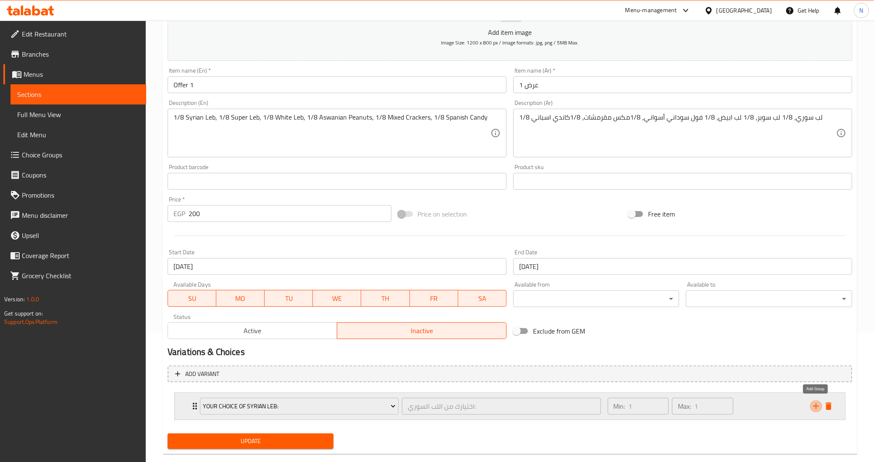
click at [818, 410] on icon "add" at bounding box center [816, 407] width 10 height 10
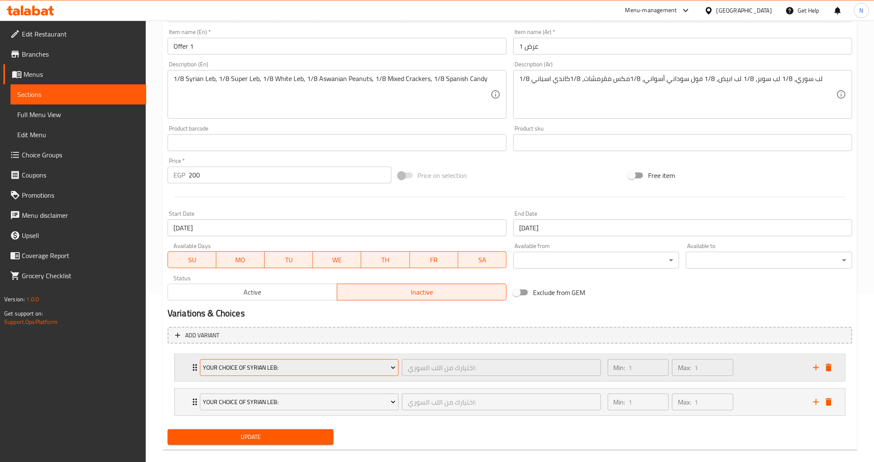
scroll to position [179, 0]
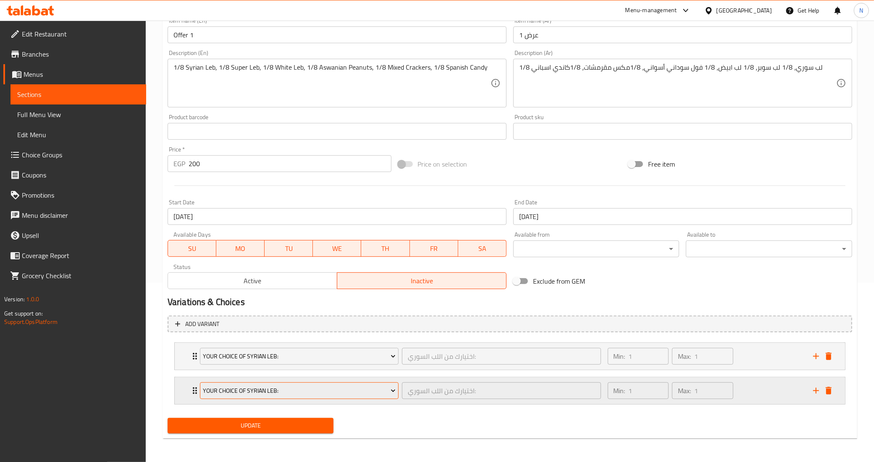
click at [320, 391] on span "Your Choice Of Syrian Leb:" at bounding box center [299, 391] width 193 height 11
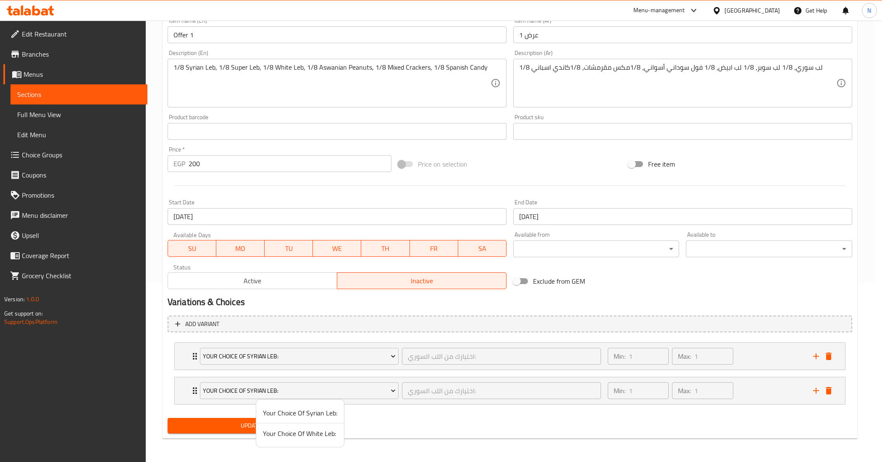
click at [301, 433] on span "Your Choice Of White Leb:" at bounding box center [300, 434] width 74 height 10
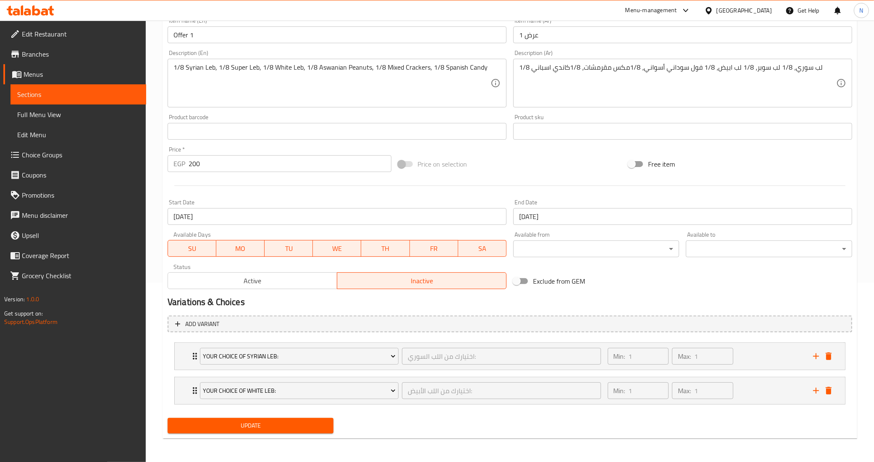
click at [295, 423] on span "Update" at bounding box center [250, 426] width 153 height 11
drag, startPoint x: 86, startPoint y: 118, endPoint x: 137, endPoint y: 142, distance: 56.6
click at [86, 118] on span "Full Menu View" at bounding box center [78, 115] width 122 height 10
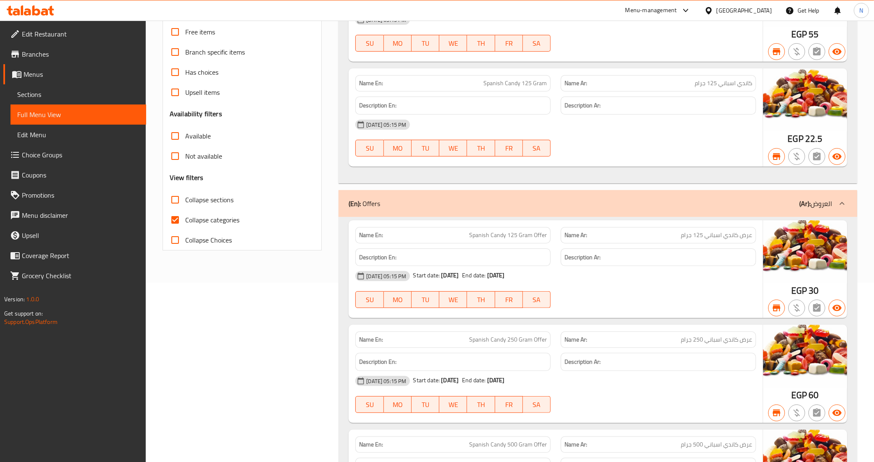
click at [177, 221] on input "Collapse categories" at bounding box center [175, 220] width 20 height 20
checkbox input "false"
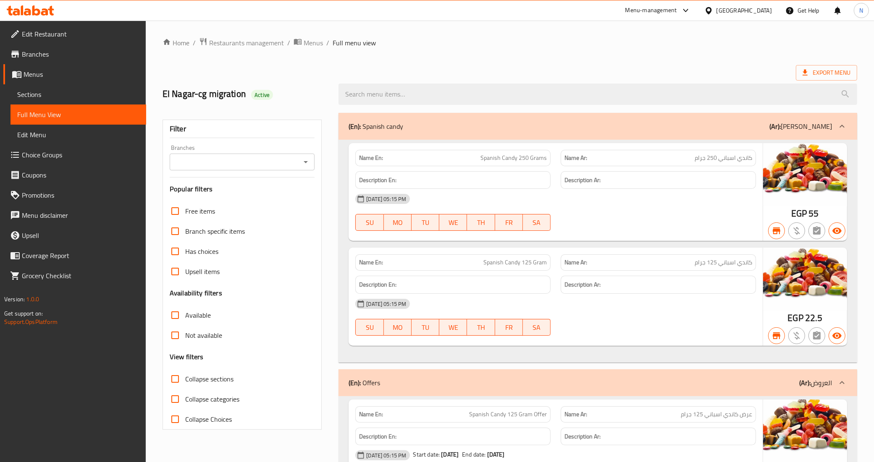
click at [290, 160] on input "Branches" at bounding box center [235, 162] width 126 height 12
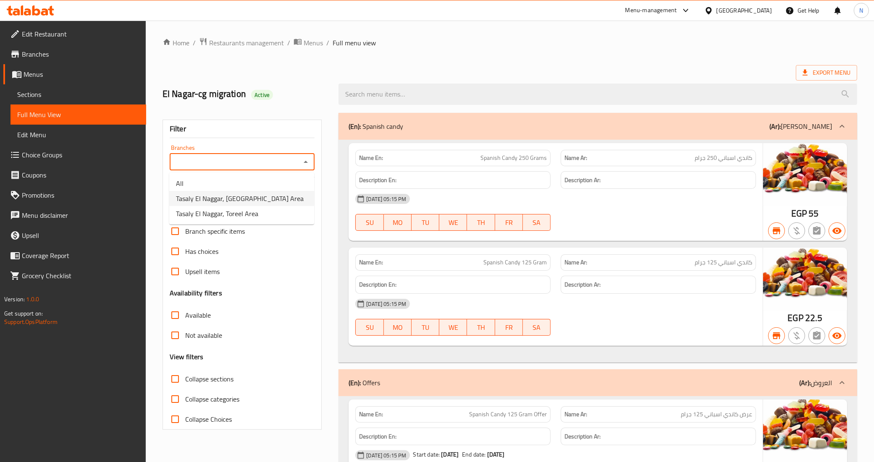
click at [255, 200] on span "Tasaly El Naggar, [GEOGRAPHIC_DATA] Area" at bounding box center [240, 199] width 128 height 10
type input "Tasaly El Naggar, [GEOGRAPHIC_DATA] Area"
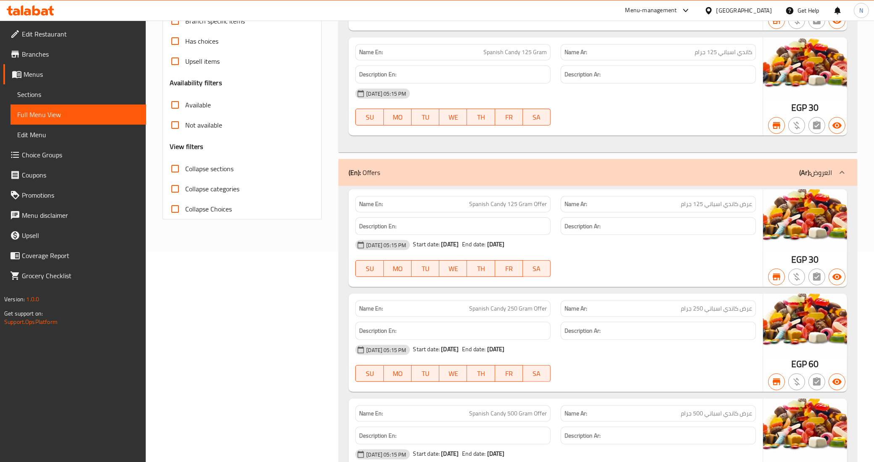
scroll to position [210, 0]
click at [195, 172] on span "Collapse sections" at bounding box center [209, 169] width 48 height 10
click at [185, 172] on input "Collapse sections" at bounding box center [175, 169] width 20 height 20
checkbox input "true"
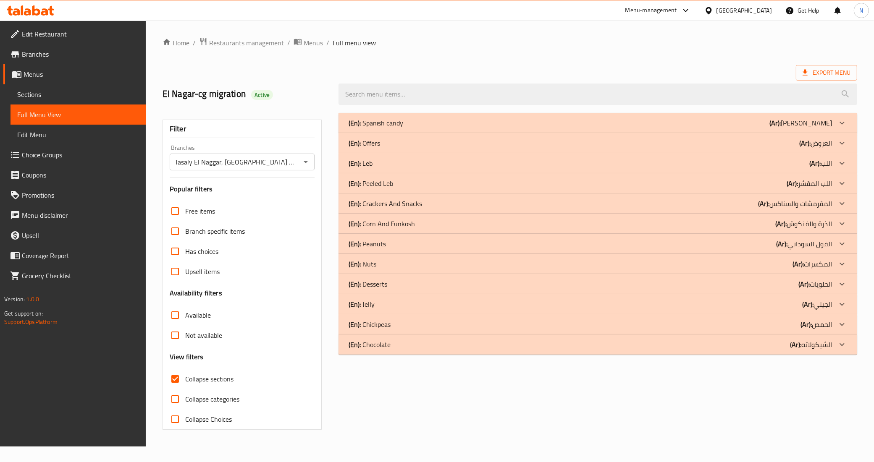
scroll to position [0, 0]
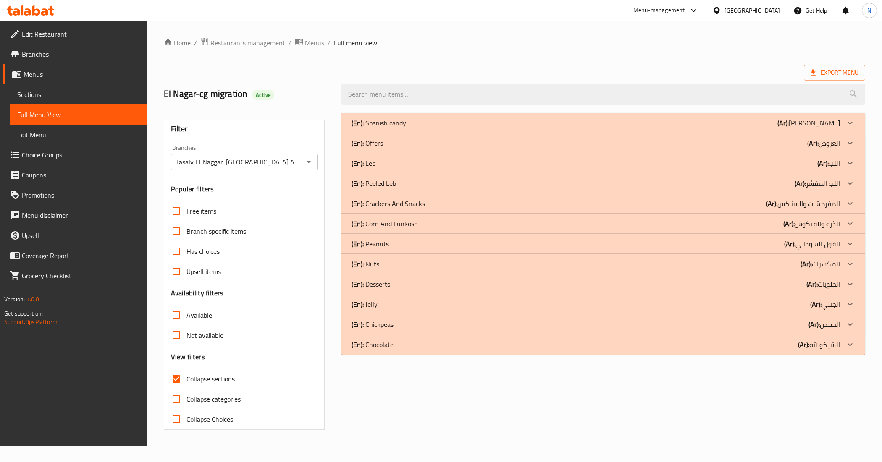
click at [746, 140] on div "(En): Offers (Ar): العروض" at bounding box center [596, 143] width 488 height 10
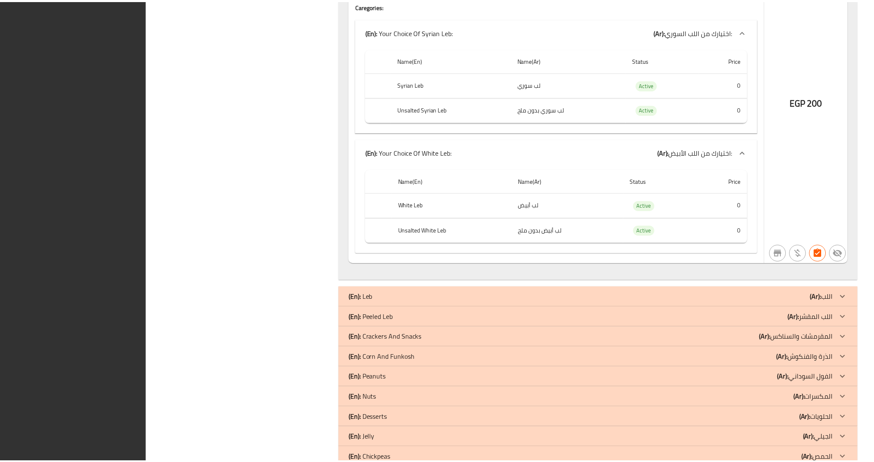
scroll to position [1181, 0]
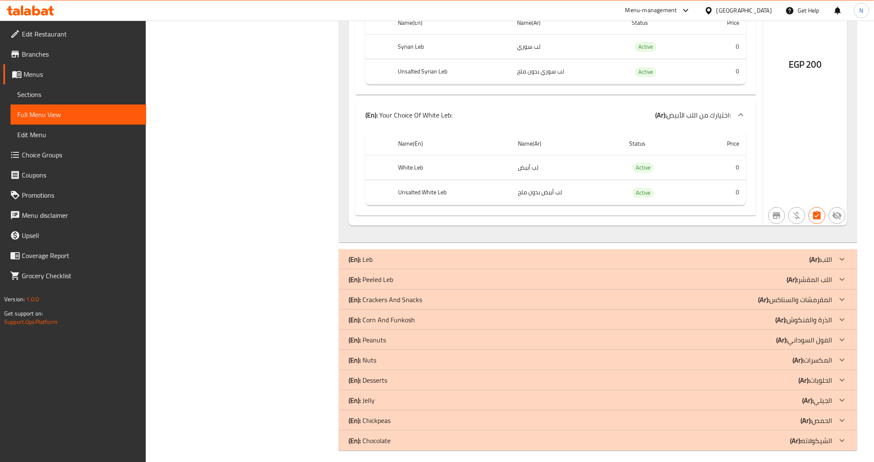
click at [47, 91] on span "Sections" at bounding box center [78, 94] width 122 height 10
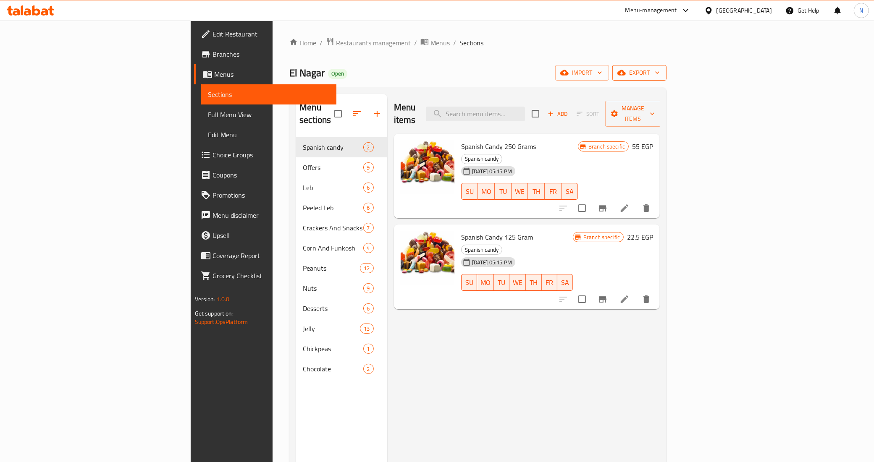
click at [660, 73] on span "export" at bounding box center [639, 73] width 41 height 11
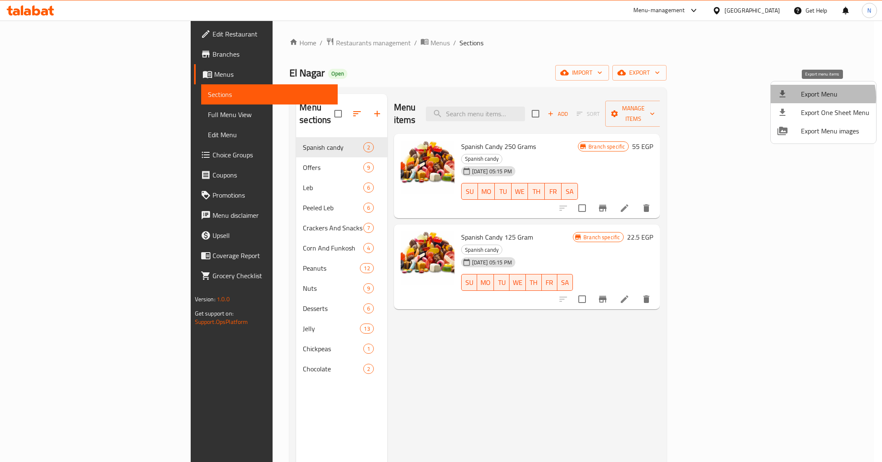
click at [816, 97] on span "Export Menu" at bounding box center [835, 94] width 68 height 10
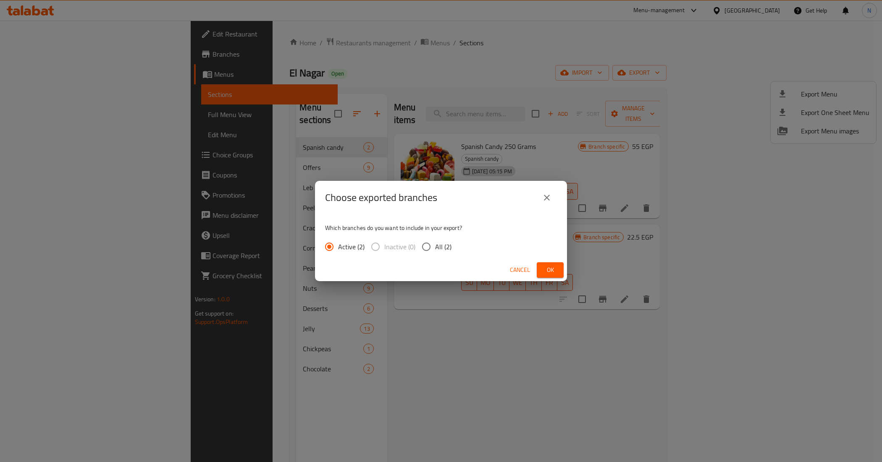
click at [434, 246] on input "All (2)" at bounding box center [427, 247] width 18 height 18
radio input "true"
click at [556, 268] on span "Ok" at bounding box center [550, 270] width 13 height 11
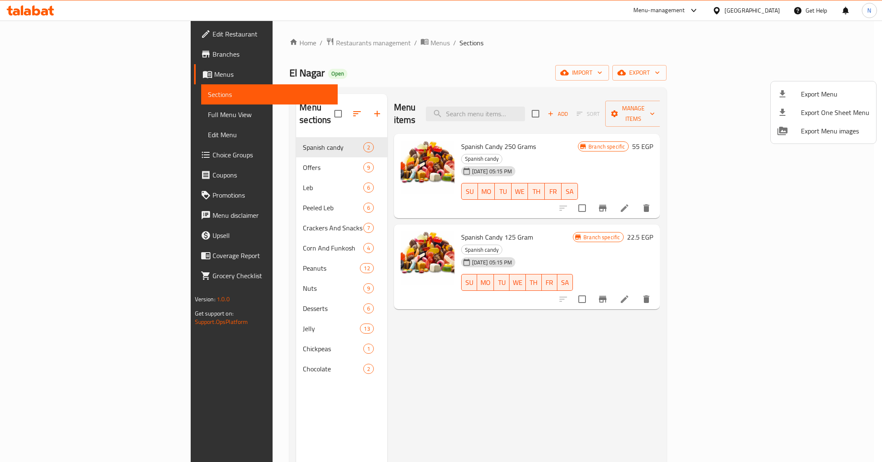
click at [419, 382] on div at bounding box center [441, 231] width 882 height 462
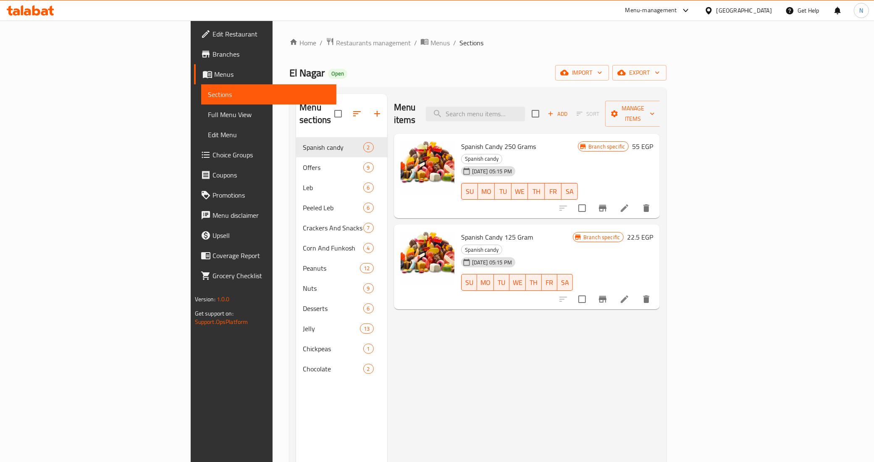
click at [491, 398] on div "Menu items Add Sort Manage items Spanish Candy 250 Grams Spanish candy [DATE] 0…" at bounding box center [523, 325] width 273 height 462
